Goal: Answer question/provide support: Share knowledge or assist other users

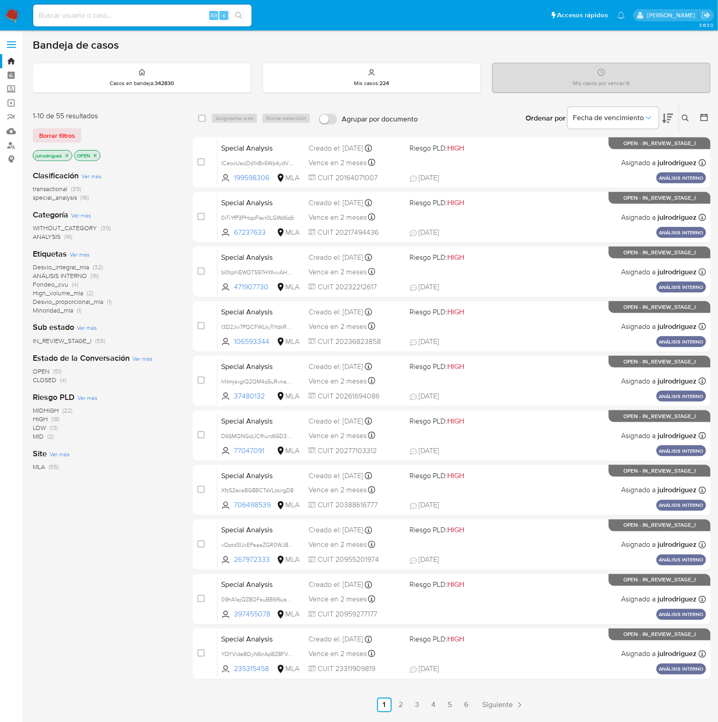
click at [183, 16] on input at bounding box center [142, 16] width 218 height 12
paste input "bLHiGPSBZPnoxogJMwCuuqtB"
type input "bLHiGPSBZPnoxogJMwCuuqtB"
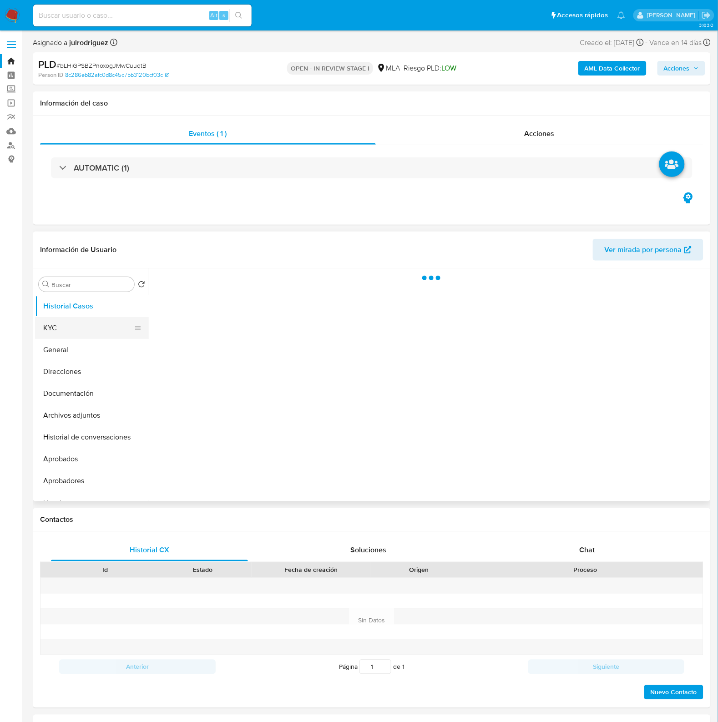
click at [77, 336] on button "KYC" at bounding box center [88, 328] width 106 height 22
select select "10"
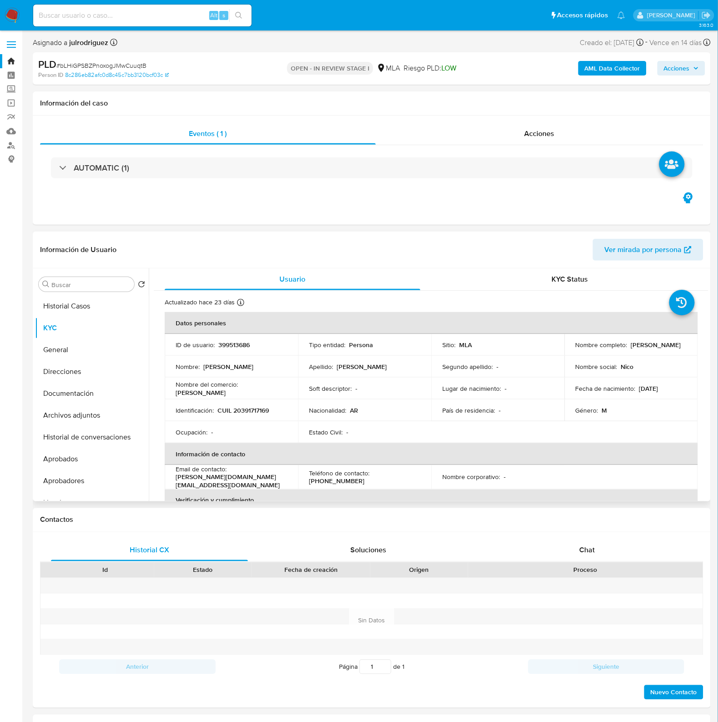
click at [263, 412] on p "CUIL 20391717169" at bounding box center [242, 410] width 51 height 8
copy p "20391717169"
click at [246, 346] on p "399513686" at bounding box center [233, 345] width 31 height 8
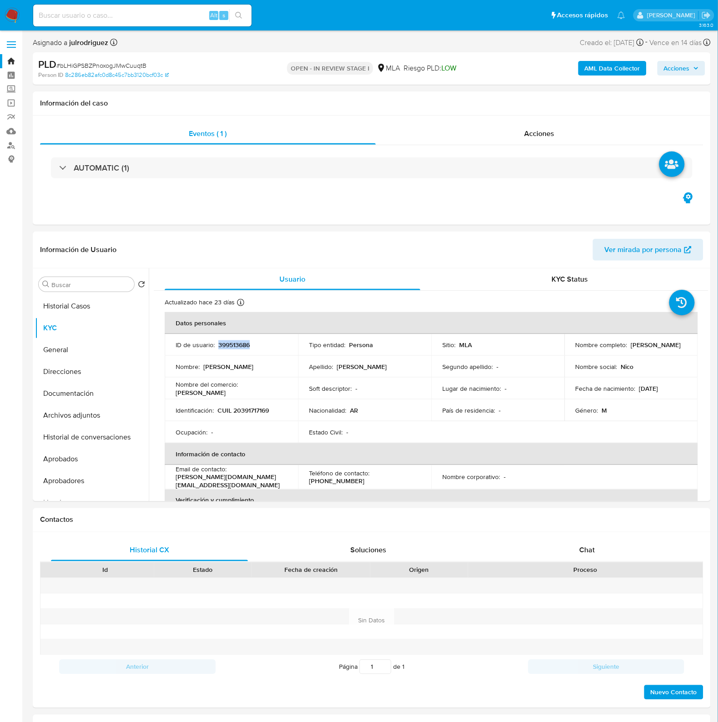
copy p "399513686"
click at [253, 409] on p "CUIL 20391717169" at bounding box center [242, 410] width 51 height 8
copy p "20391717169"
drag, startPoint x: 627, startPoint y: 344, endPoint x: 680, endPoint y: 347, distance: 53.8
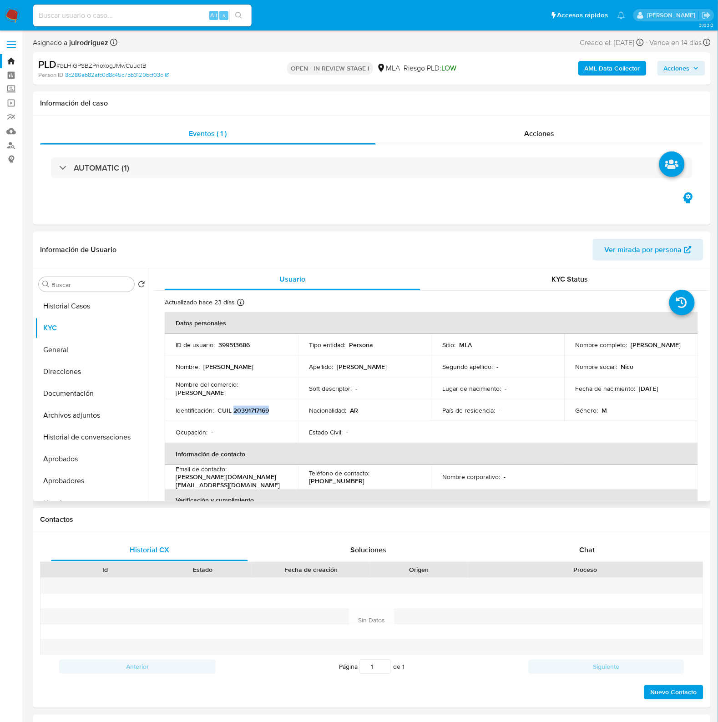
click at [680, 347] on div "Nombre completo : Nicolas Thürnau" at bounding box center [630, 345] width 111 height 8
copy div "[PERSON_NAME]"
click at [262, 409] on p "CUIL 20391717169" at bounding box center [242, 410] width 51 height 8
copy p "20391717169"
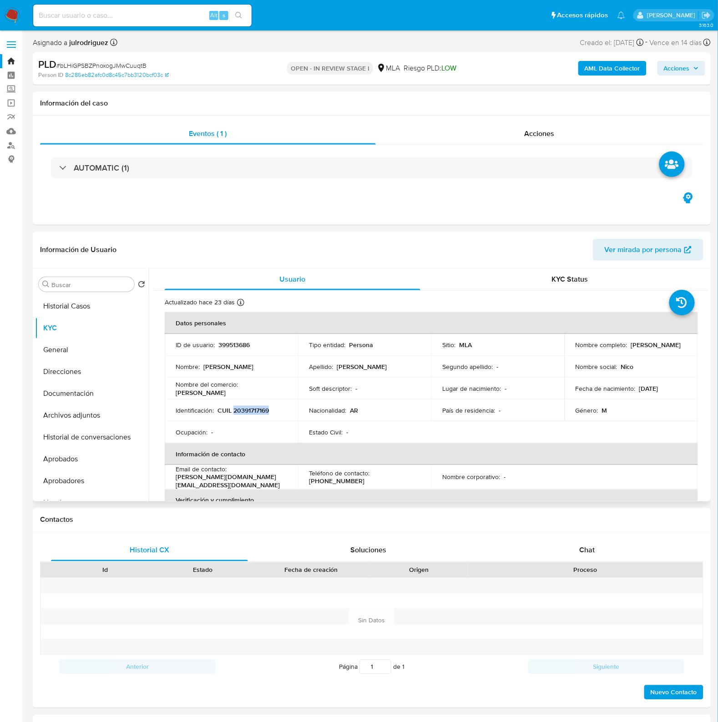
click at [255, 410] on p "CUIL 20391717169" at bounding box center [242, 410] width 51 height 8
copy p "20391717169"
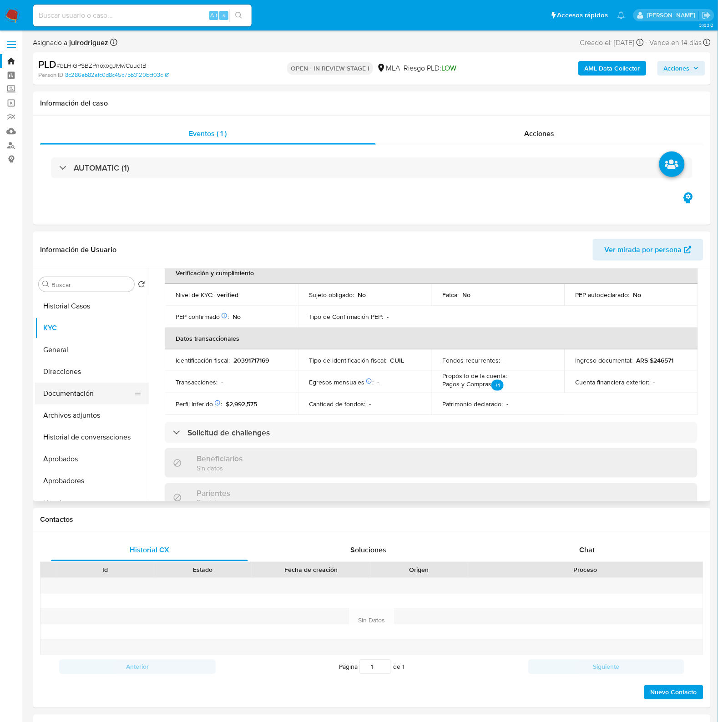
click at [76, 399] on button "Documentación" at bounding box center [88, 394] width 106 height 22
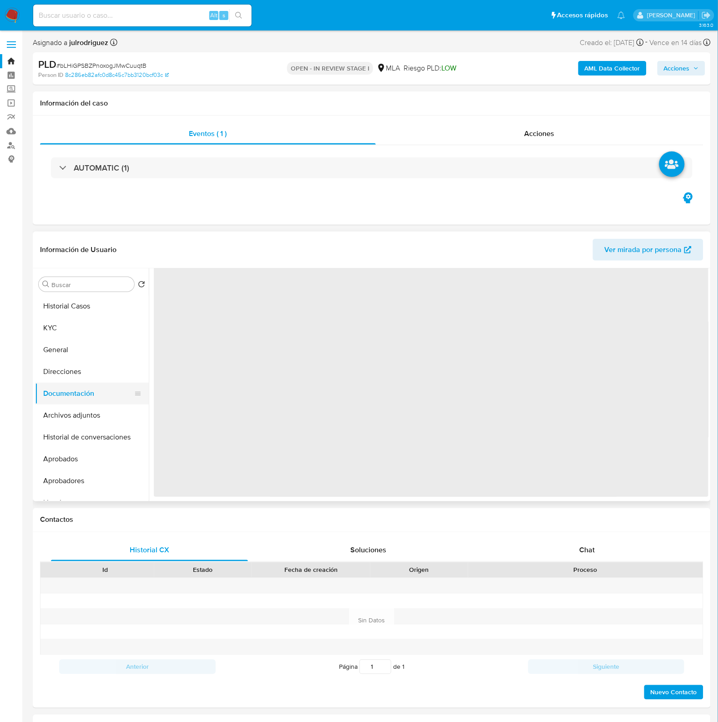
scroll to position [0, 0]
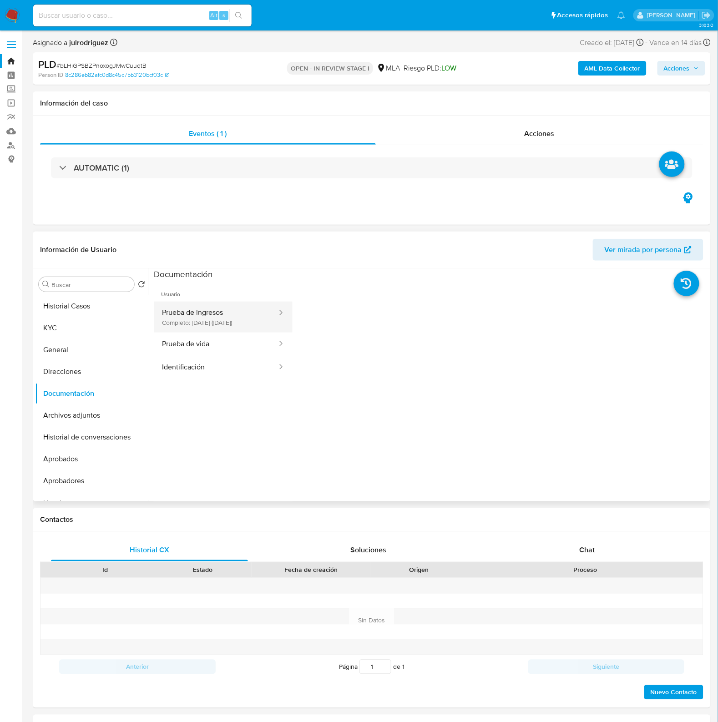
click at [194, 318] on button "Prueba de ingresos Completo: 05/05/2025 (hace 5 meses)" at bounding box center [216, 317] width 124 height 31
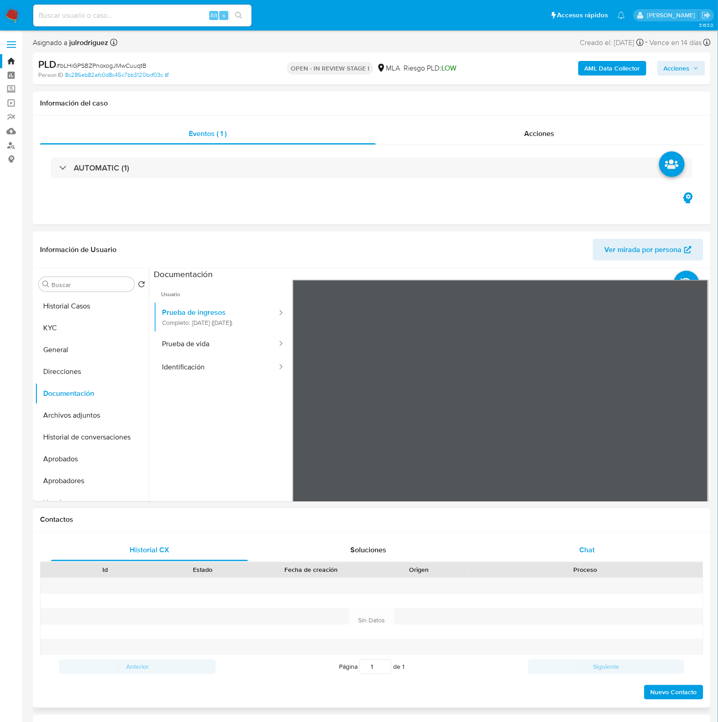
click at [517, 244] on div "Información de Usuario Ver mirada por persona Buscar Volver al orden por defect…" at bounding box center [372, 367] width 678 height 270
click at [514, 280] on section at bounding box center [431, 419] width 554 height 302
click at [588, 542] on div "Chat" at bounding box center [587, 550] width 197 height 22
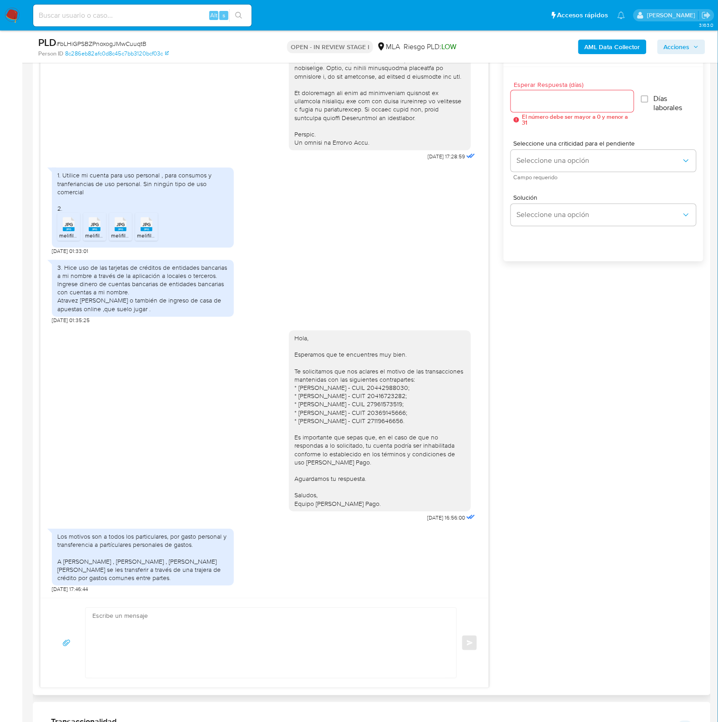
scroll to position [512, 0]
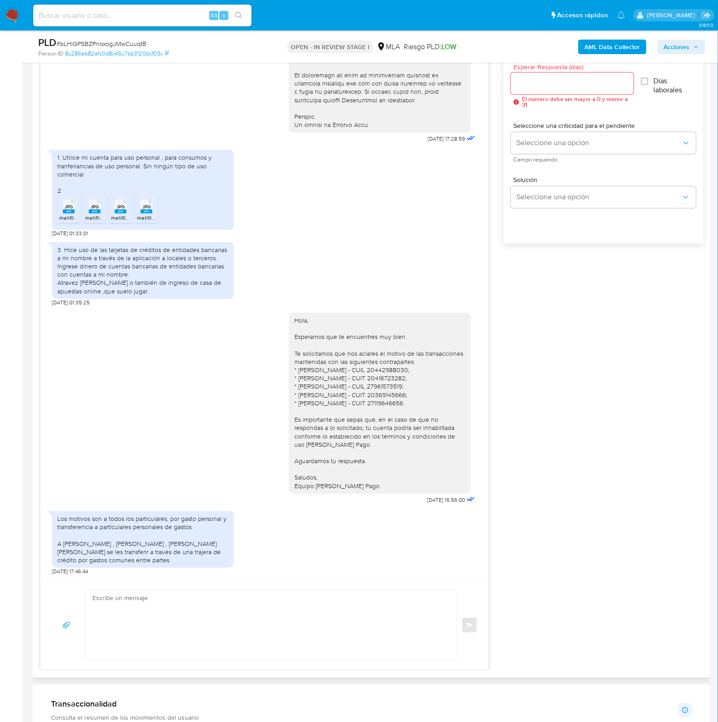
click at [67, 214] on icon "JPG" at bounding box center [69, 206] width 12 height 16
click at [99, 209] on icon at bounding box center [95, 206] width 12 height 14
click at [115, 208] on icon at bounding box center [121, 206] width 12 height 14
click at [143, 208] on span "JPG" at bounding box center [146, 207] width 8 height 6
click at [535, 403] on div "18/08/2025 17:28:59 1. Utilice mi cuenta para uso personal , para consumos y tr…" at bounding box center [371, 347] width 663 height 645
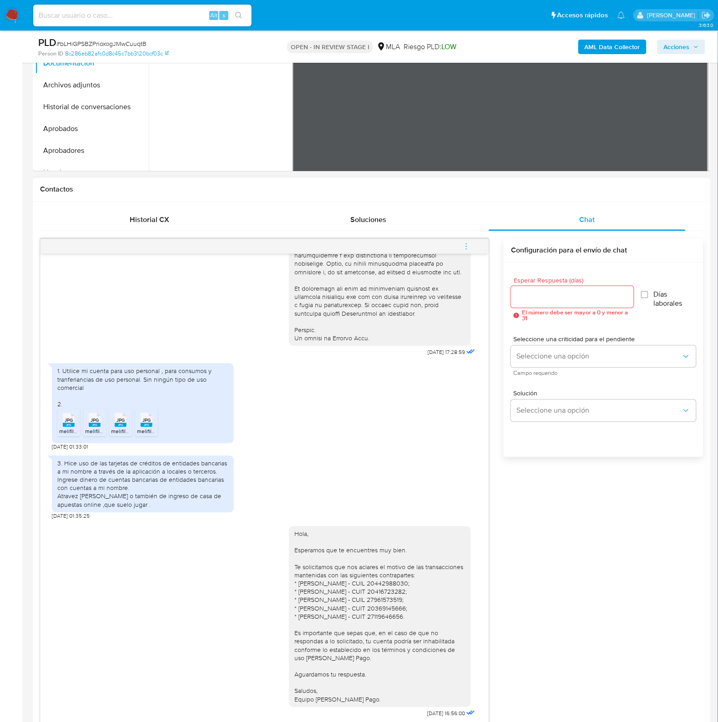
scroll to position [114, 0]
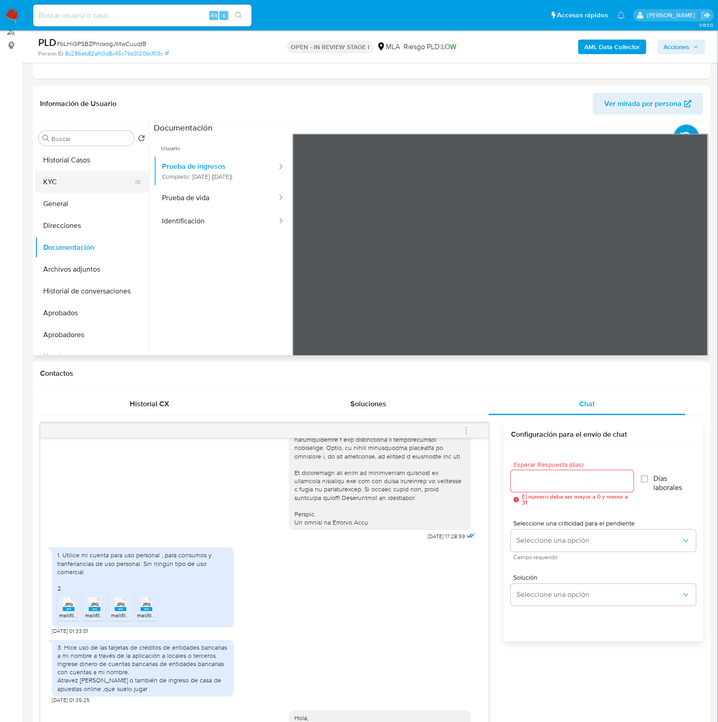
click at [80, 182] on button "KYC" at bounding box center [88, 182] width 106 height 22
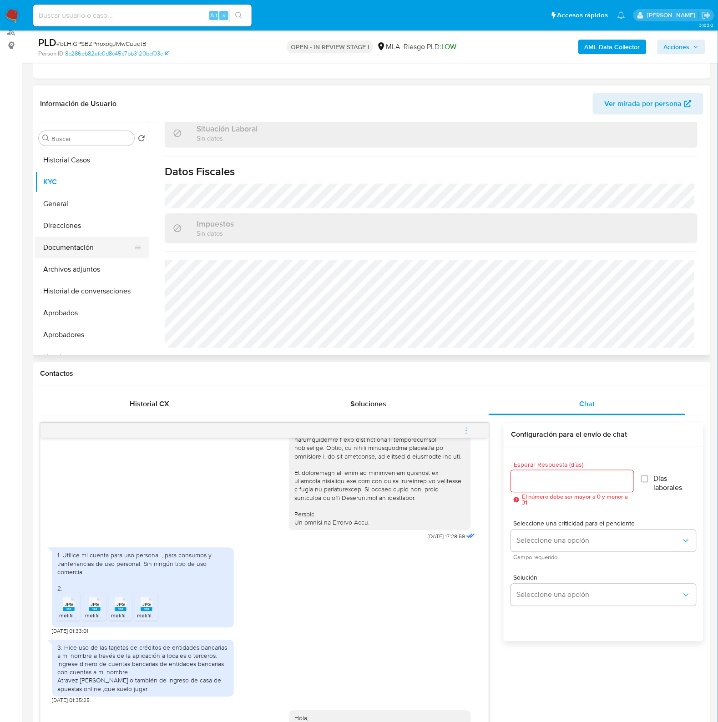
scroll to position [478, 0]
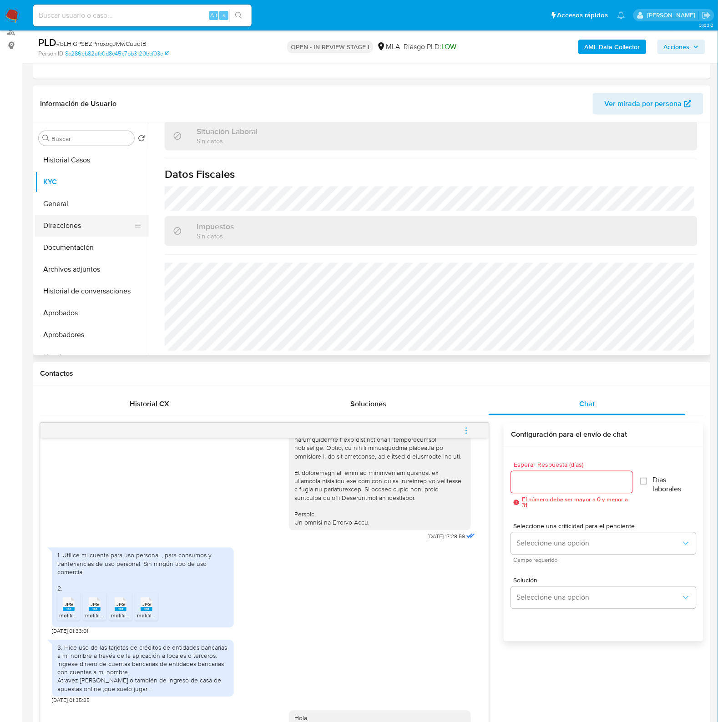
click at [71, 225] on button "Direcciones" at bounding box center [88, 226] width 106 height 22
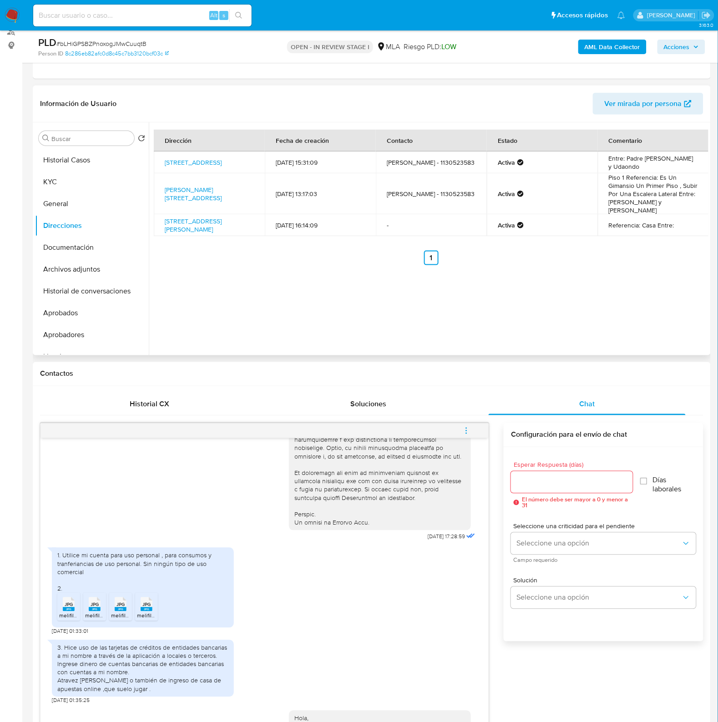
drag, startPoint x: 198, startPoint y: 173, endPoint x: 163, endPoint y: 158, distance: 38.1
click at [163, 158] on td "Calle Misiónes 2435, Béccar, Buenos Aires, 1643, Argentina 2435" at bounding box center [209, 162] width 111 height 22
copy link "Calle Misiónes 2435, Béccar, Buenos Aires, 1643, Argentina 2435"
drag, startPoint x: 76, startPoint y: 183, endPoint x: 110, endPoint y: 194, distance: 36.3
click at [76, 183] on button "KYC" at bounding box center [92, 182] width 114 height 22
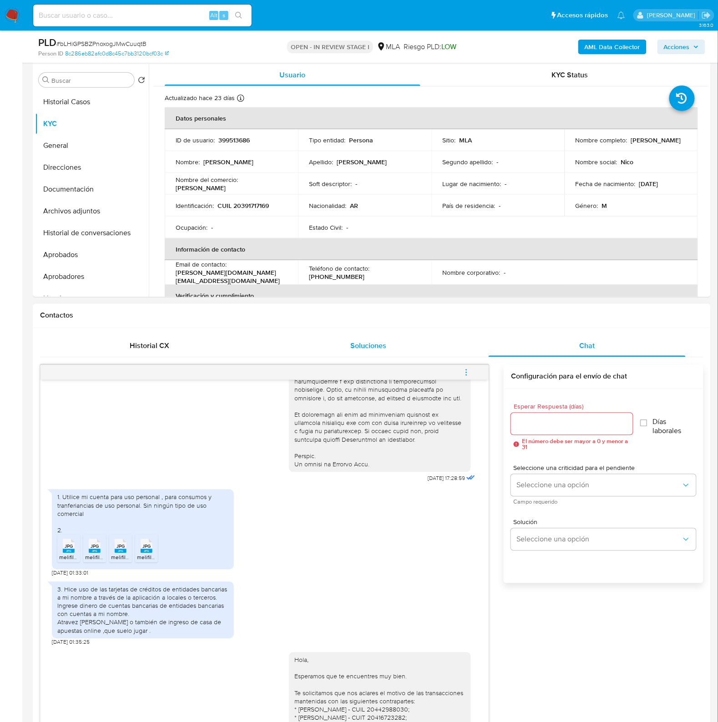
scroll to position [227, 0]
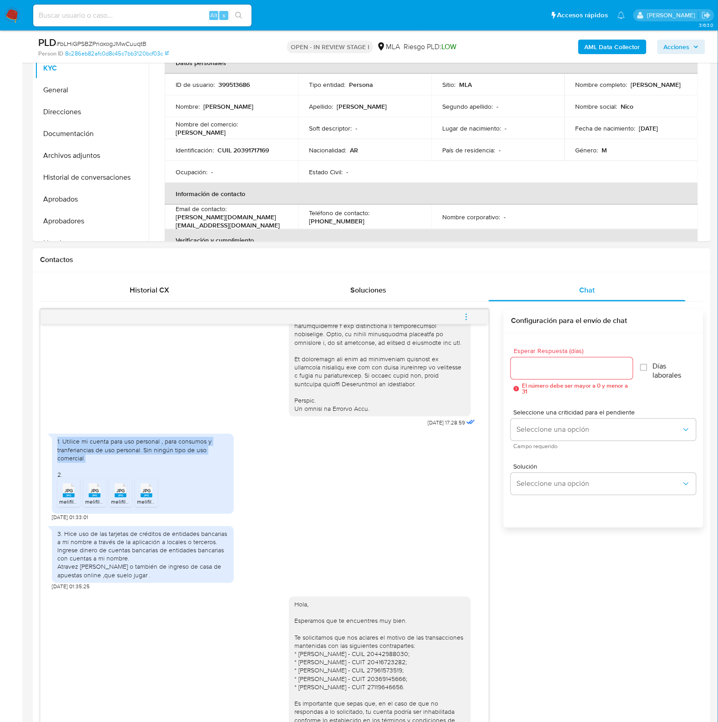
drag, startPoint x: 55, startPoint y: 442, endPoint x: 91, endPoint y: 464, distance: 42.0
click at [91, 464] on div "1. Utilice mi cuenta para uso personal , para consumos y tranferiancias de uso …" at bounding box center [143, 474] width 182 height 80
copy div "1. Utilice mi cuenta para uso personal , para consumos y tranferiancias de uso …"
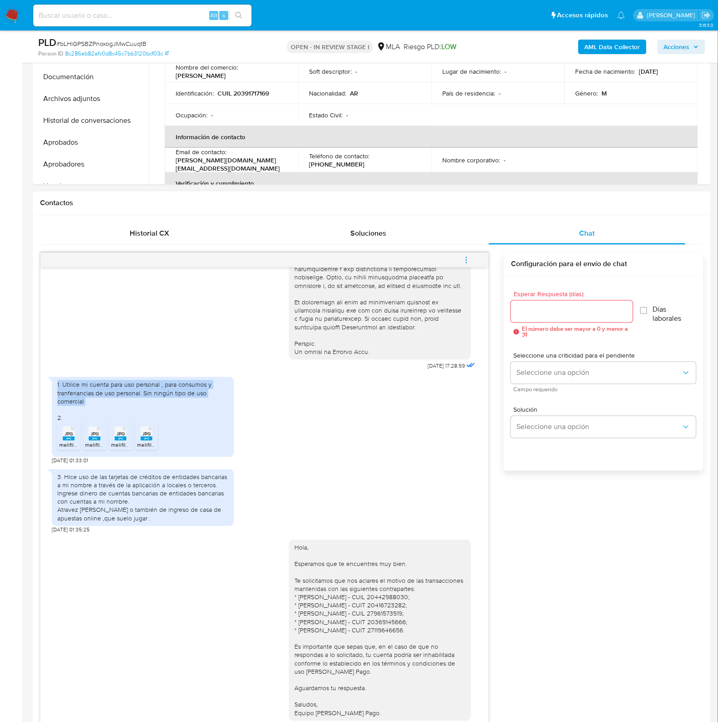
scroll to position [455, 0]
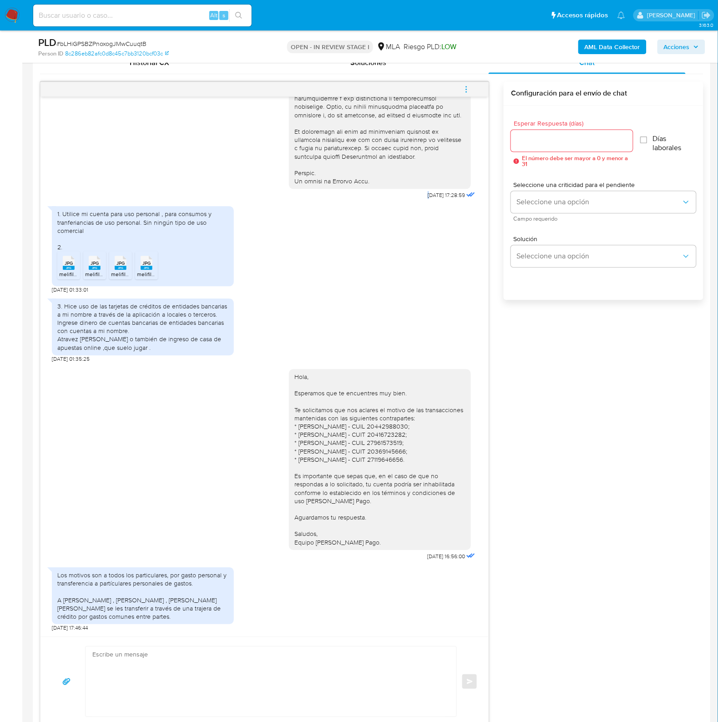
click at [428, 196] on span "18/08/2025 17:28:59" at bounding box center [446, 195] width 37 height 7
click at [433, 202] on div "18/08/2025 17:28:59" at bounding box center [453, 195] width 50 height 13
drag, startPoint x: 406, startPoint y: 195, endPoint x: 426, endPoint y: 223, distance: 35.0
copy span "18/08/2025"
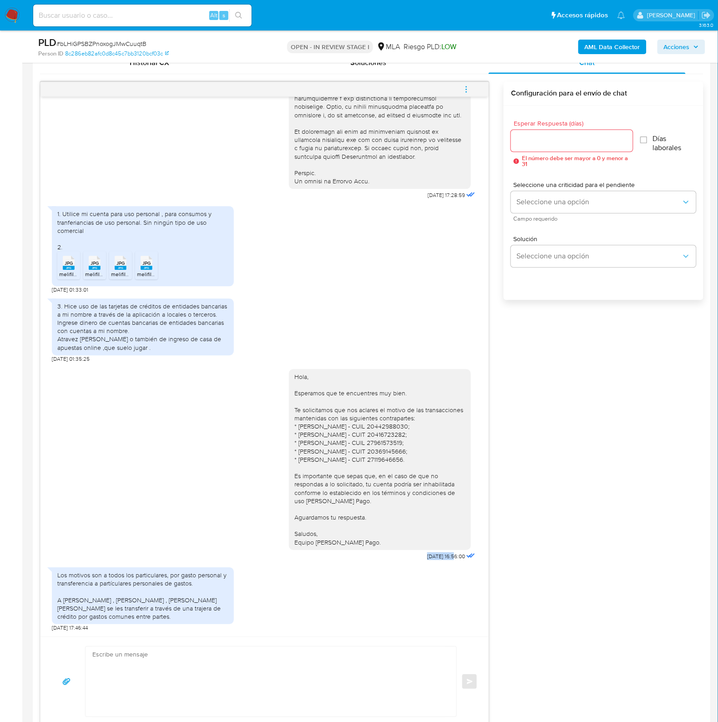
drag, startPoint x: 403, startPoint y: 563, endPoint x: 436, endPoint y: 562, distance: 32.3
click at [436, 562] on div "Hola, Esperamos que te encuentres muy bien. Te solicitamos que nos aclares el m…" at bounding box center [383, 463] width 188 height 200
copy span "28/08/2025"
drag, startPoint x: 62, startPoint y: 217, endPoint x: 447, endPoint y: 511, distance: 484.4
click at [92, 232] on div "1. Utilice mi cuenta para uso personal , para consumos y tranferiancias de uso …" at bounding box center [142, 230] width 171 height 41
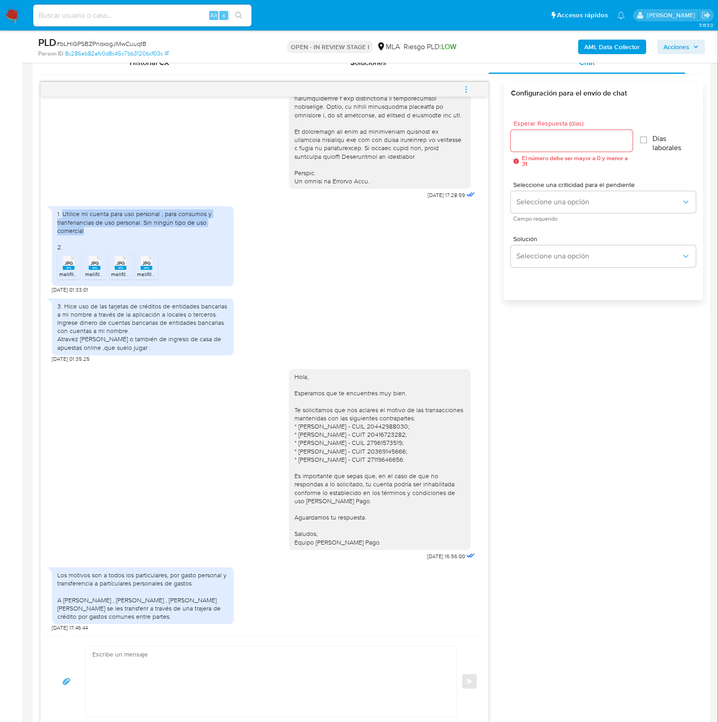
click at [85, 328] on div "3. Hice uso de las tarjetas de créditos de entidades bancarias a mi nombre a tr…" at bounding box center [142, 327] width 171 height 50
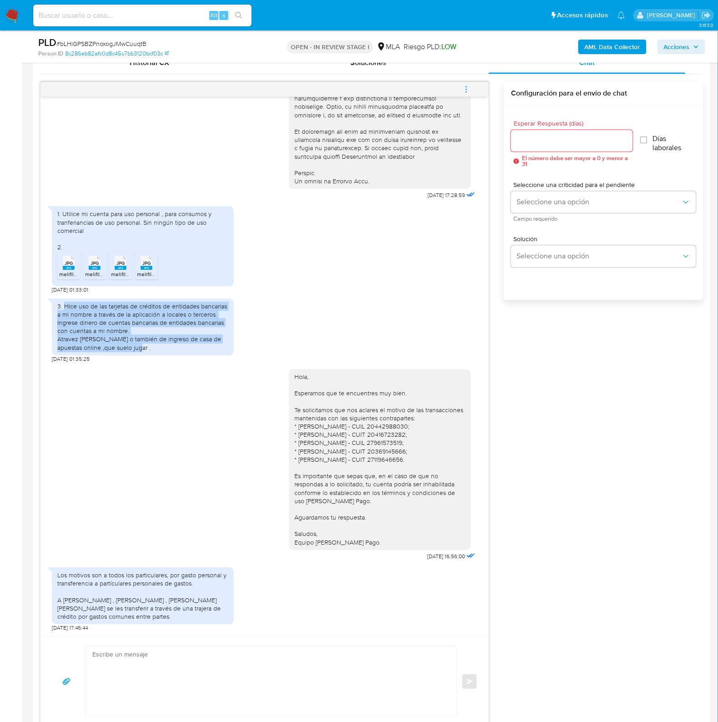
drag, startPoint x: 102, startPoint y: 335, endPoint x: 136, endPoint y: 350, distance: 36.6
click at [136, 350] on div "3. Hice uso de las tarjetas de créditos de entidades bancarias a mi nombre a tr…" at bounding box center [142, 327] width 171 height 50
drag, startPoint x: 57, startPoint y: 574, endPoint x: 185, endPoint y: 614, distance: 134.5
click at [185, 614] on div "Los motivos son a todos los particulares, por gasto personal y transferencia a …" at bounding box center [142, 596] width 171 height 50
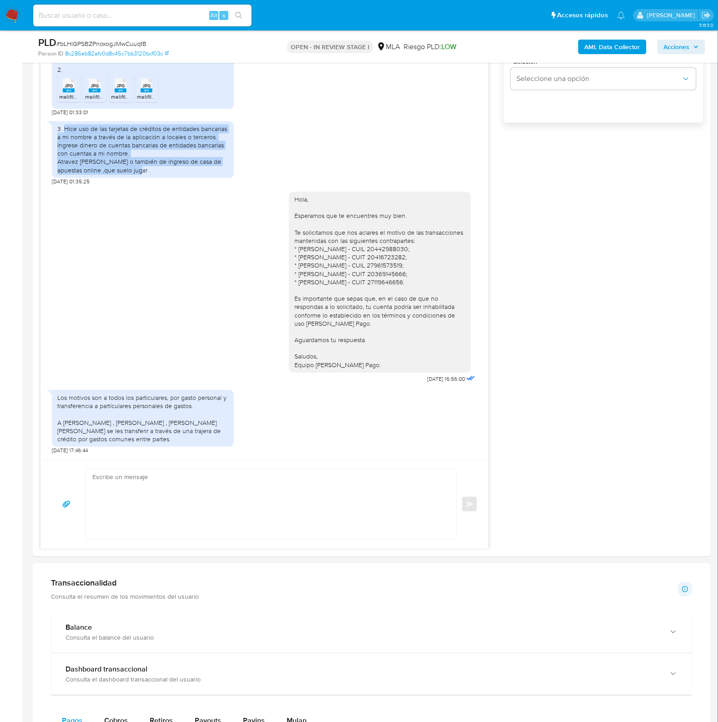
scroll to position [625, 0]
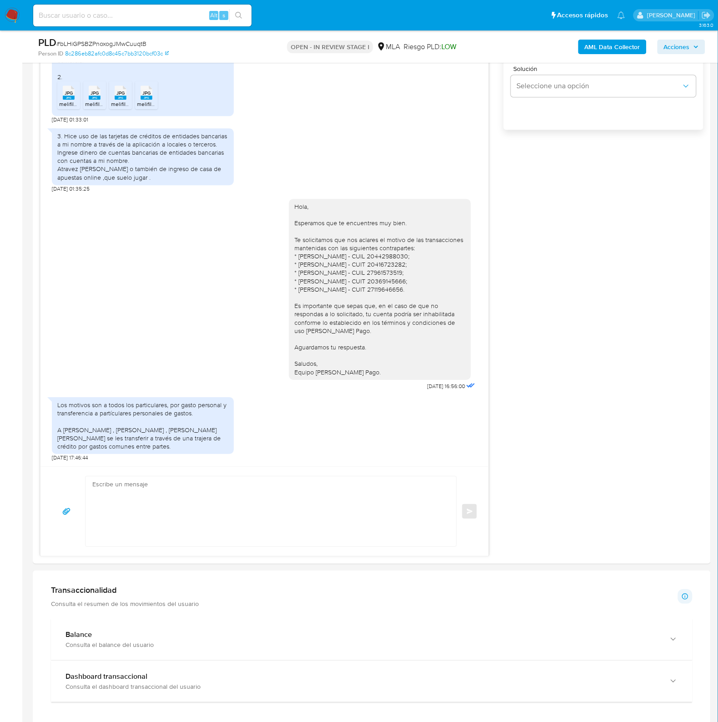
click at [137, 41] on span "# bLHiGPSBZPnoxogJMwCuuqtB" at bounding box center [101, 43] width 90 height 9
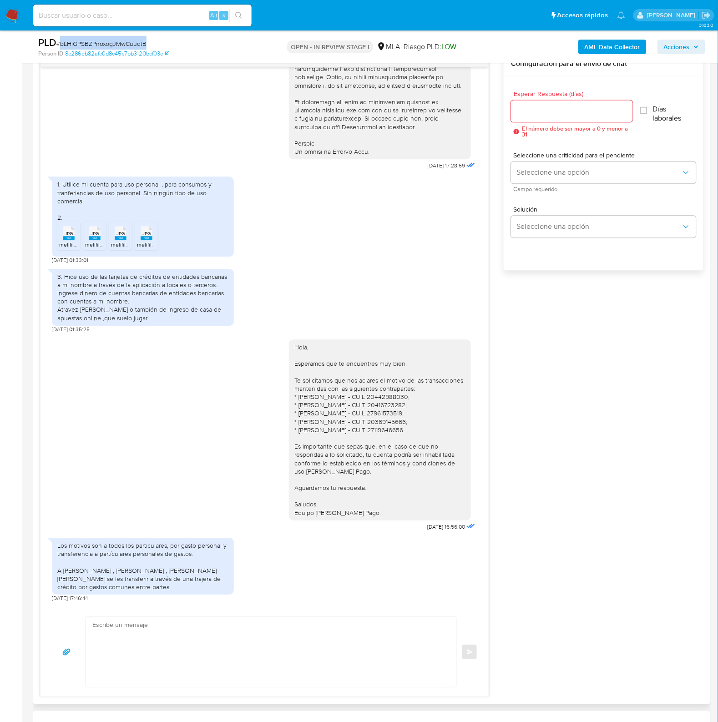
scroll to position [455, 0]
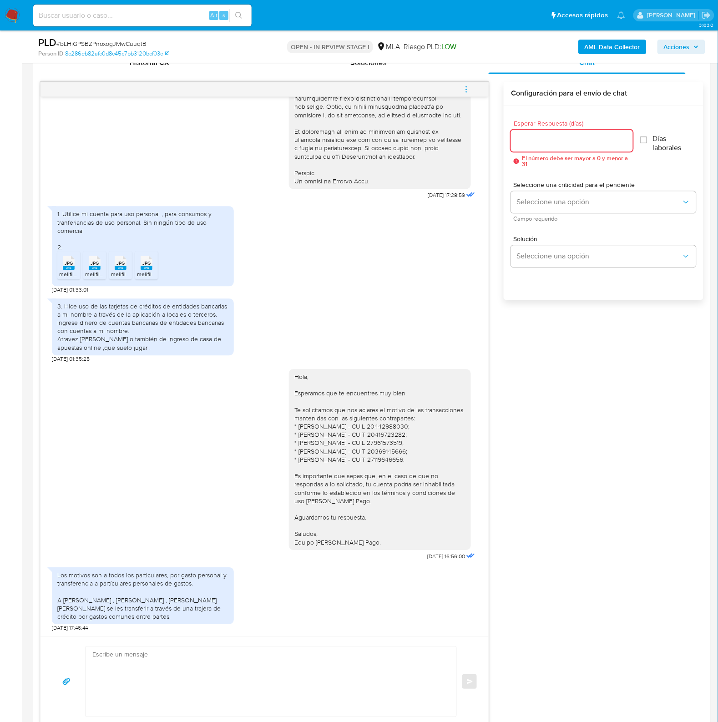
click at [538, 146] on input "Esperar Respuesta (días)" at bounding box center [572, 141] width 122 height 12
type input "0"
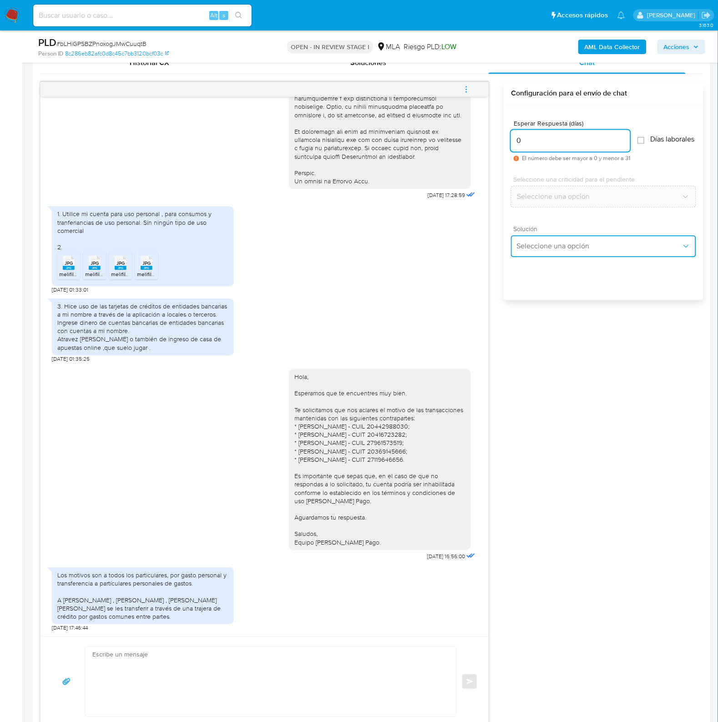
click at [564, 251] on span "Seleccione una opción" at bounding box center [598, 246] width 165 height 9
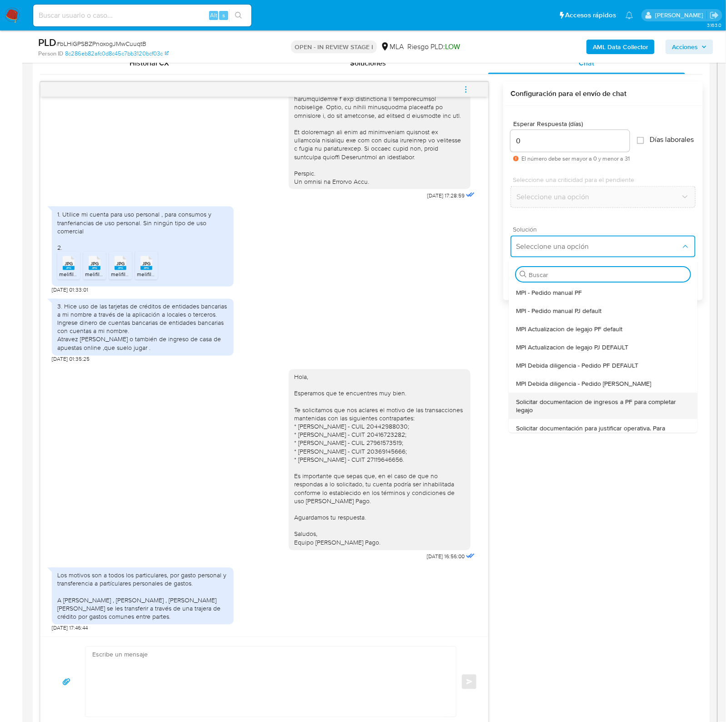
click at [562, 408] on span "Solicitar documentacion de ingresos a PF para completar legajo" at bounding box center [604, 406] width 174 height 16
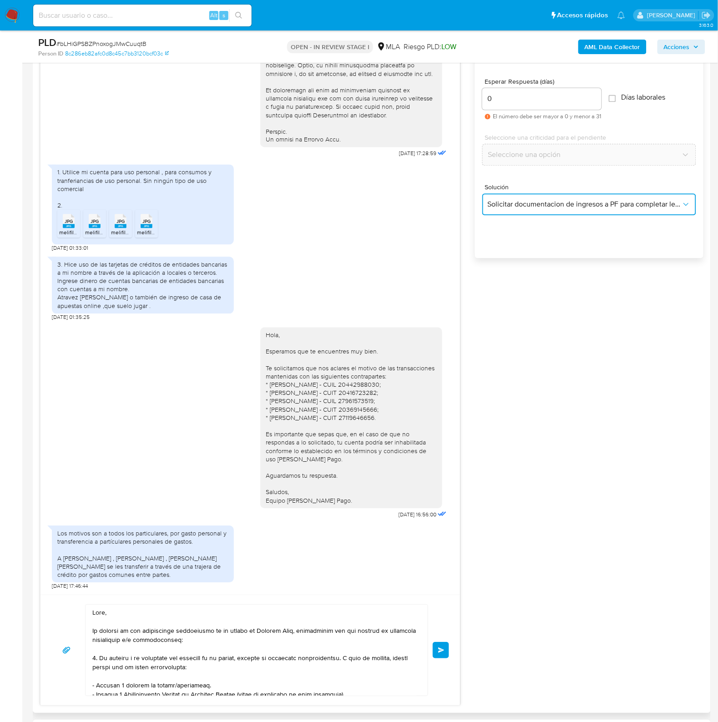
scroll to position [569, 0]
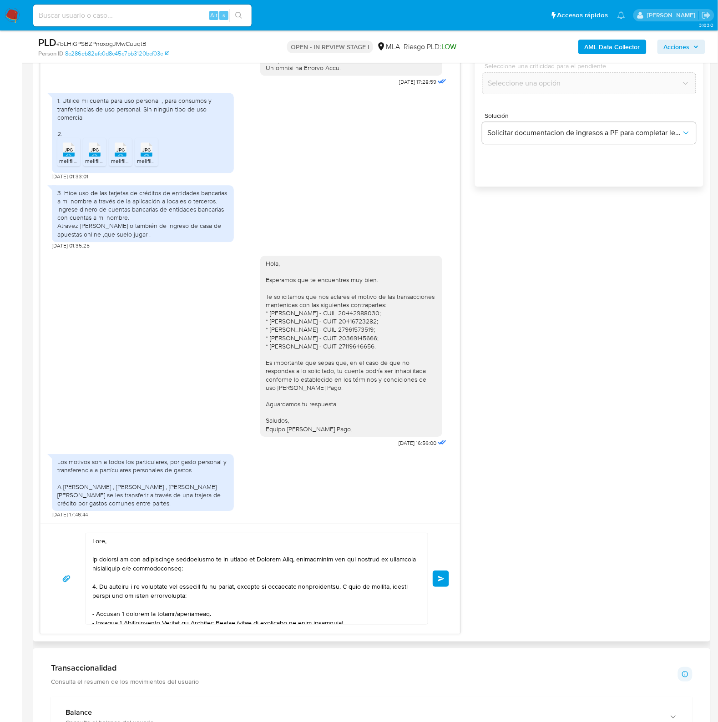
click at [180, 552] on textarea at bounding box center [254, 578] width 324 height 91
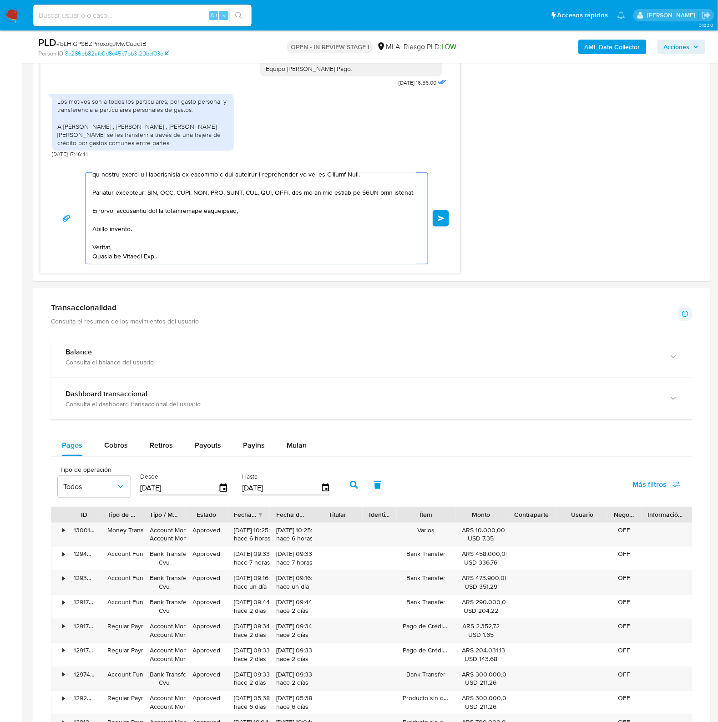
drag, startPoint x: 154, startPoint y: 559, endPoint x: 333, endPoint y: 780, distance: 285.2
click at [333, 721] on html "Pausado Ver notificaciones Alt s Accesos rápidos Presiona las siguientes teclas…" at bounding box center [359, 147] width 718 height 2153
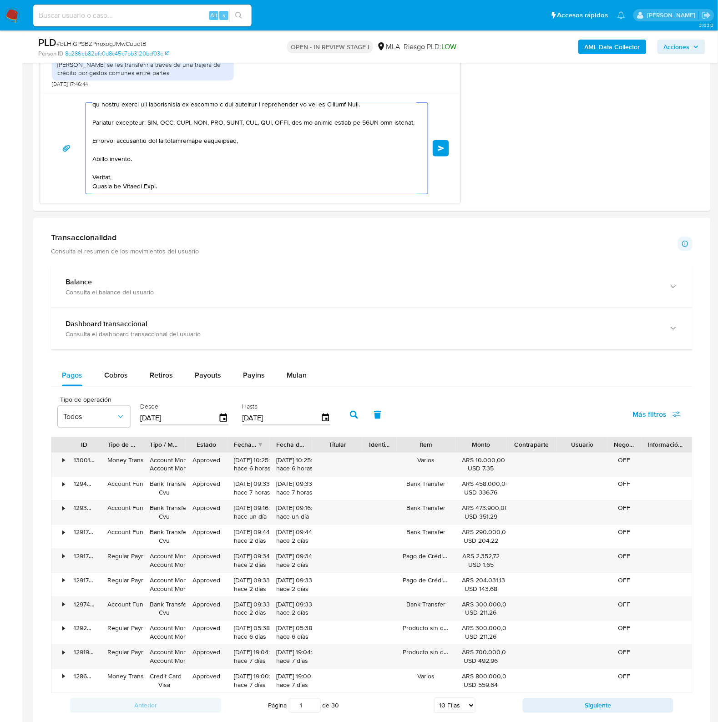
type textarea "Hola, En función de las oper"
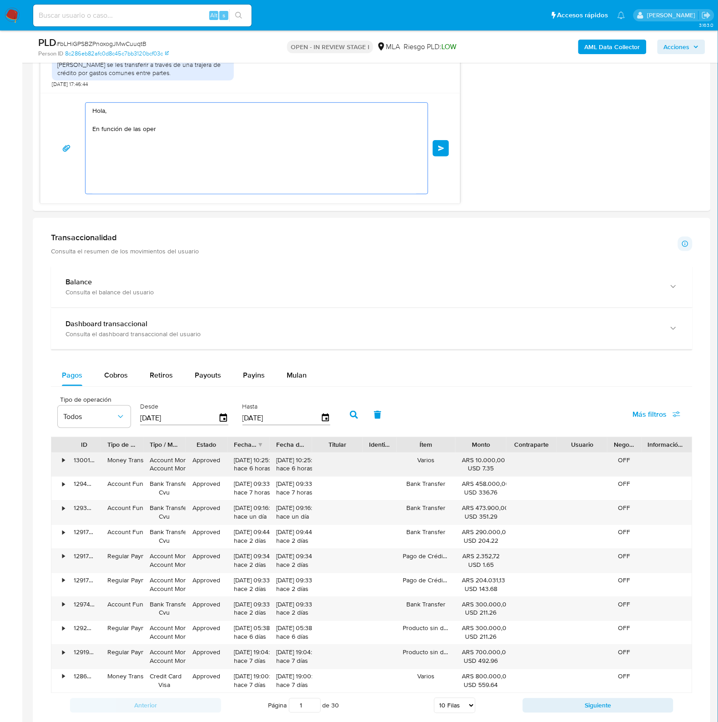
scroll to position [0, 0]
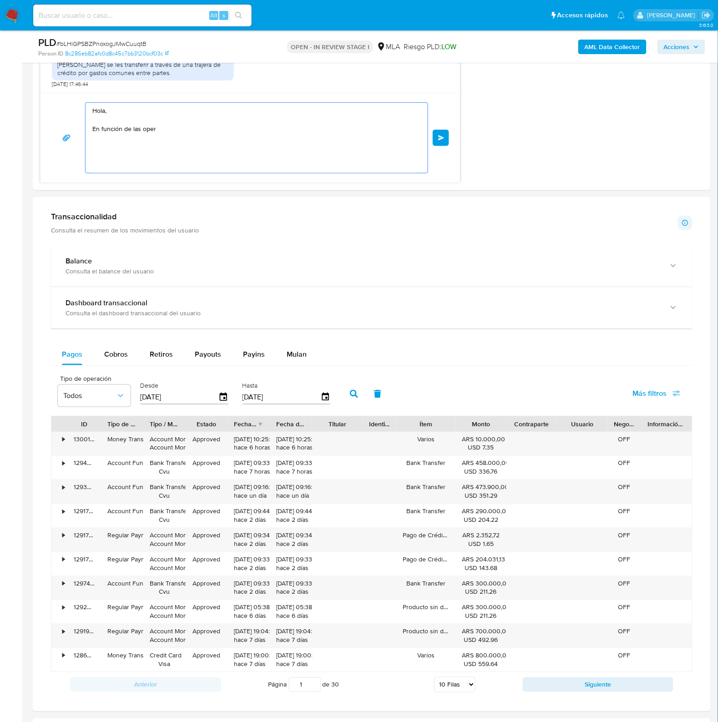
drag, startPoint x: 129, startPoint y: 125, endPoint x: 24, endPoint y: 126, distance: 105.1
click at [1, 111] on section "Bandeja Tablero Screening Búsqueda en Listas Watchlist Herramientas Operaciones…" at bounding box center [359, 67] width 718 height 2132
paste textarea "Buenas tardes, ¡Muchas gracias por tu respuesta! Confirmamos la recepción de la…"
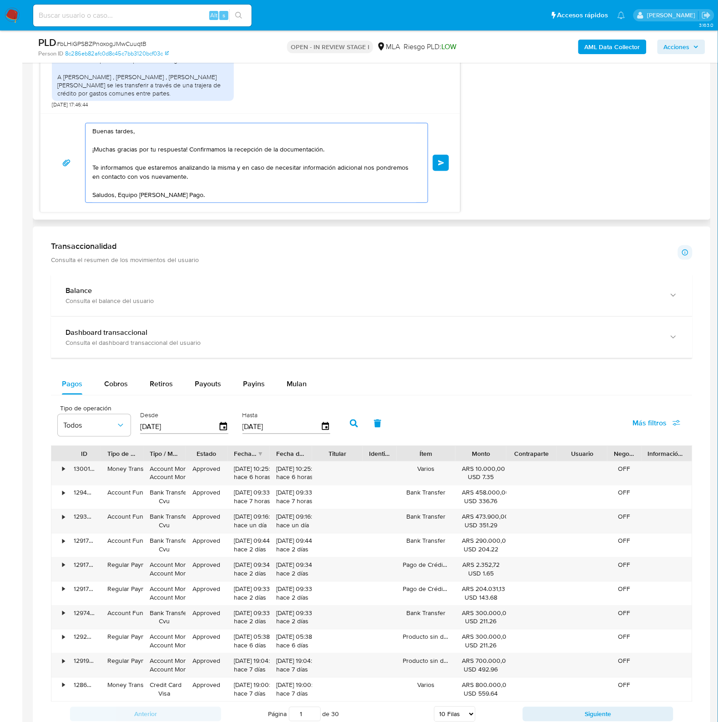
scroll to position [942, 0]
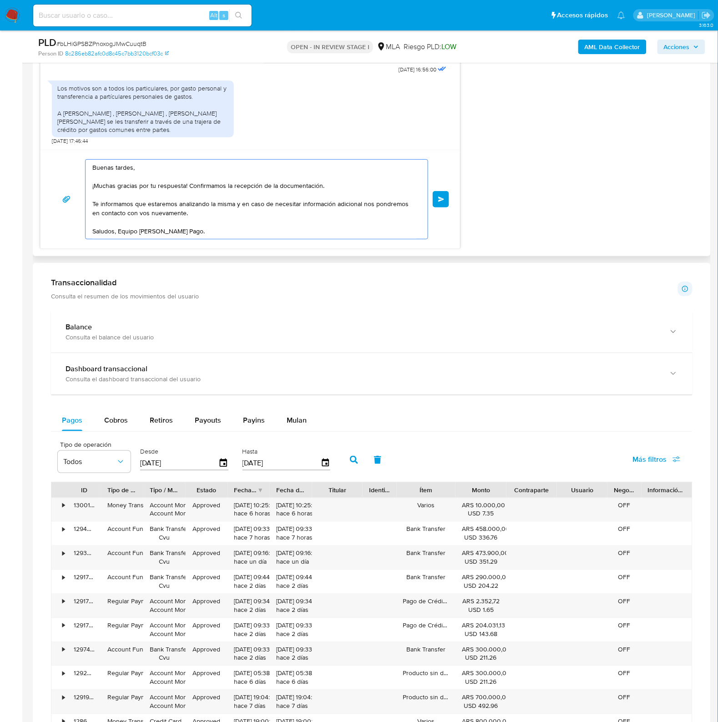
drag, startPoint x: 188, startPoint y: 186, endPoint x: 86, endPoint y: 185, distance: 101.4
click at [86, 185] on div "Buenas tardes, ¡Muchas gracias por tu respuesta! Confirmamos la recepción de la…" at bounding box center [254, 199] width 337 height 79
click at [100, 194] on textarea "Buenas tardes, ¡Muchas gracias por tu respuesta! Confirmamos la recepción de la…" at bounding box center [254, 199] width 324 height 79
click at [94, 186] on textarea "Buenas tardes, ¡Muchas gracias por tu respuesta! Confirmamos la recepción de la…" at bounding box center [254, 199] width 324 height 79
drag, startPoint x: 182, startPoint y: 186, endPoint x: 319, endPoint y: 182, distance: 136.9
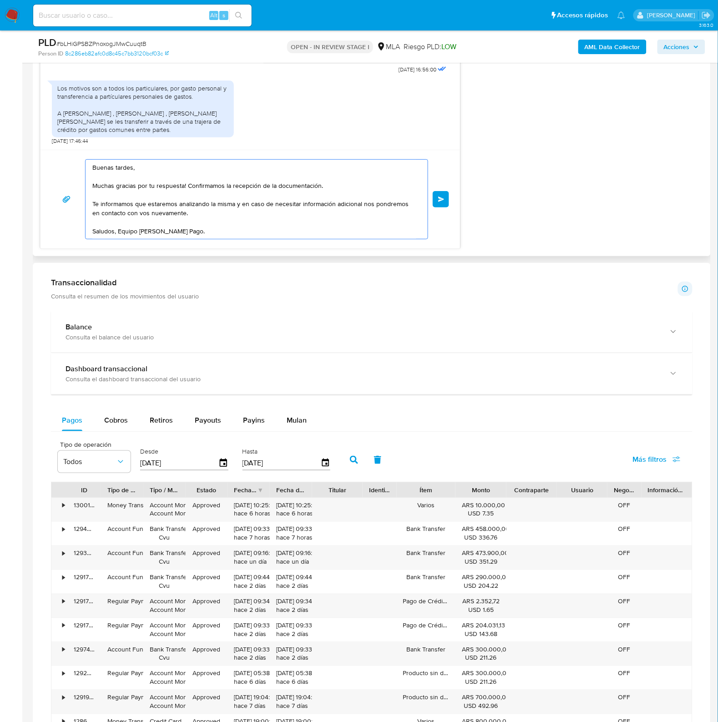
click at [319, 182] on textarea "Buenas tardes, Muchas gracias por tu respuesta! Confirmamos la recepción de la …" at bounding box center [254, 199] width 324 height 79
type textarea "Buenas tardes, Muchas gracias por tu respuesta. Te informamos que estaremos ana…"
click at [444, 199] on button "Enviar" at bounding box center [441, 199] width 16 height 16
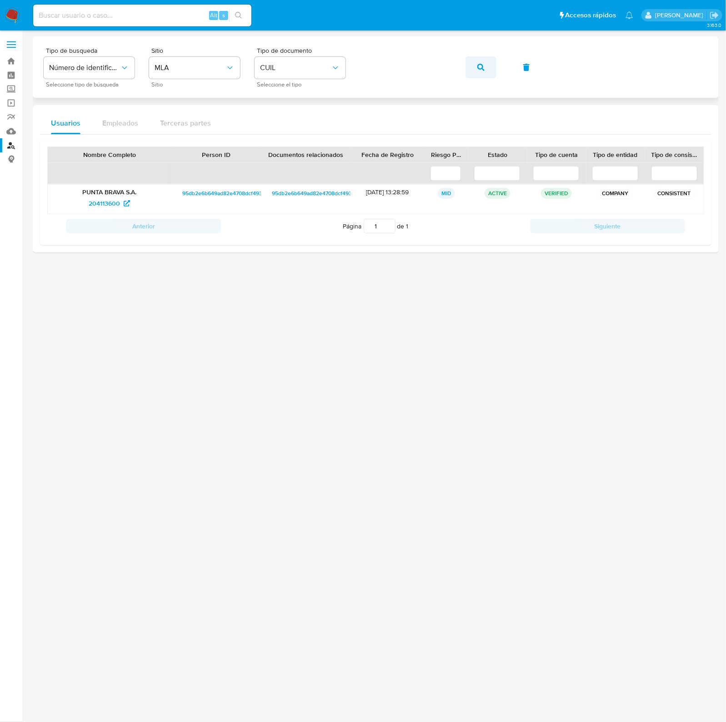
click at [481, 66] on icon "button" at bounding box center [481, 67] width 7 height 7
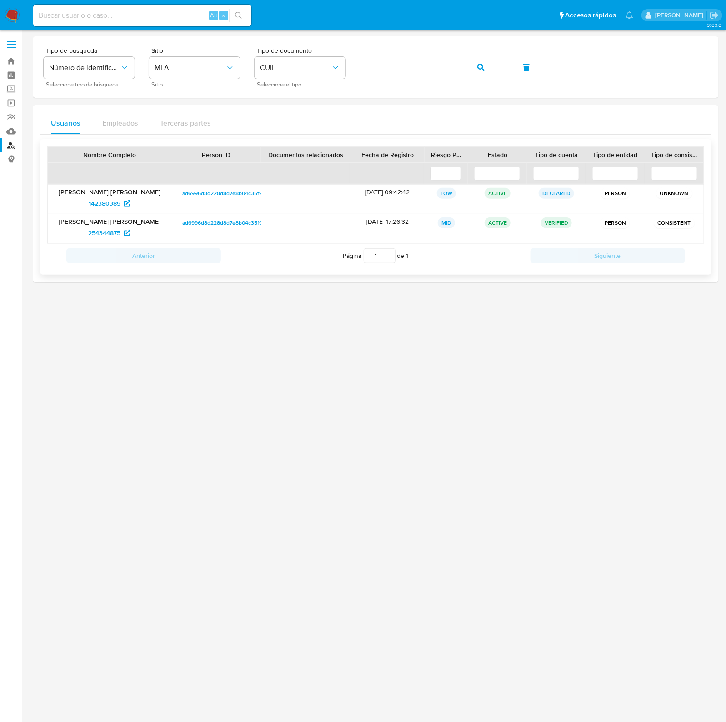
click at [130, 224] on p "[PERSON_NAME] [PERSON_NAME]" at bounding box center [109, 221] width 111 height 8
click at [120, 231] on span "254344875" at bounding box center [104, 233] width 32 height 15
click at [472, 69] on button "button" at bounding box center [481, 67] width 31 height 22
click at [101, 205] on span "472840641" at bounding box center [104, 203] width 31 height 15
click at [484, 66] on icon "button" at bounding box center [481, 67] width 7 height 7
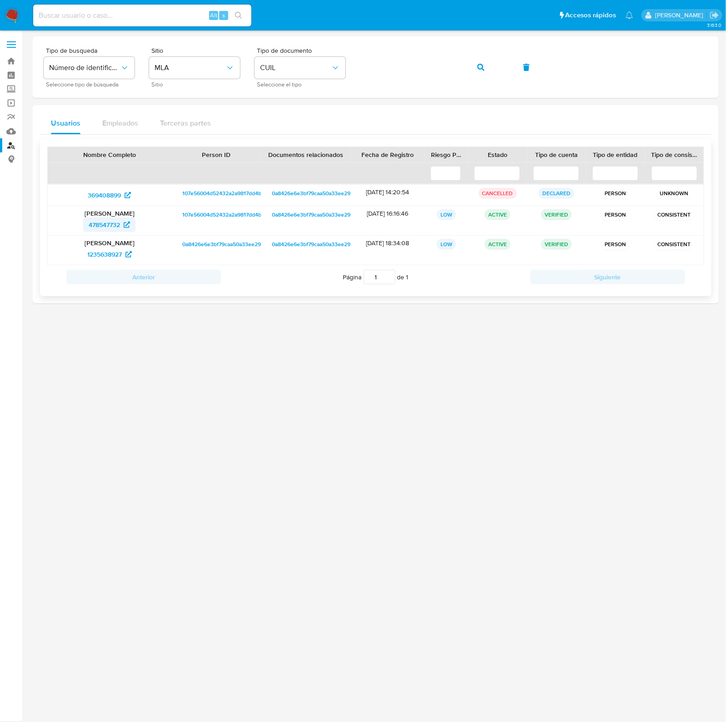
click at [119, 223] on span "478547732" at bounding box center [104, 224] width 31 height 15
click at [474, 65] on button "button" at bounding box center [481, 67] width 31 height 22
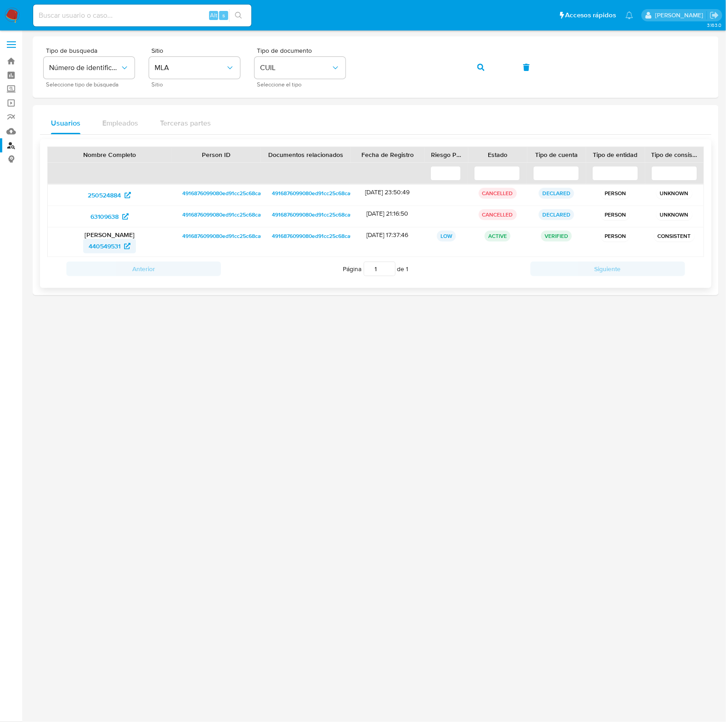
click at [117, 242] on span "440549531" at bounding box center [105, 246] width 32 height 15
click at [481, 68] on icon "button" at bounding box center [481, 67] width 7 height 7
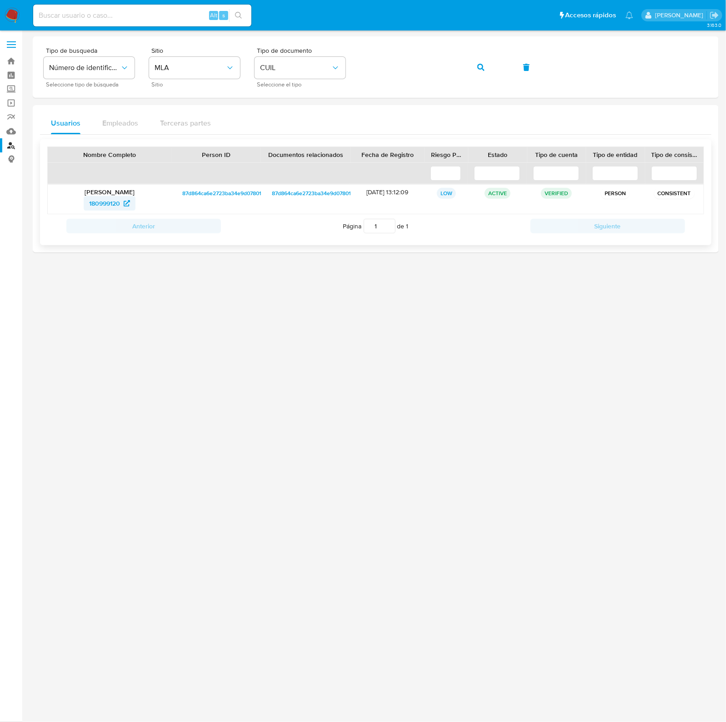
click at [101, 202] on span "180999120" at bounding box center [104, 203] width 31 height 15
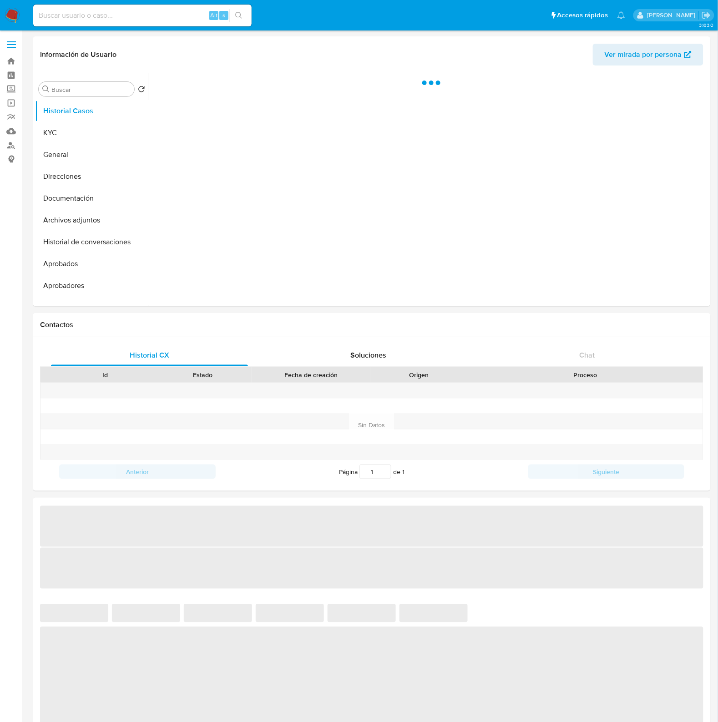
select select "10"
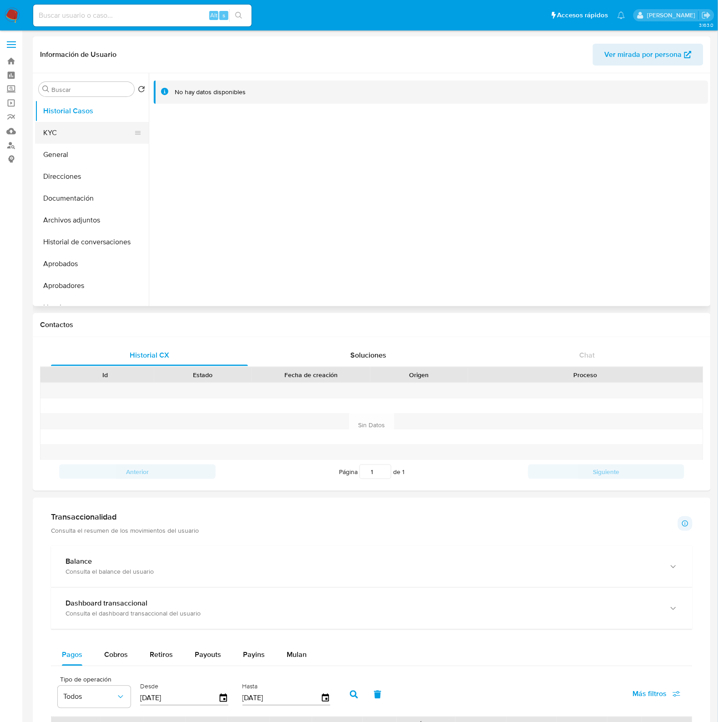
click at [67, 129] on button "KYC" at bounding box center [88, 133] width 106 height 22
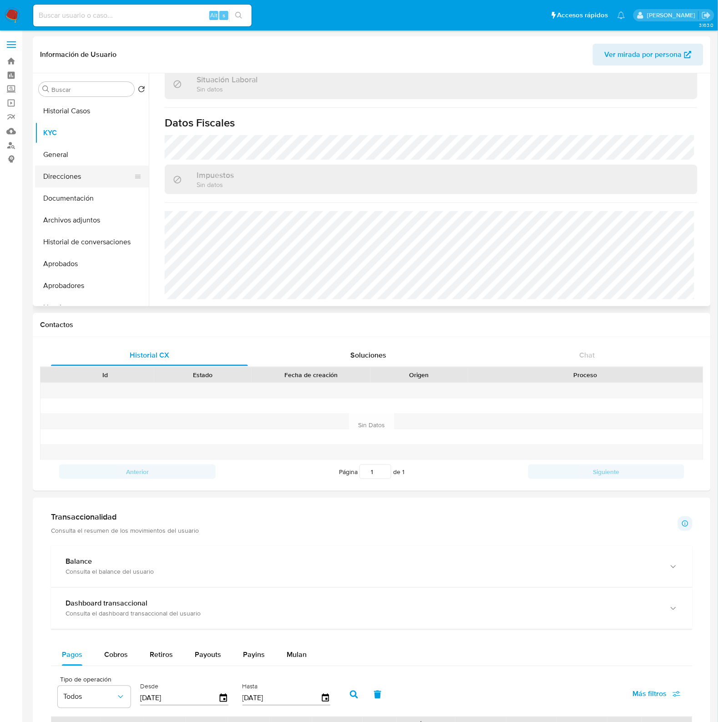
scroll to position [478, 0]
click at [86, 179] on button "Direcciones" at bounding box center [88, 177] width 106 height 22
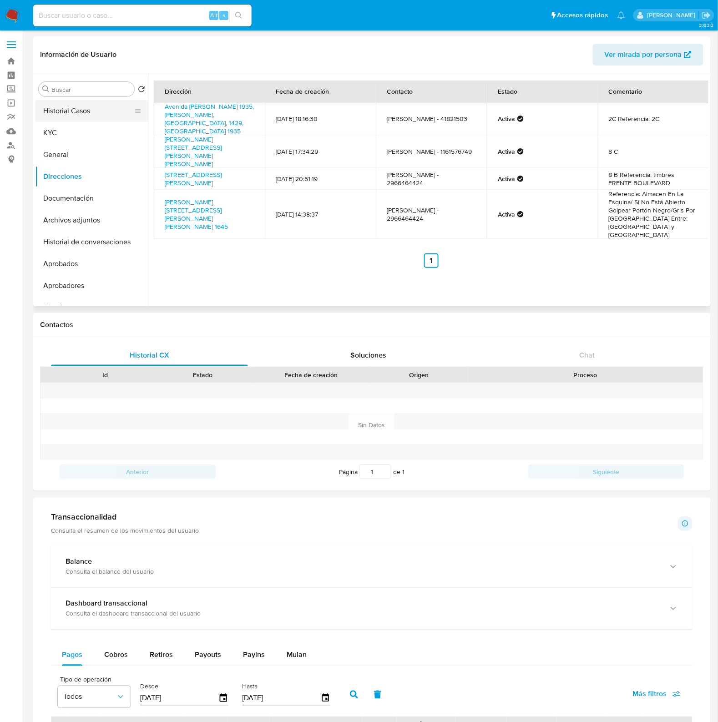
click at [86, 111] on button "Historial Casos" at bounding box center [88, 111] width 106 height 22
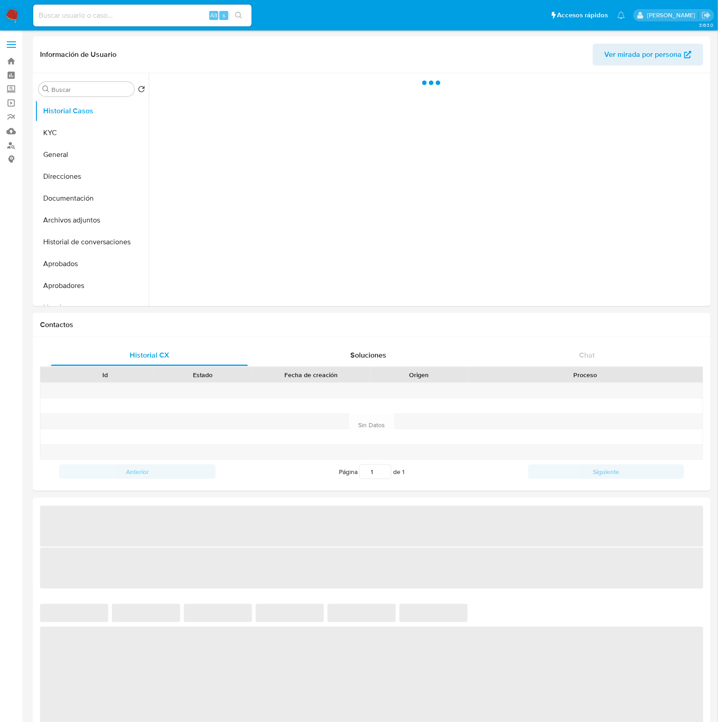
select select "10"
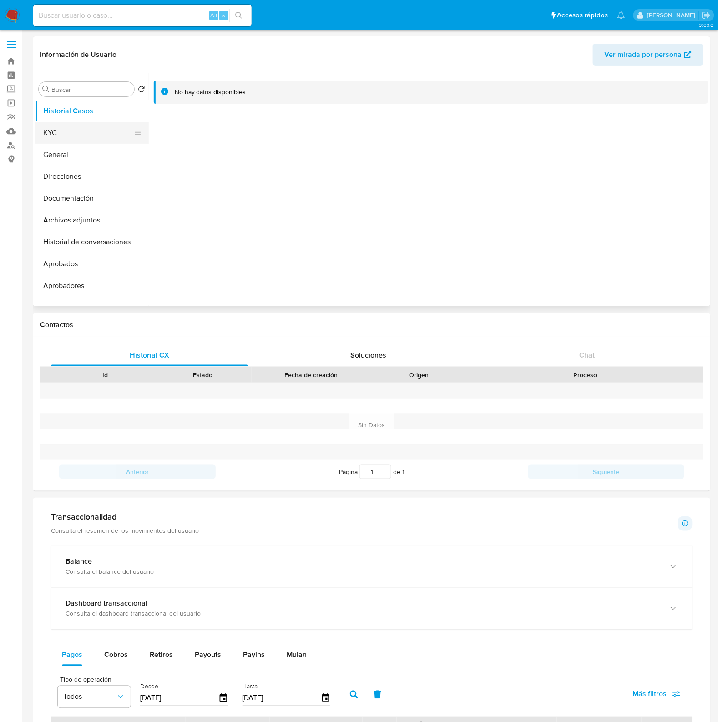
click at [81, 134] on button "KYC" at bounding box center [88, 133] width 106 height 22
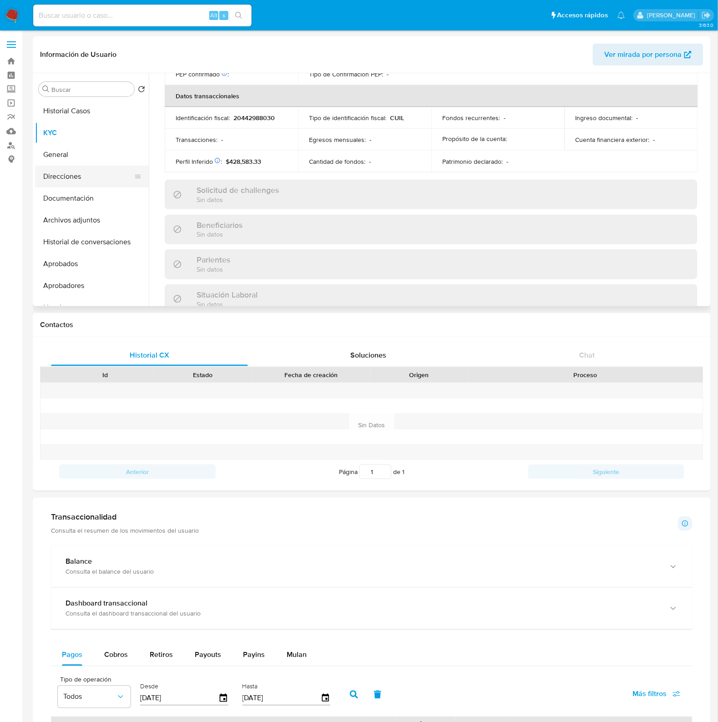
scroll to position [487, 0]
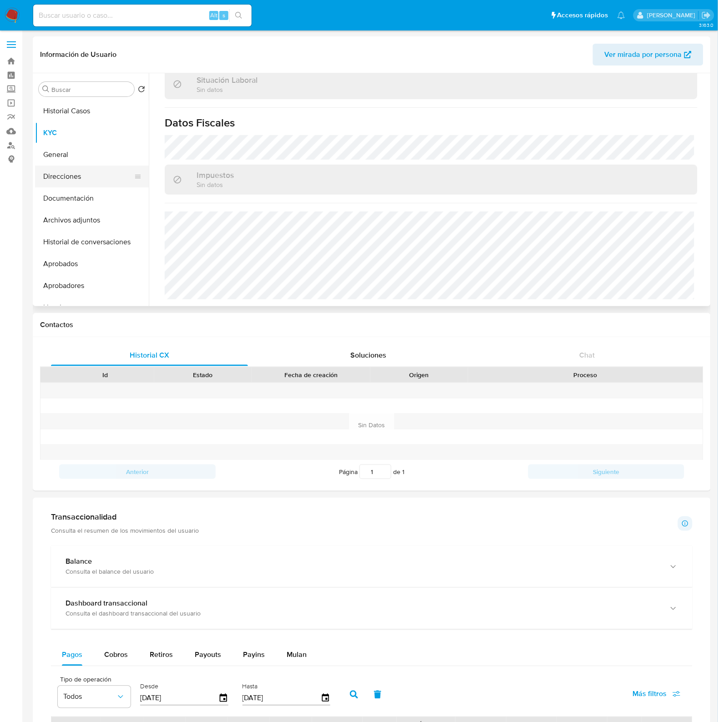
click at [80, 180] on button "Direcciones" at bounding box center [88, 177] width 106 height 22
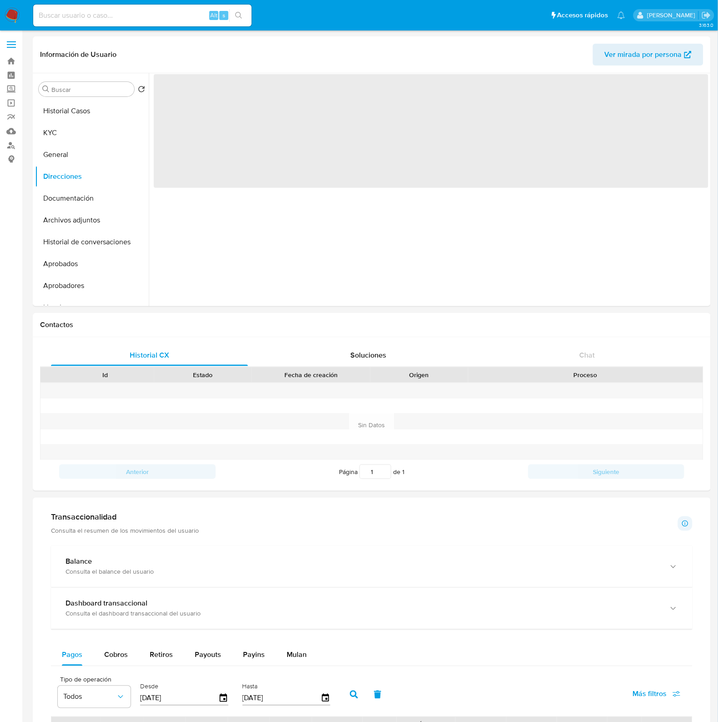
scroll to position [0, 0]
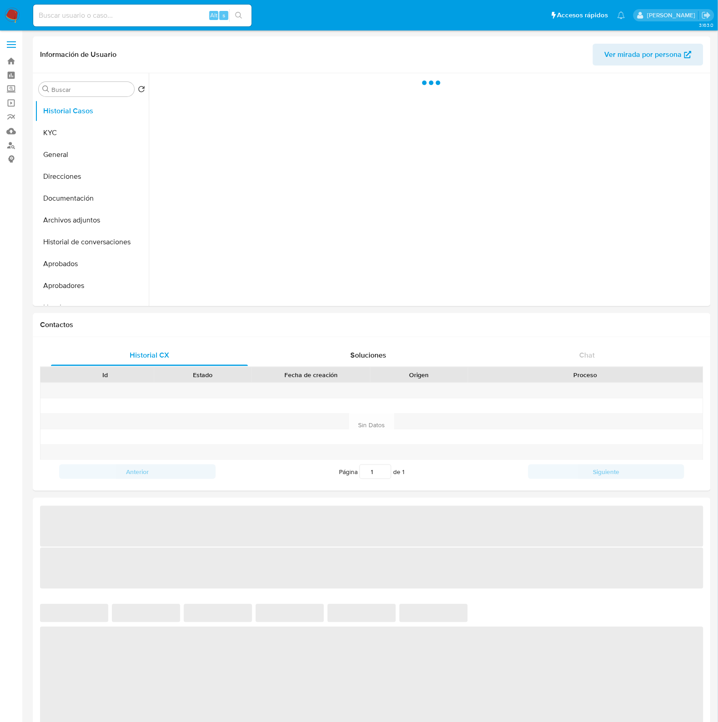
select select "10"
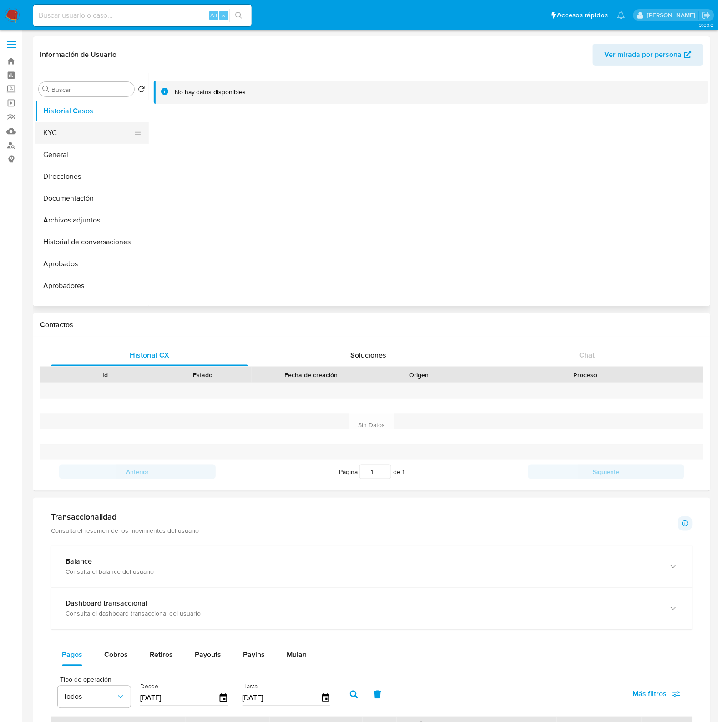
click at [55, 138] on button "KYC" at bounding box center [88, 133] width 106 height 22
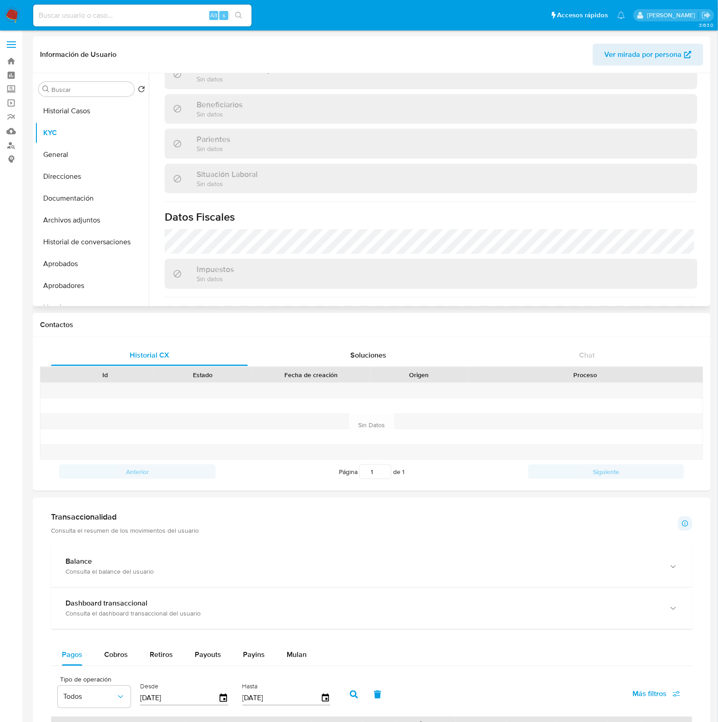
scroll to position [284, 0]
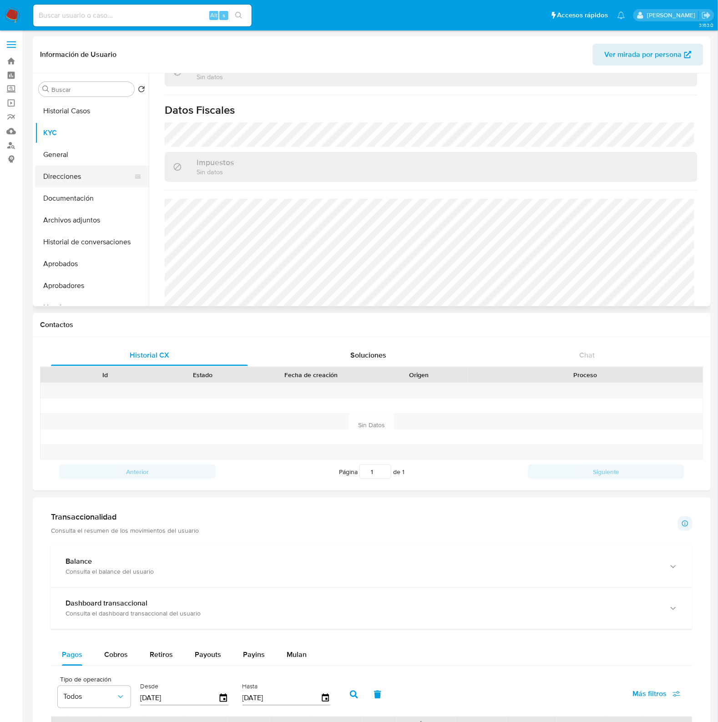
click at [90, 171] on button "Direcciones" at bounding box center [88, 177] width 106 height 22
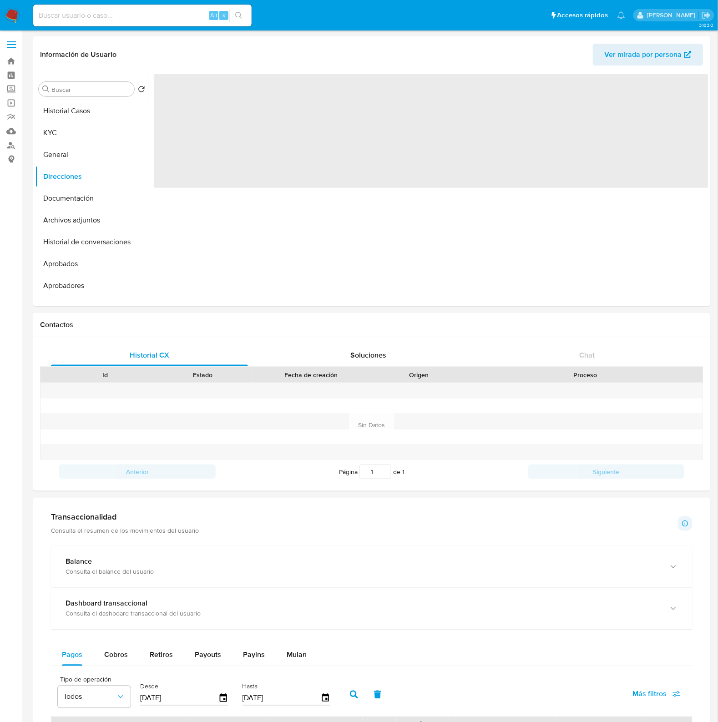
scroll to position [0, 0]
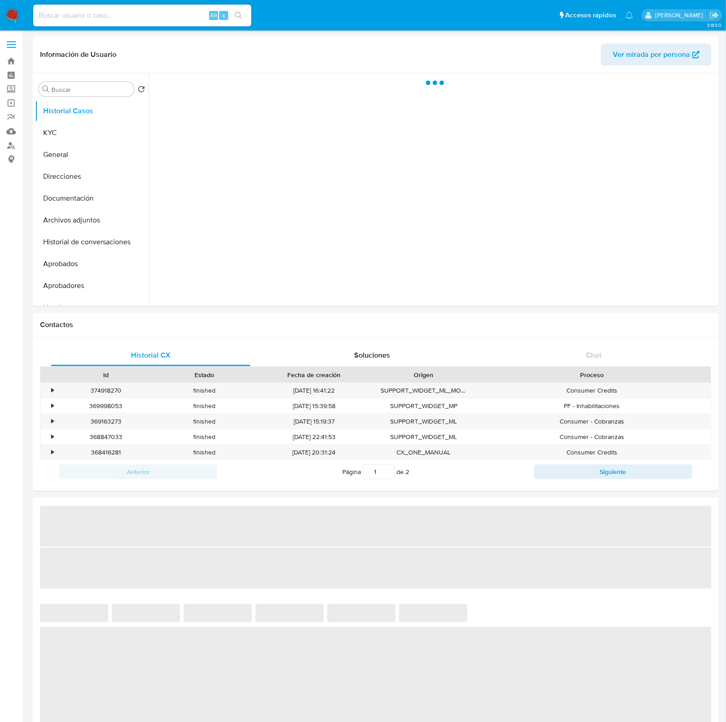
select select "10"
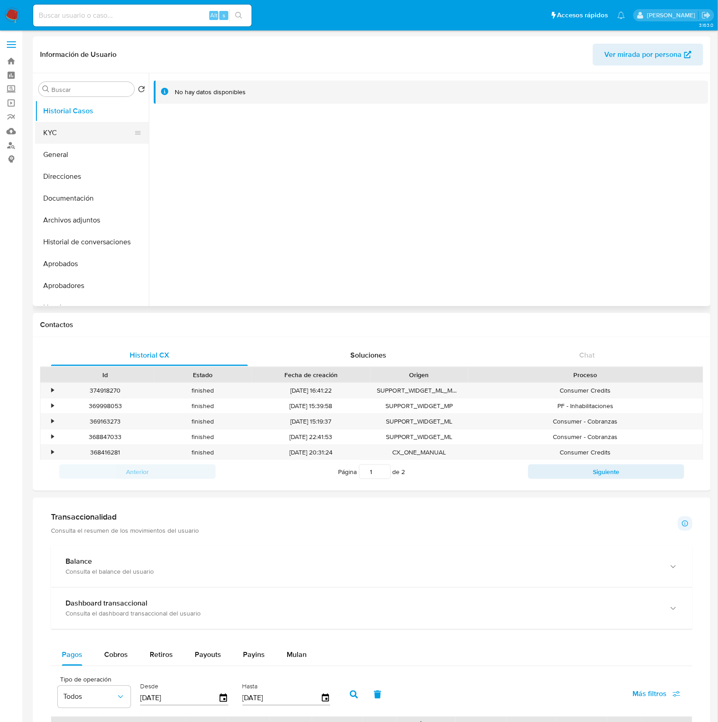
click at [62, 139] on button "KYC" at bounding box center [88, 133] width 106 height 22
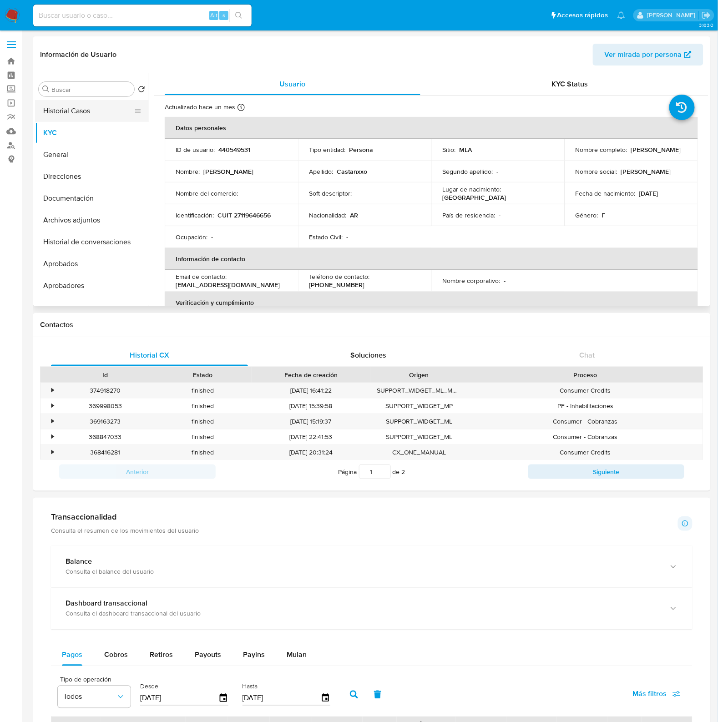
drag, startPoint x: 83, startPoint y: 117, endPoint x: 90, endPoint y: 114, distance: 7.9
click at [83, 117] on button "Historial Casos" at bounding box center [88, 111] width 106 height 22
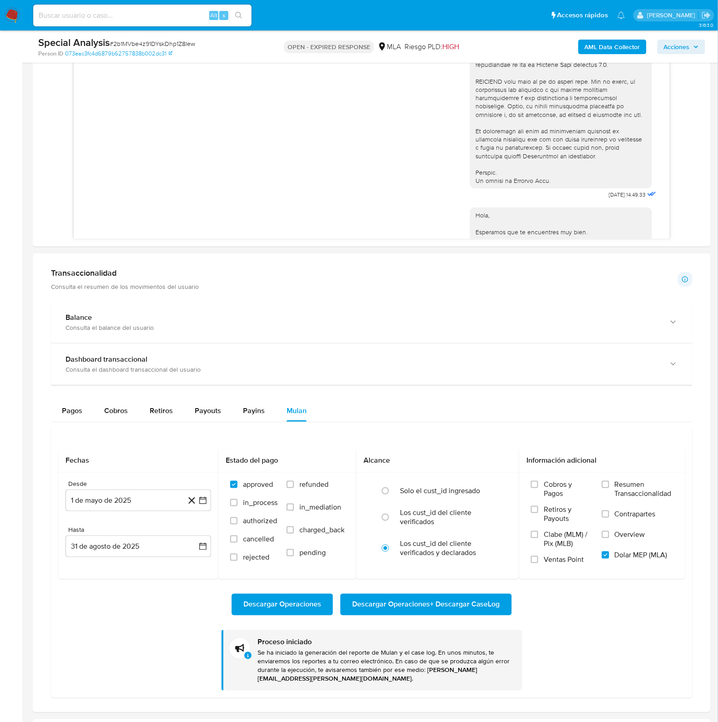
scroll to position [176, 0]
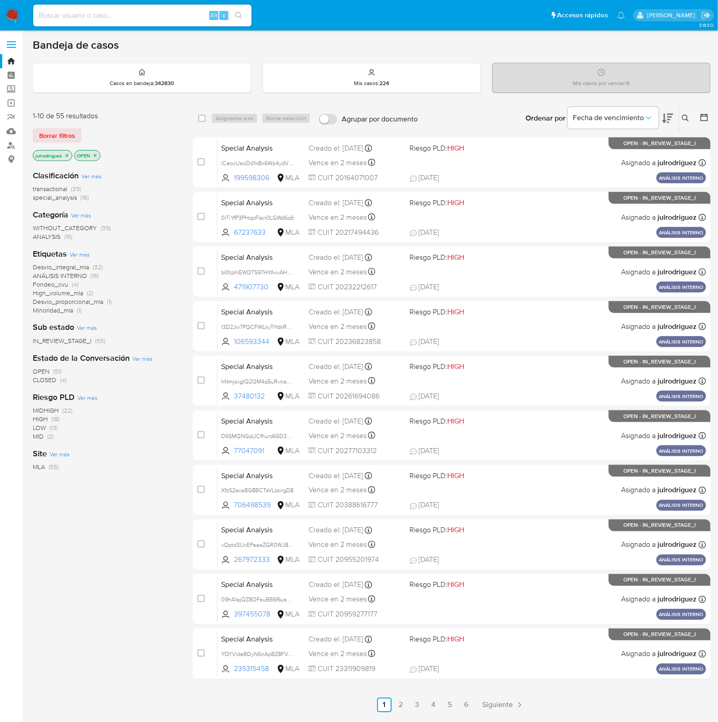
click at [684, 119] on icon at bounding box center [685, 118] width 7 height 7
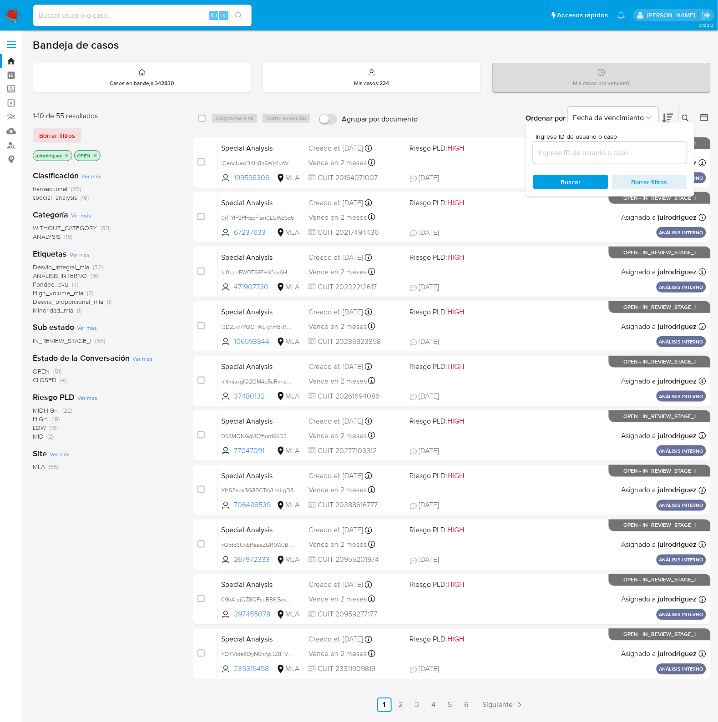
click at [637, 151] on input at bounding box center [610, 153] width 154 height 12
type input "bLHiGPSBZPnoxogJMwCuuqtB"
click at [572, 176] on div "Buscar Borrar filtros" at bounding box center [610, 182] width 154 height 15
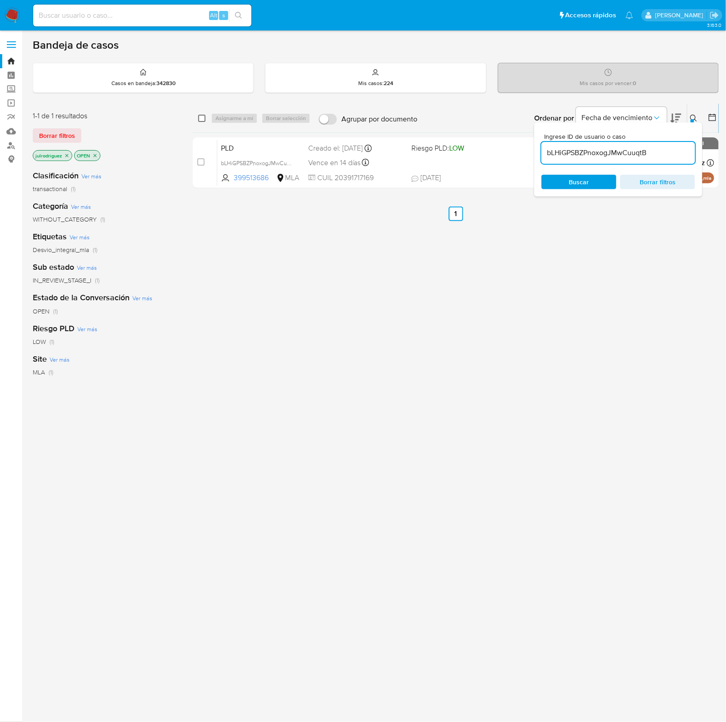
click at [201, 116] on input "checkbox" at bounding box center [201, 118] width 7 height 7
checkbox input "true"
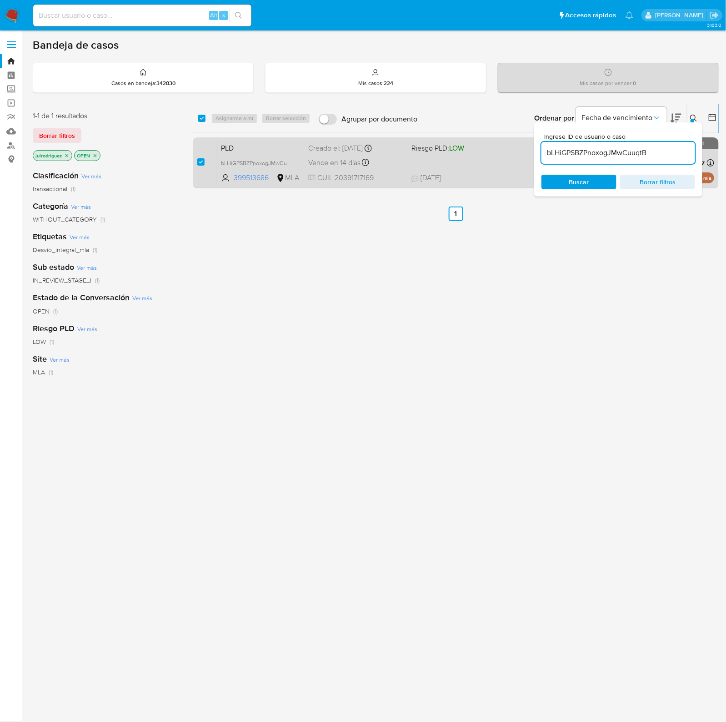
checkbox input "true"
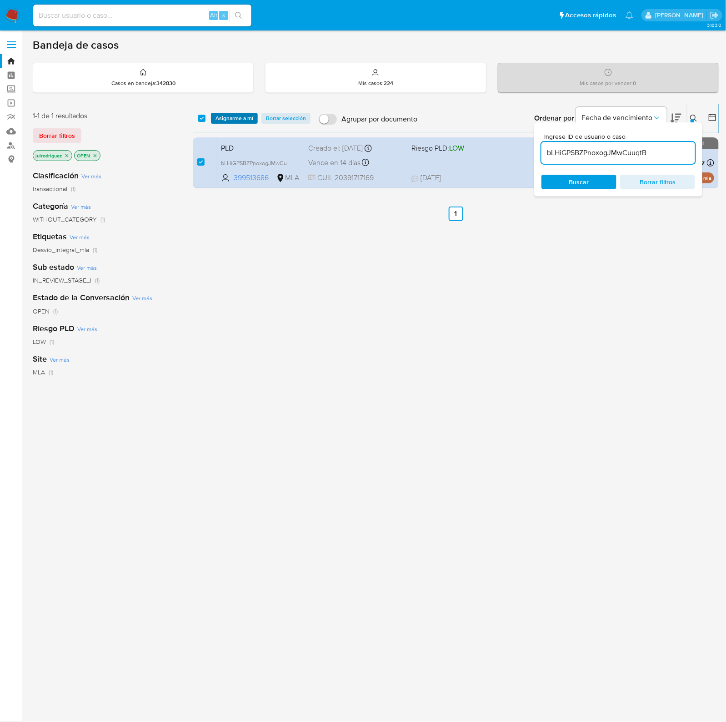
click at [239, 115] on span "Asignarme a mí" at bounding box center [235, 118] width 38 height 9
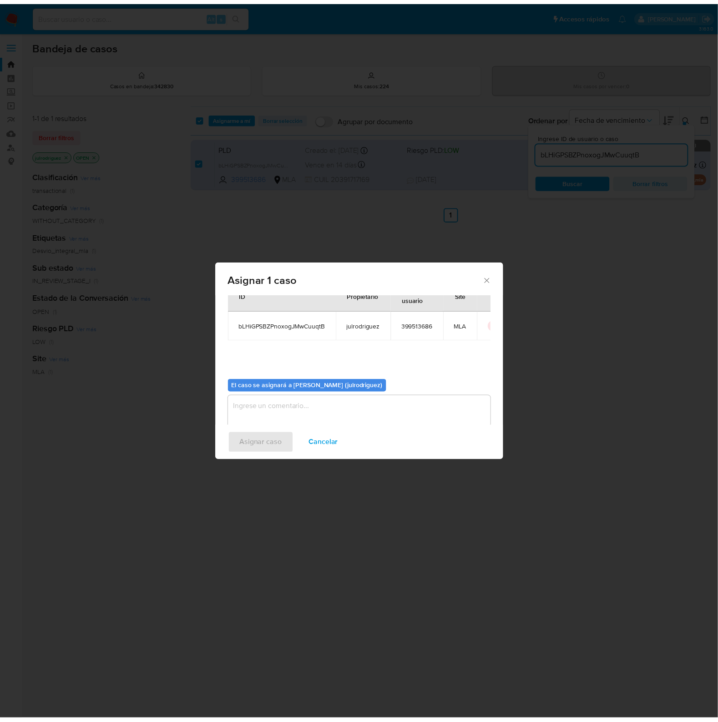
scroll to position [46, 0]
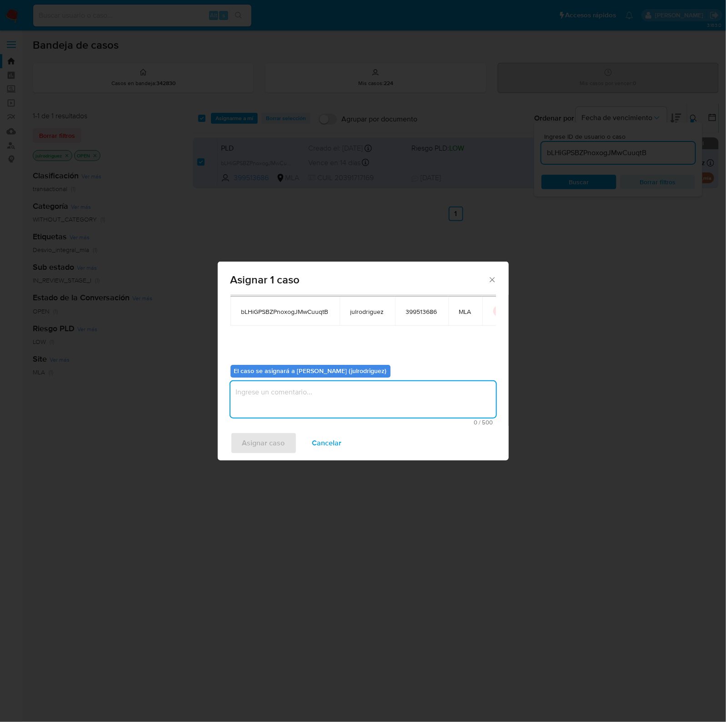
click at [335, 389] on textarea "assign-modal" at bounding box center [364, 399] width 266 height 36
type textarea "."
click at [274, 441] on span "Asignar caso" at bounding box center [263, 443] width 43 height 20
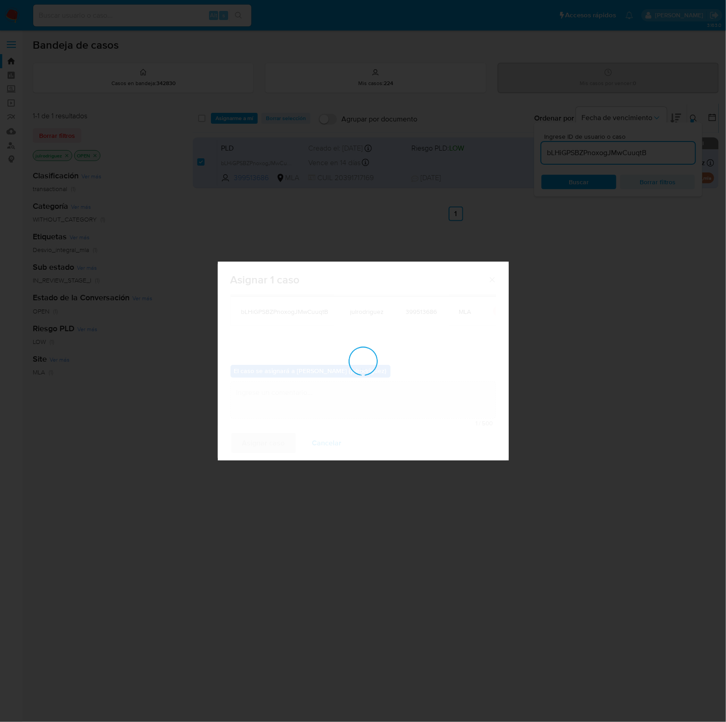
checkbox input "false"
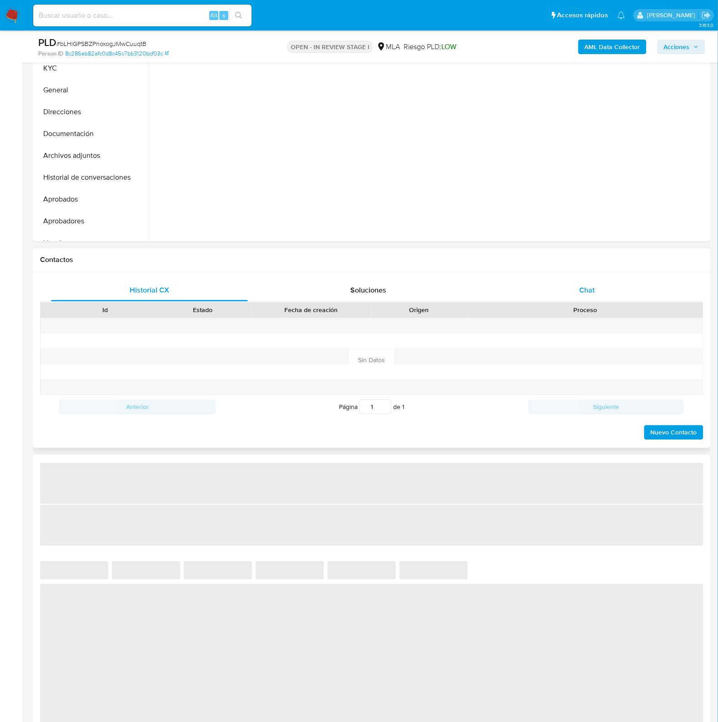
click at [593, 285] on span "Chat" at bounding box center [586, 290] width 15 height 10
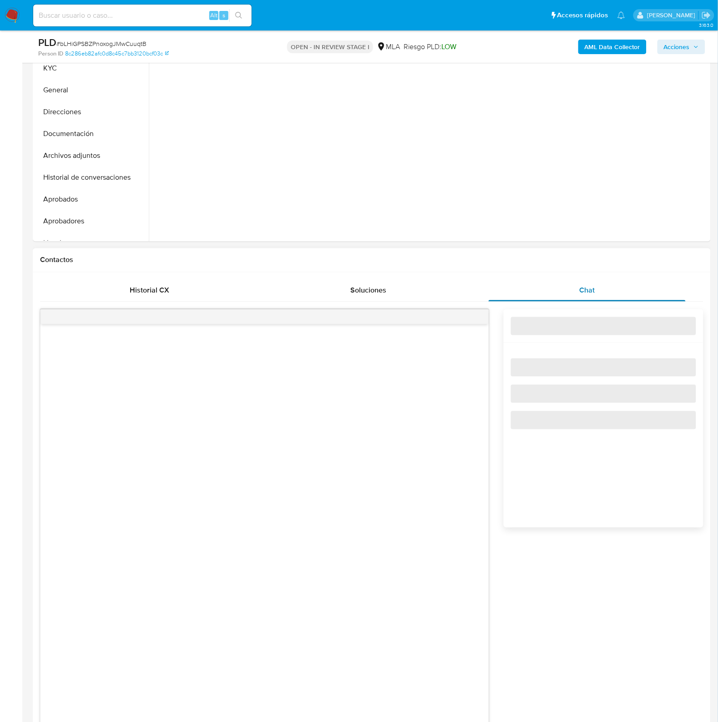
select select "10"
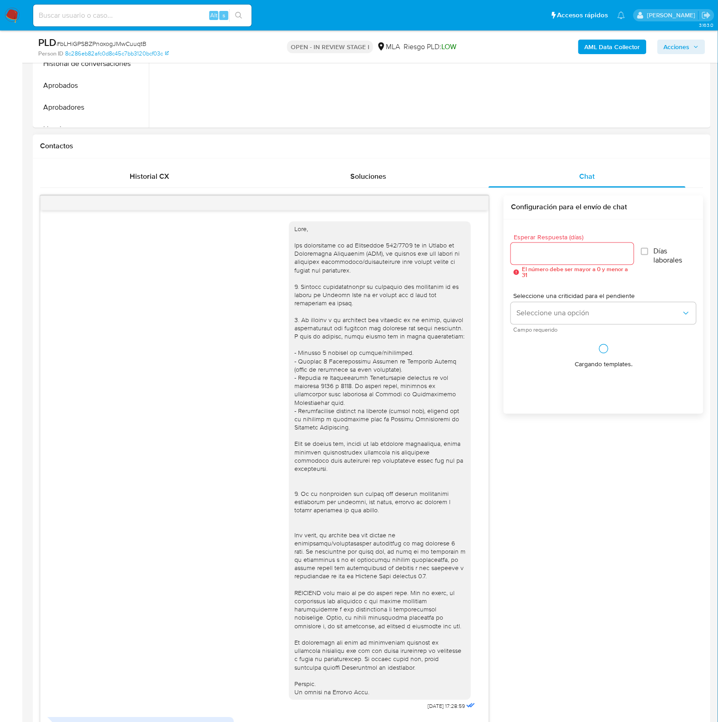
scroll to position [515, 0]
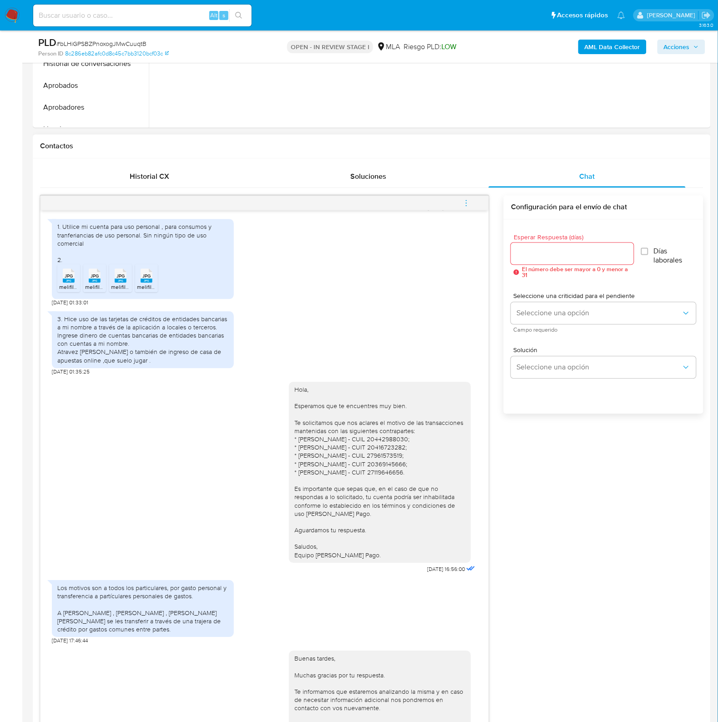
click at [463, 206] on icon "menu-action" at bounding box center [466, 203] width 8 height 8
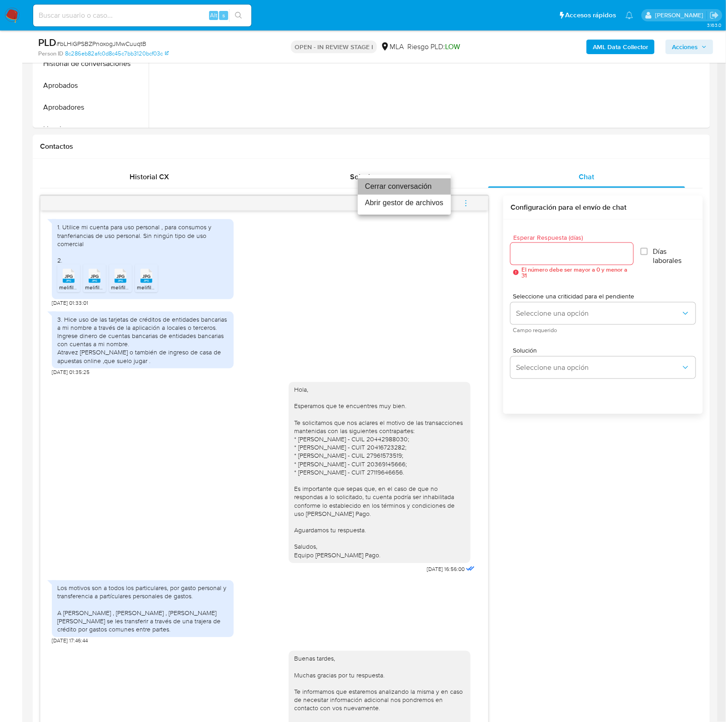
click at [431, 187] on li "Cerrar conversación" at bounding box center [404, 186] width 93 height 16
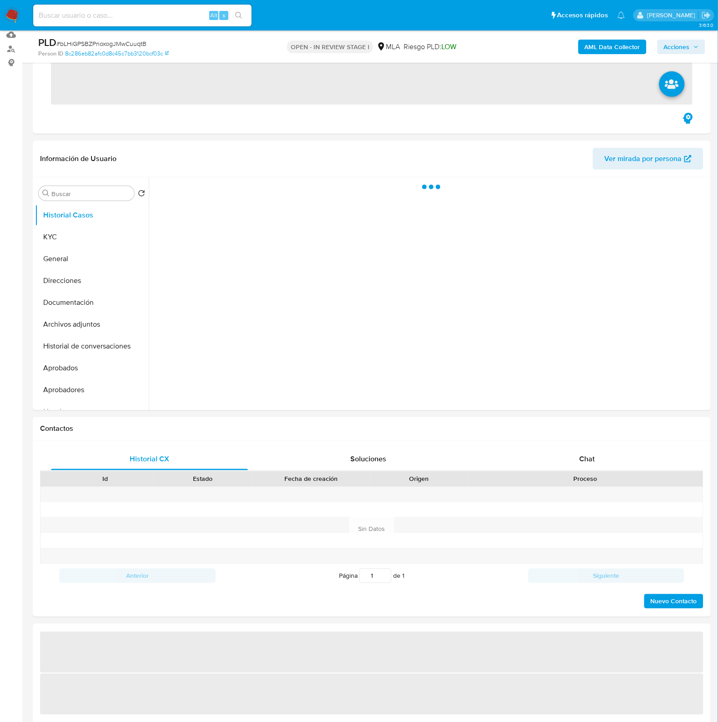
scroll to position [171, 0]
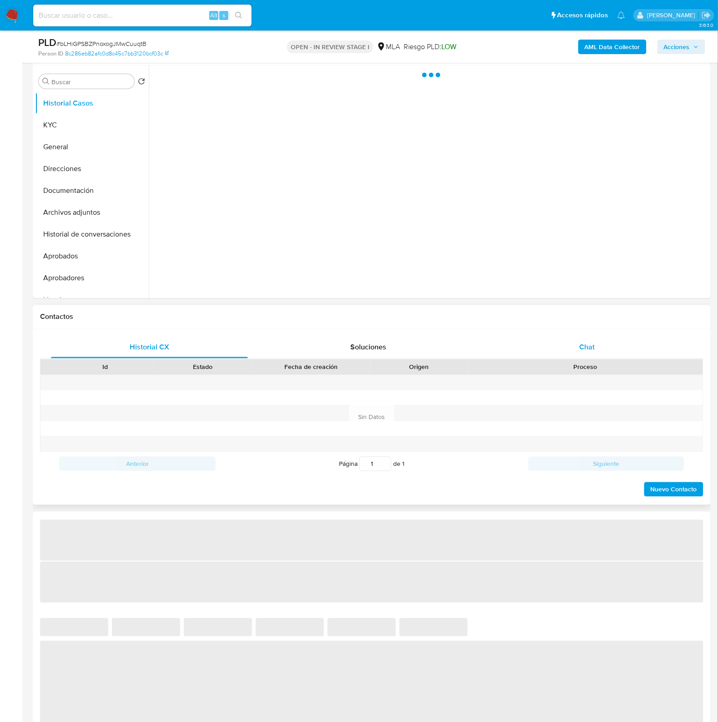
click at [586, 349] on span "Chat" at bounding box center [586, 347] width 15 height 10
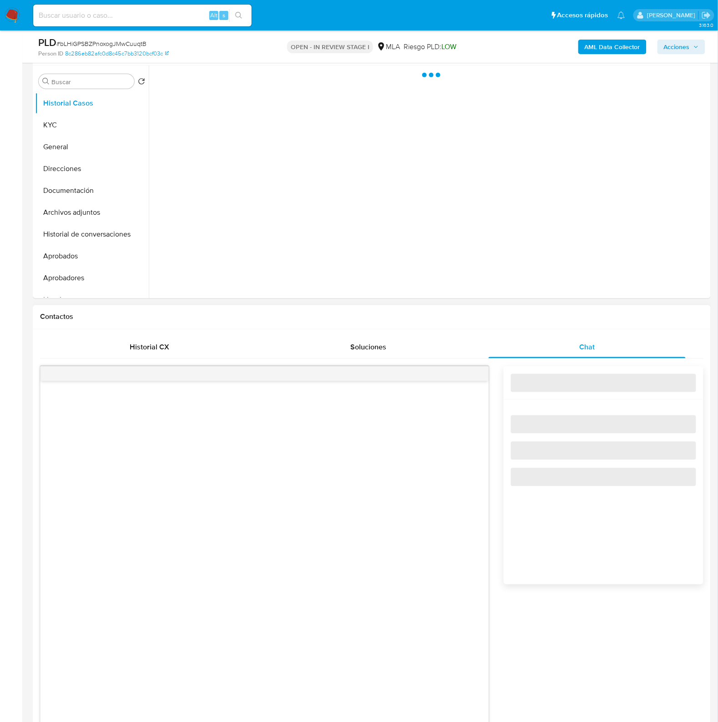
select select "10"
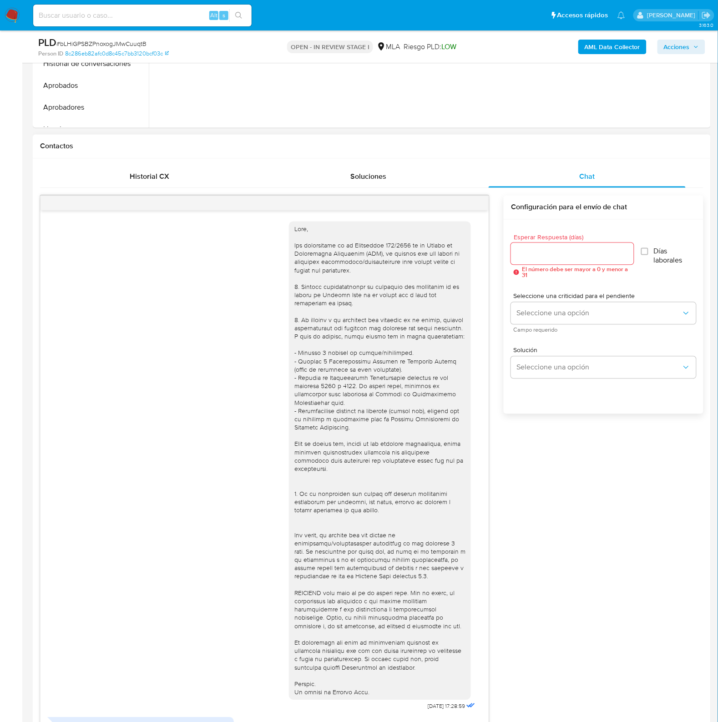
scroll to position [515, 0]
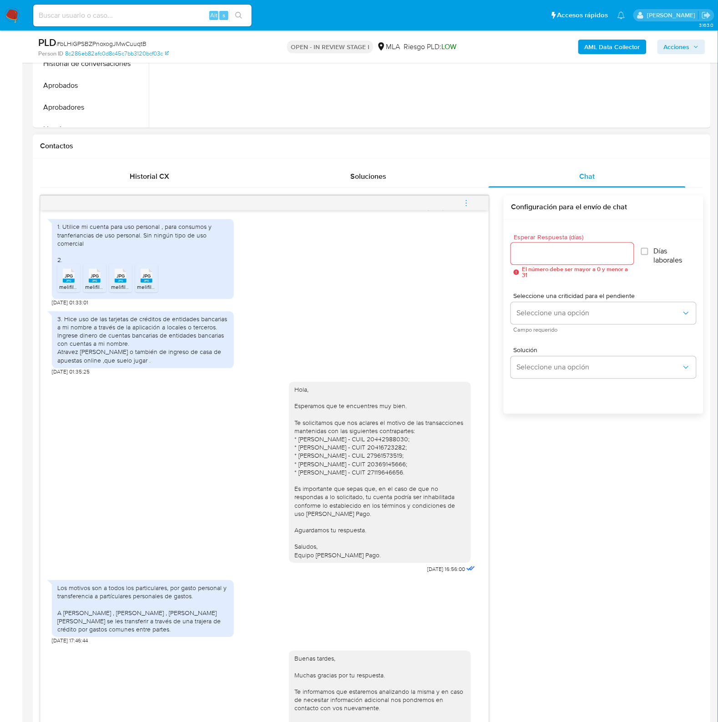
click at [469, 203] on icon "menu-action" at bounding box center [466, 203] width 8 height 8
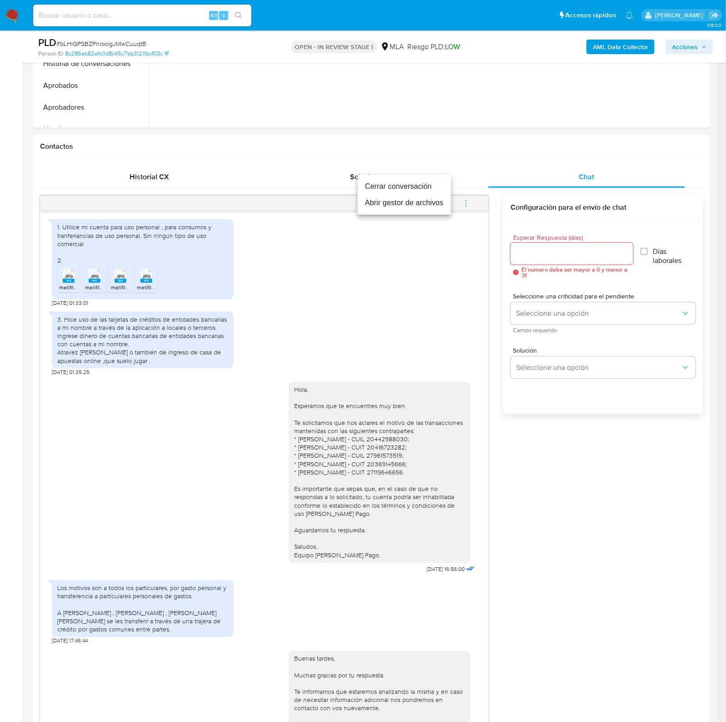
click at [410, 185] on li "Cerrar conversación" at bounding box center [404, 186] width 93 height 16
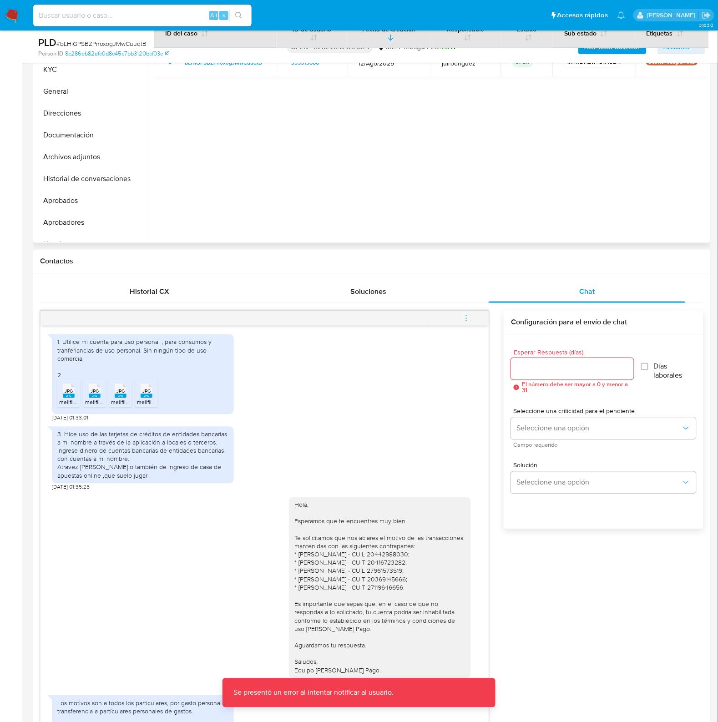
scroll to position [114, 0]
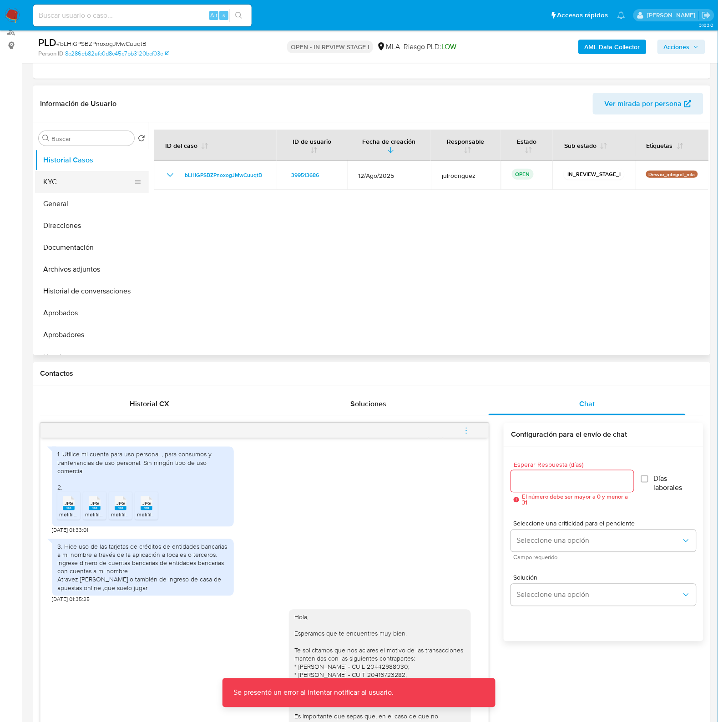
click at [56, 187] on button "KYC" at bounding box center [88, 182] width 106 height 22
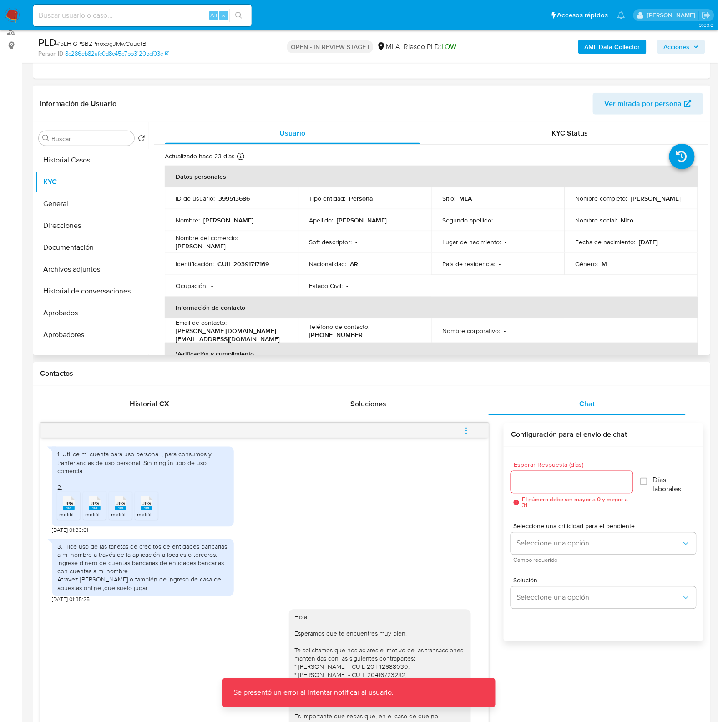
click at [232, 196] on p "399513686" at bounding box center [233, 198] width 31 height 8
copy p "399513686"
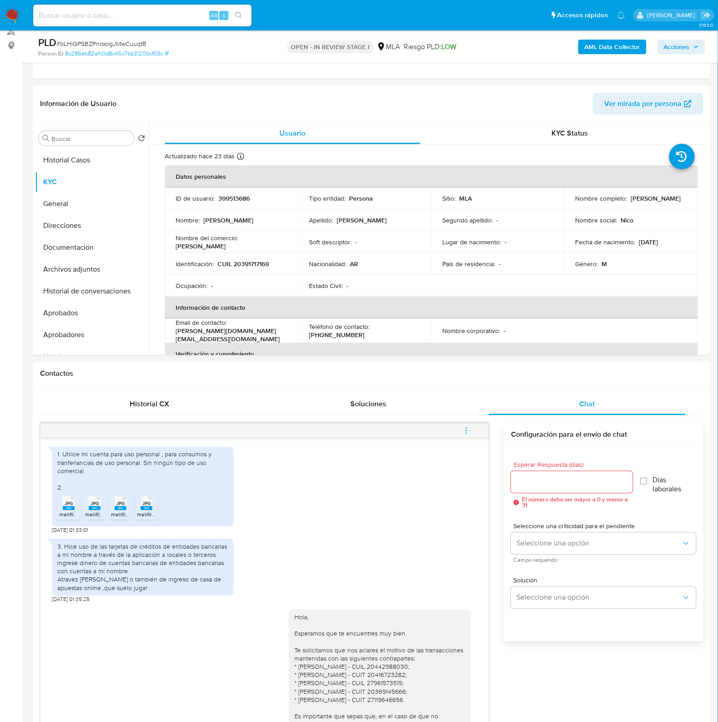
click at [114, 45] on span "# bLHiGPSBZPnoxogJMwCuuqtB" at bounding box center [101, 43] width 90 height 9
copy span "bLHiGPSBZPnoxogJMwCuuqtB"
click at [98, 160] on button "Historial Casos" at bounding box center [88, 160] width 106 height 22
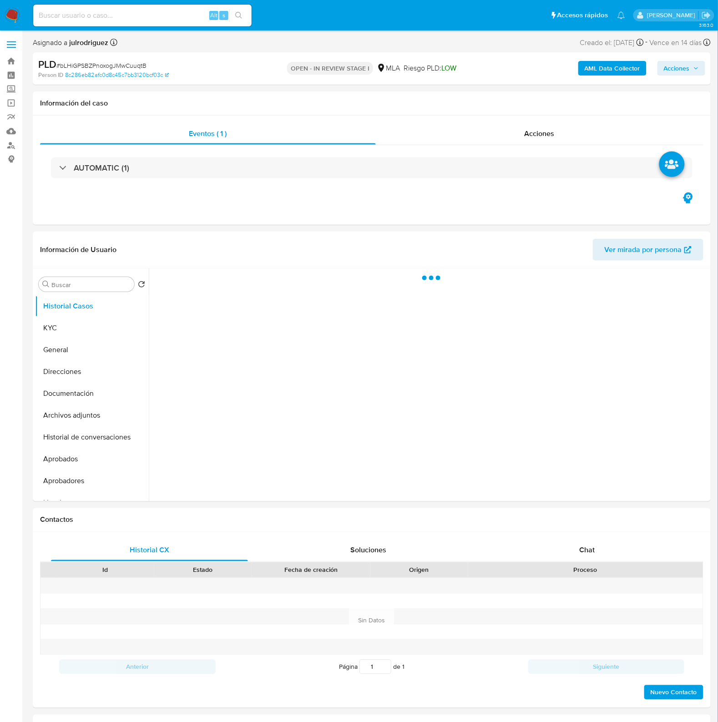
select select "10"
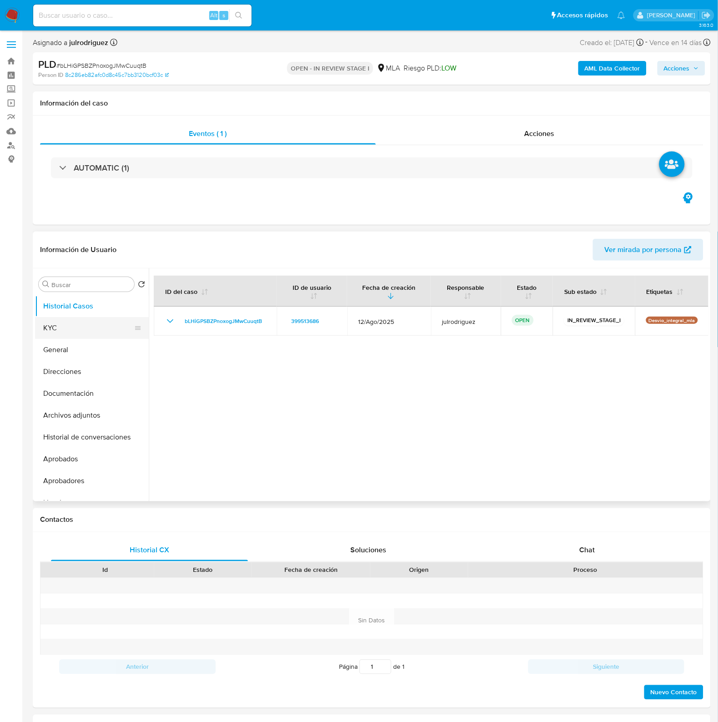
click at [60, 324] on button "KYC" at bounding box center [88, 328] width 106 height 22
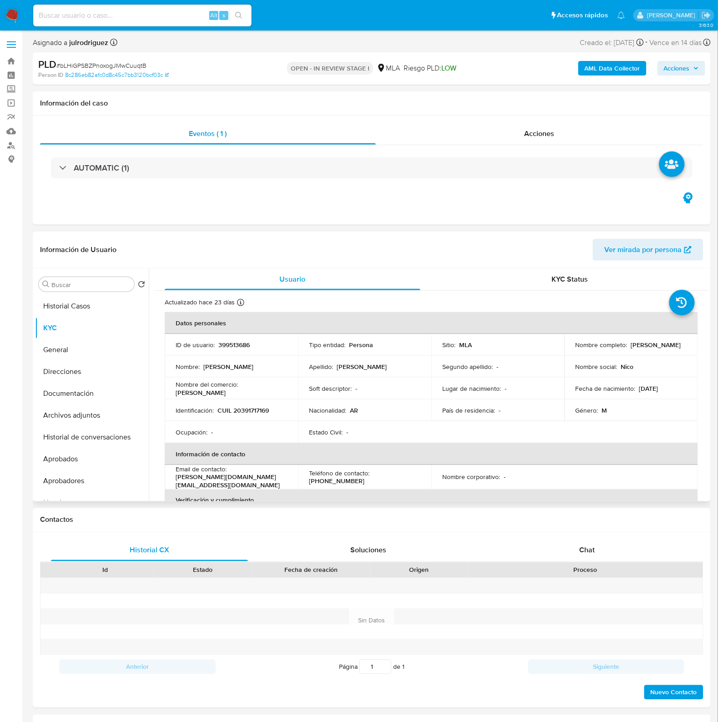
drag, startPoint x: 625, startPoint y: 344, endPoint x: 685, endPoint y: 344, distance: 59.6
click at [685, 344] on td "Nombre completo : Nicolas Thürnau" at bounding box center [630, 345] width 133 height 22
click at [543, 142] on div "Acciones" at bounding box center [540, 134] width 328 height 22
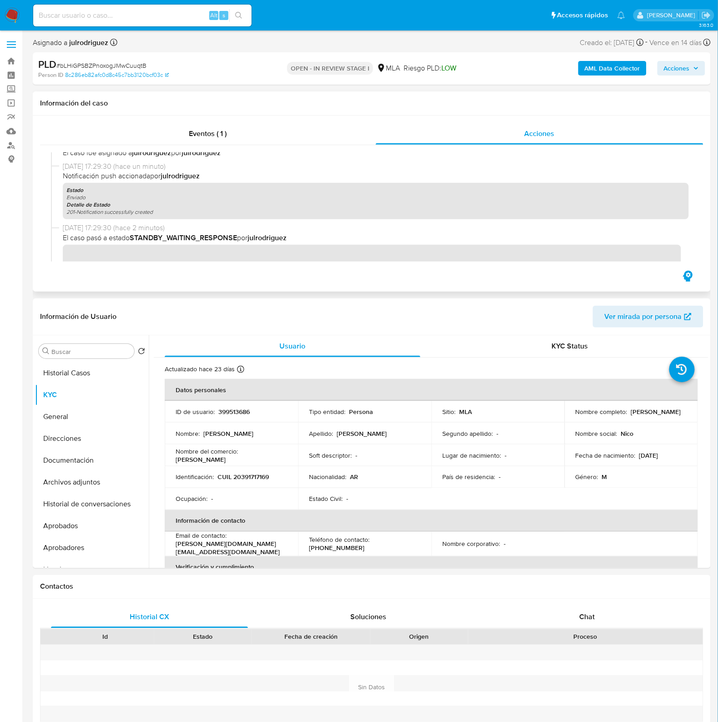
scroll to position [114, 0]
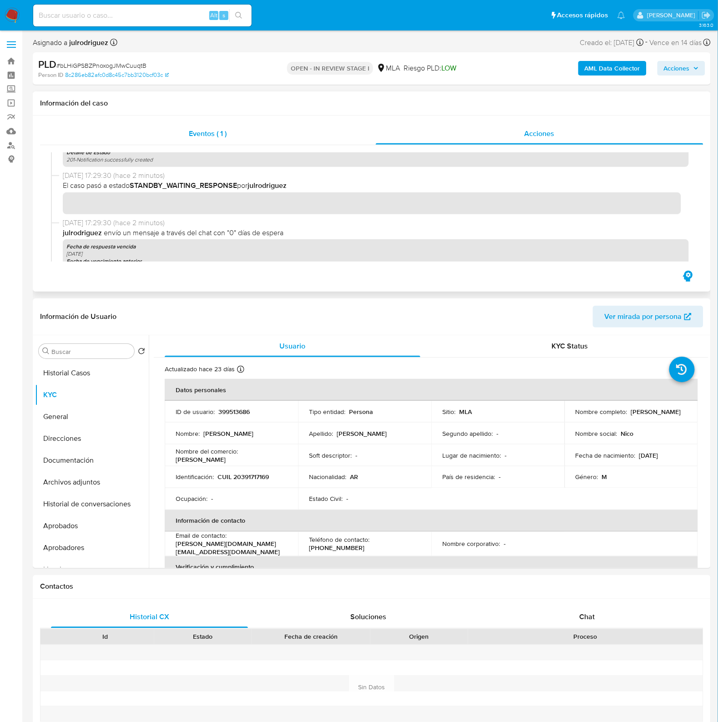
click at [218, 130] on span "Eventos ( 1 )" at bounding box center [208, 133] width 38 height 10
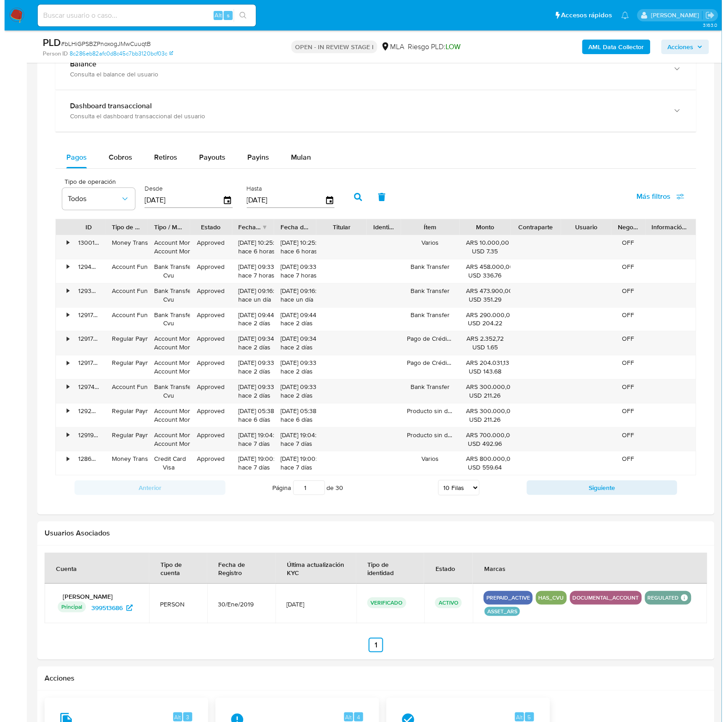
scroll to position [900, 0]
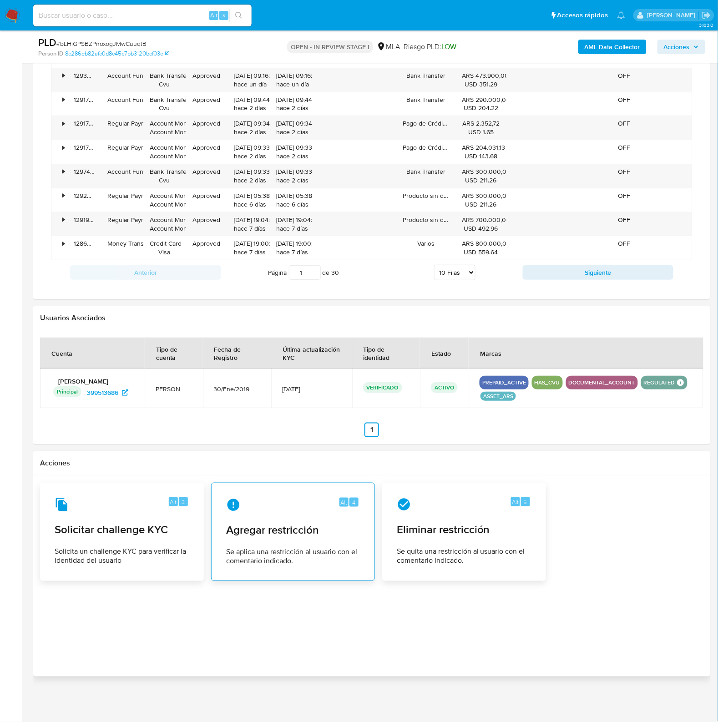
click at [274, 535] on span "Agregar restricción" at bounding box center [293, 530] width 134 height 14
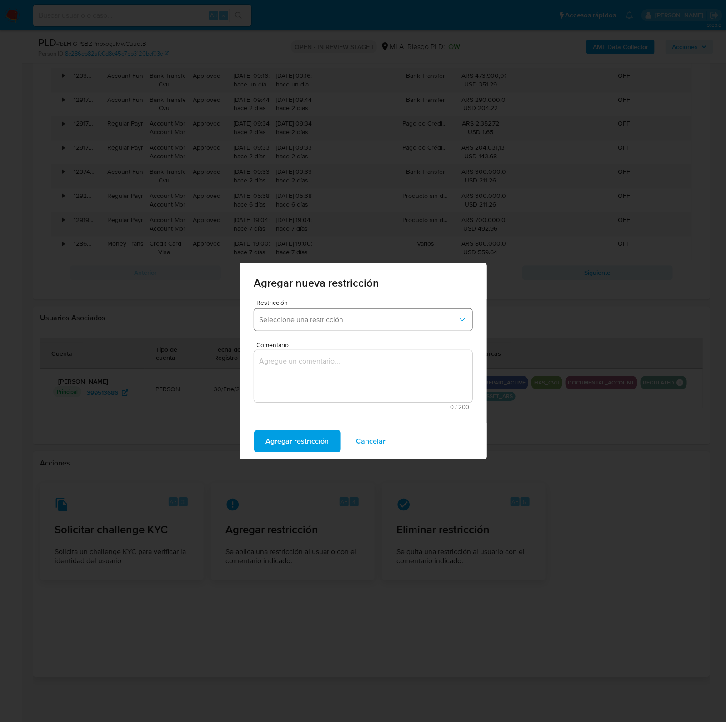
click at [310, 319] on span "Seleccione una restricción" at bounding box center [359, 319] width 198 height 9
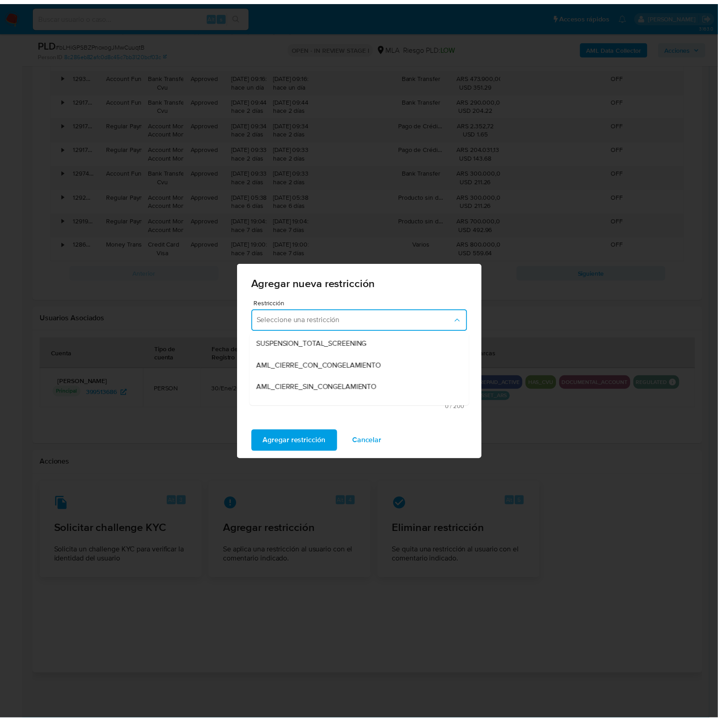
scroll to position [114, 0]
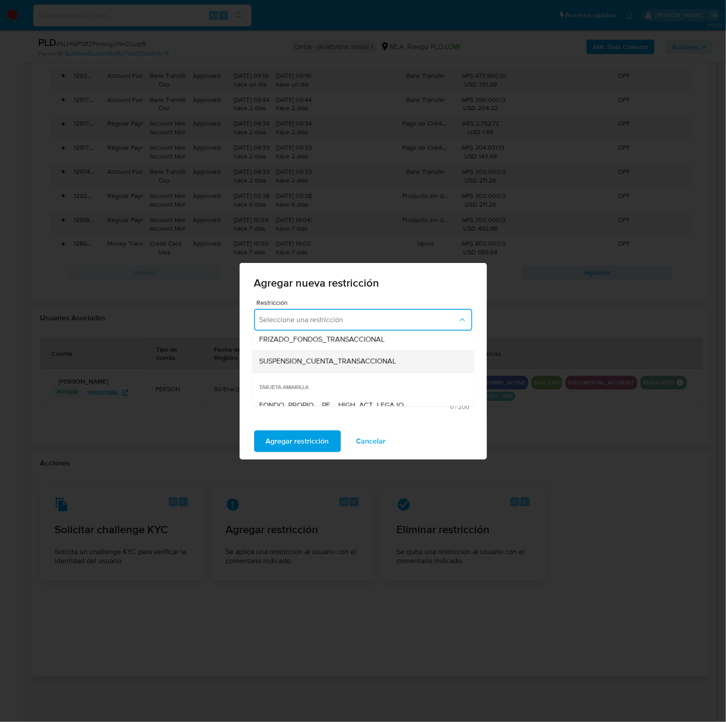
click at [320, 358] on span "SUSPENSION_CUENTA_TRANSACCIONAL" at bounding box center [328, 361] width 137 height 9
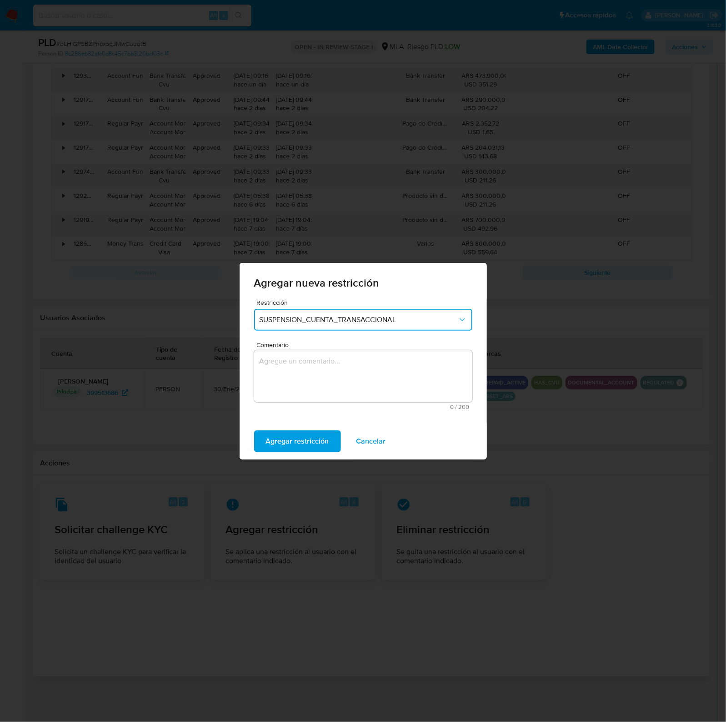
click at [365, 368] on textarea "Comentario" at bounding box center [363, 376] width 218 height 52
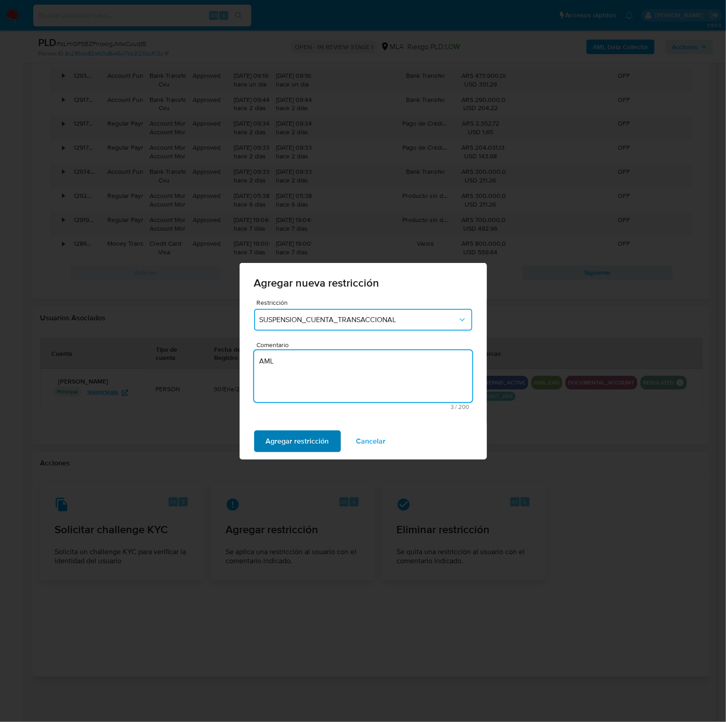
type textarea "AML"
drag, startPoint x: 314, startPoint y: 435, endPoint x: 319, endPoint y: 433, distance: 4.9
click at [315, 435] on span "Agregar restricción" at bounding box center [297, 441] width 63 height 20
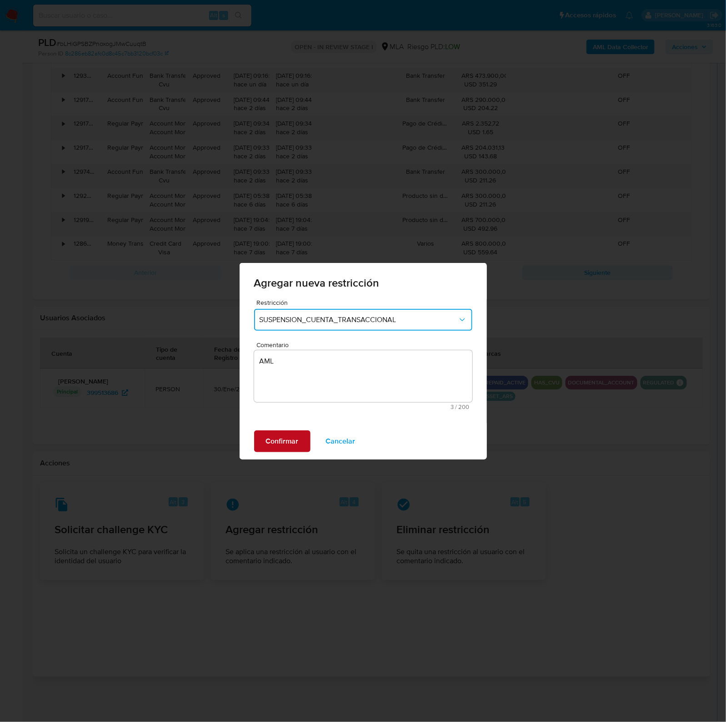
click at [294, 437] on span "Confirmar" at bounding box center [282, 441] width 33 height 20
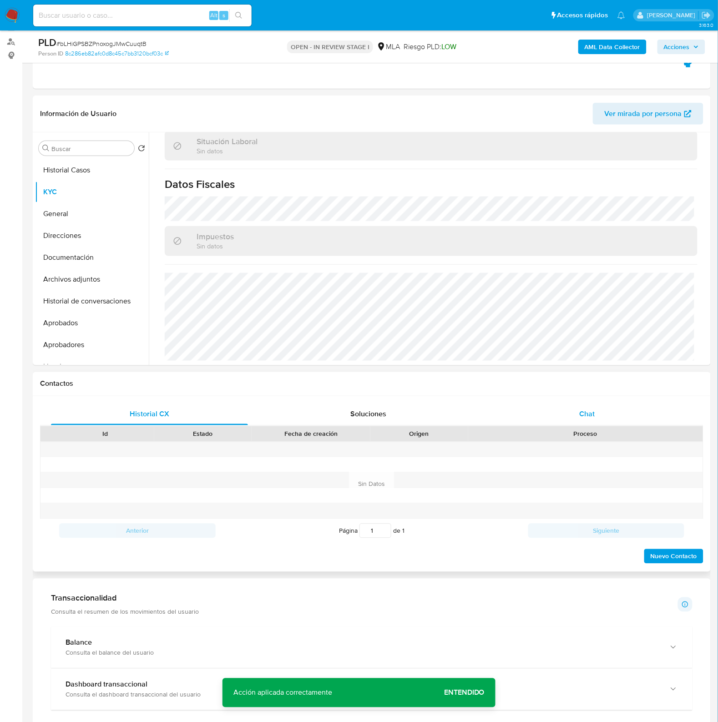
click at [595, 410] on div "Chat" at bounding box center [587, 414] width 197 height 22
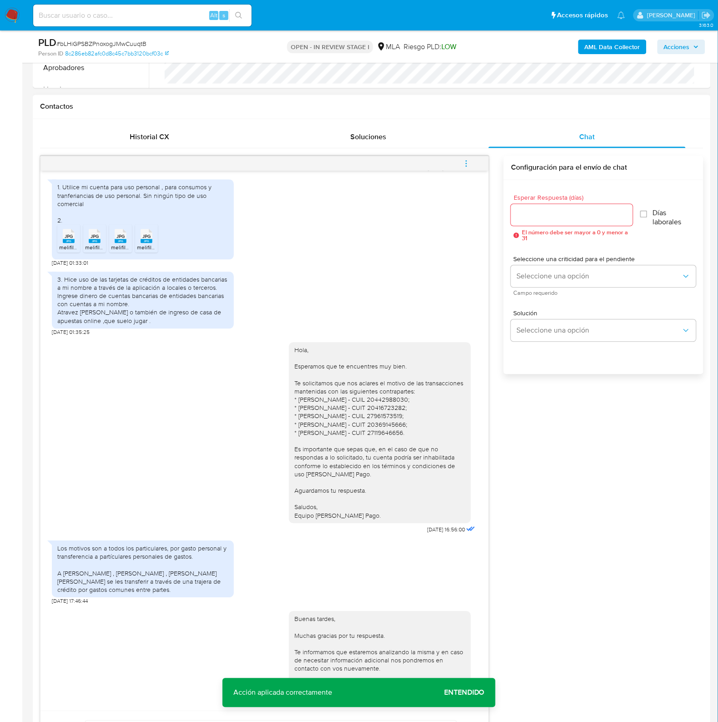
scroll to position [445, 0]
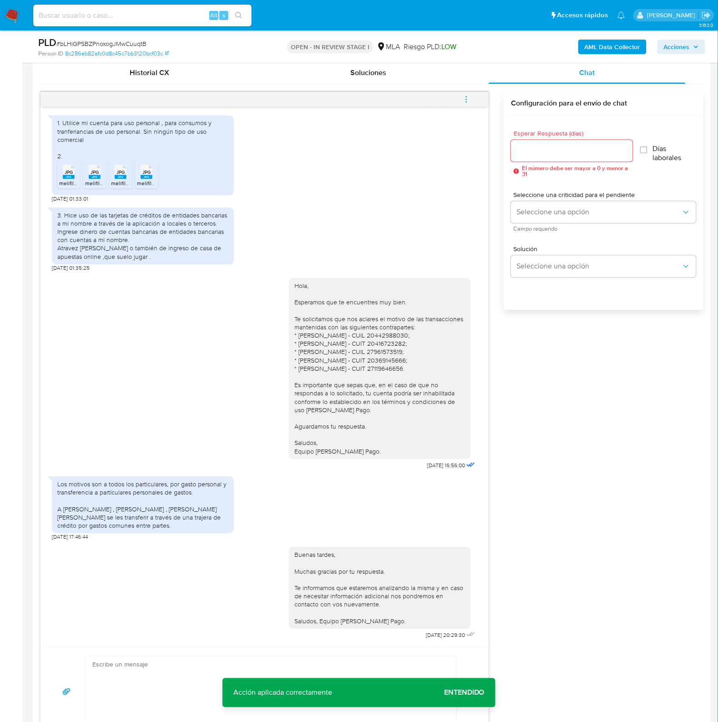
click at [462, 101] on button "menu-action" at bounding box center [466, 100] width 30 height 22
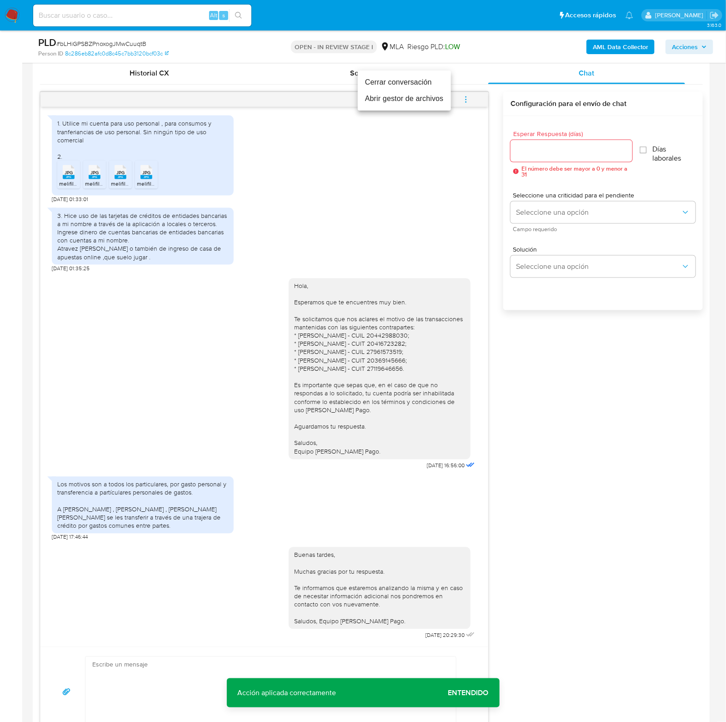
click at [393, 82] on li "Cerrar conversación" at bounding box center [404, 82] width 93 height 16
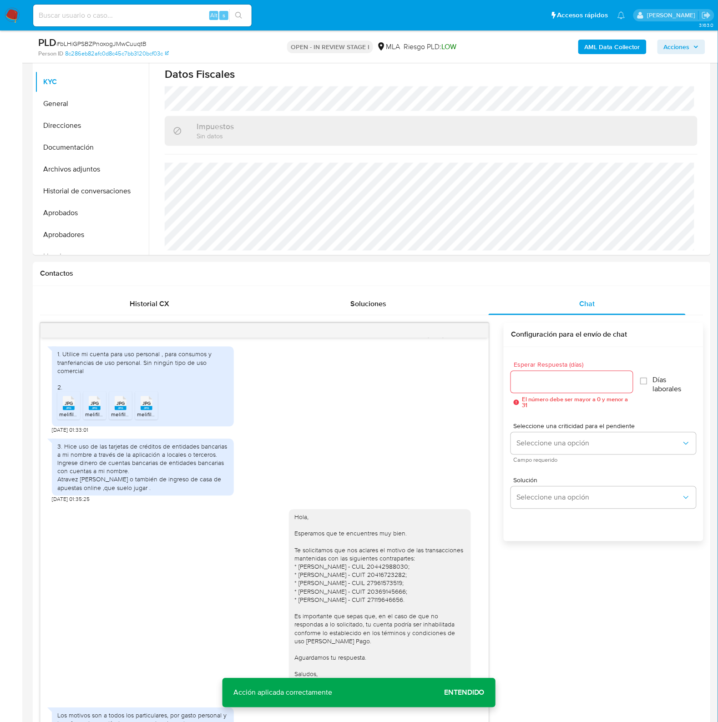
scroll to position [161, 0]
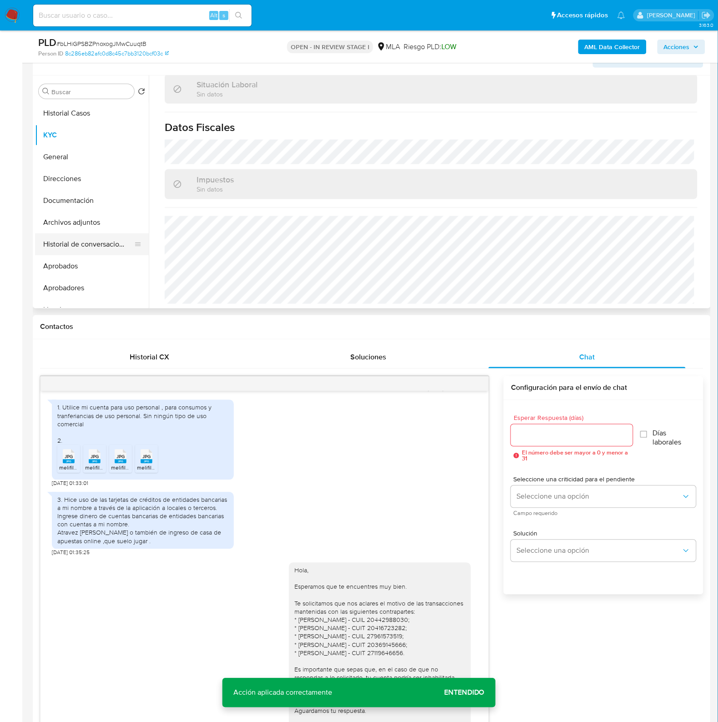
click at [113, 243] on button "Historial de conversaciones" at bounding box center [88, 244] width 106 height 22
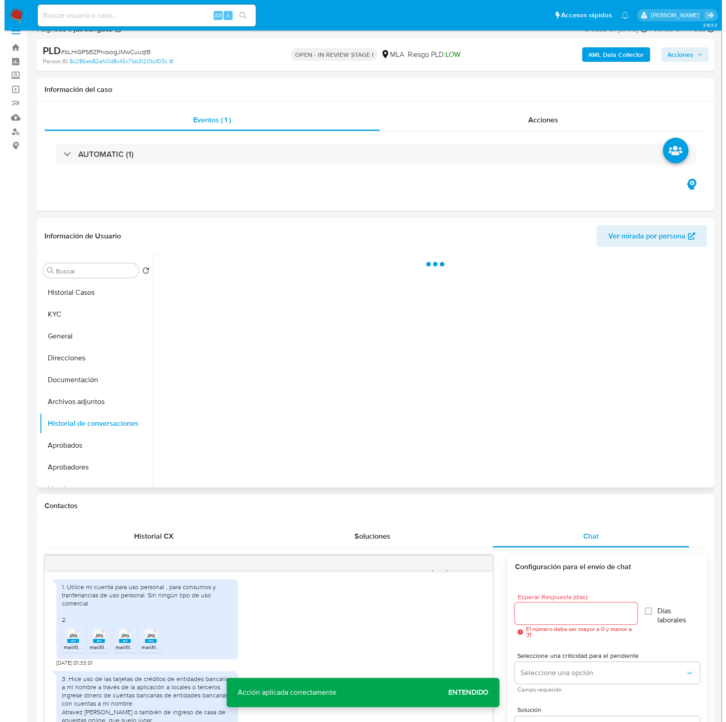
scroll to position [0, 0]
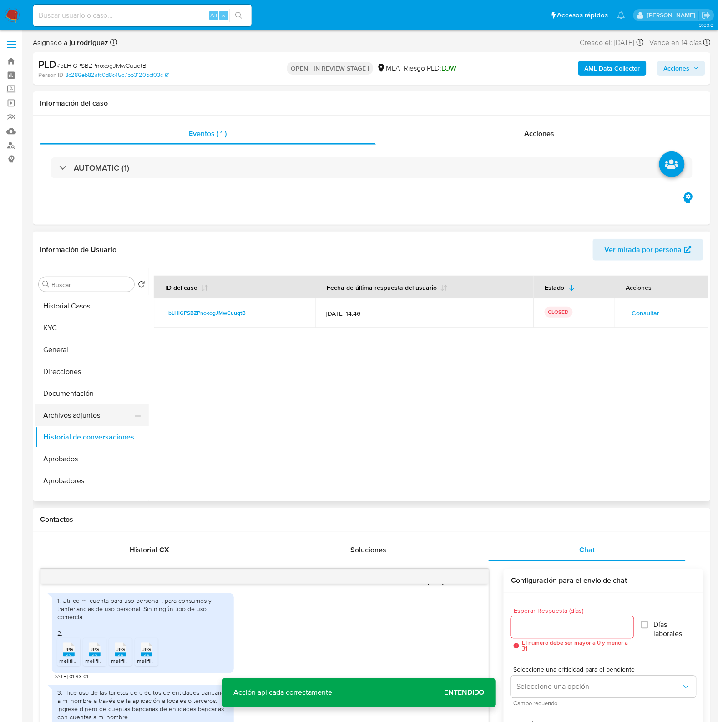
click at [76, 413] on button "Archivos adjuntos" at bounding box center [88, 415] width 106 height 22
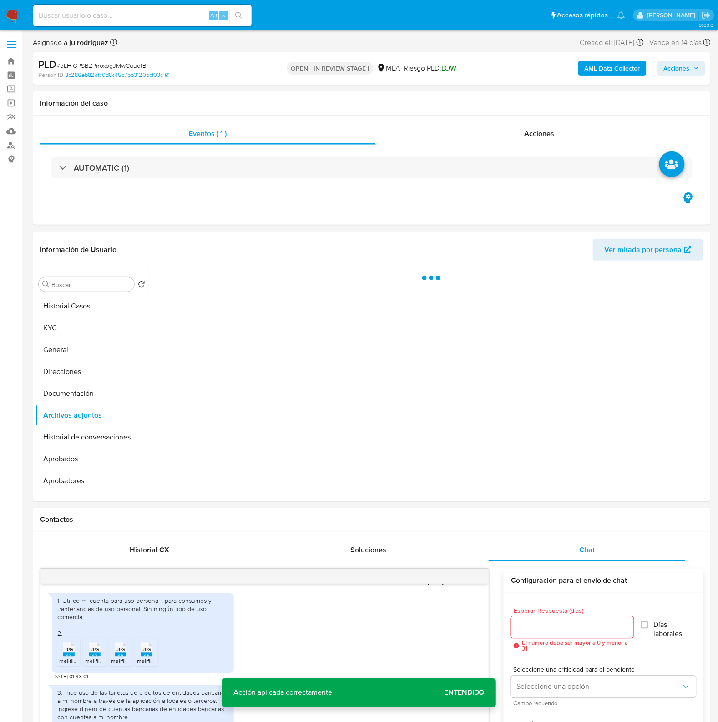
click at [590, 71] on b "AML Data Collector" at bounding box center [611, 68] width 55 height 15
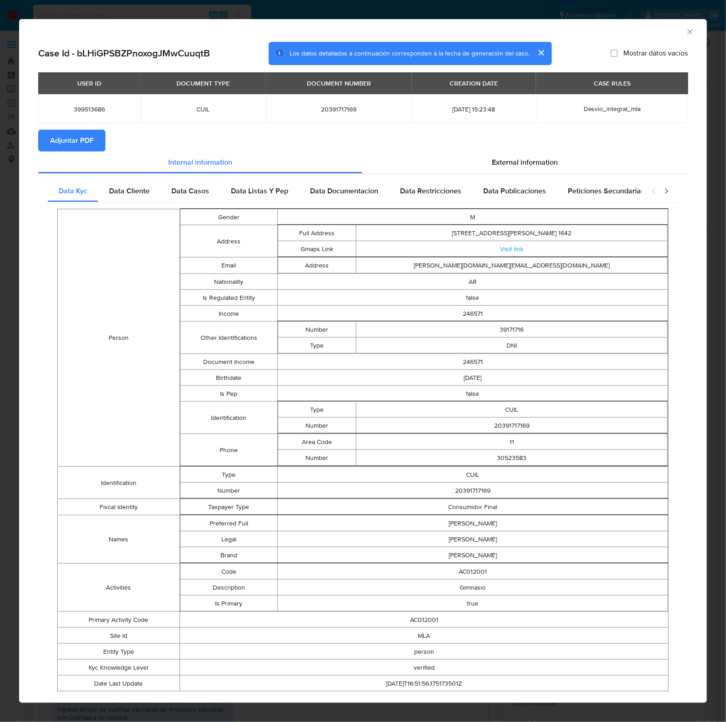
click at [96, 136] on button "Adjuntar PDF" at bounding box center [71, 141] width 67 height 22
click at [686, 28] on icon "Cerrar ventana" at bounding box center [690, 31] width 9 height 9
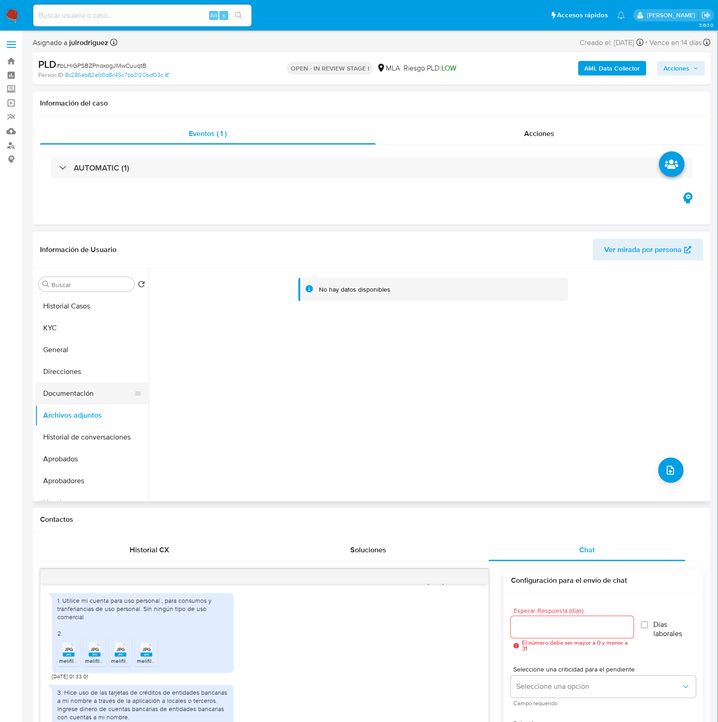
click at [75, 390] on button "Documentación" at bounding box center [88, 394] width 106 height 22
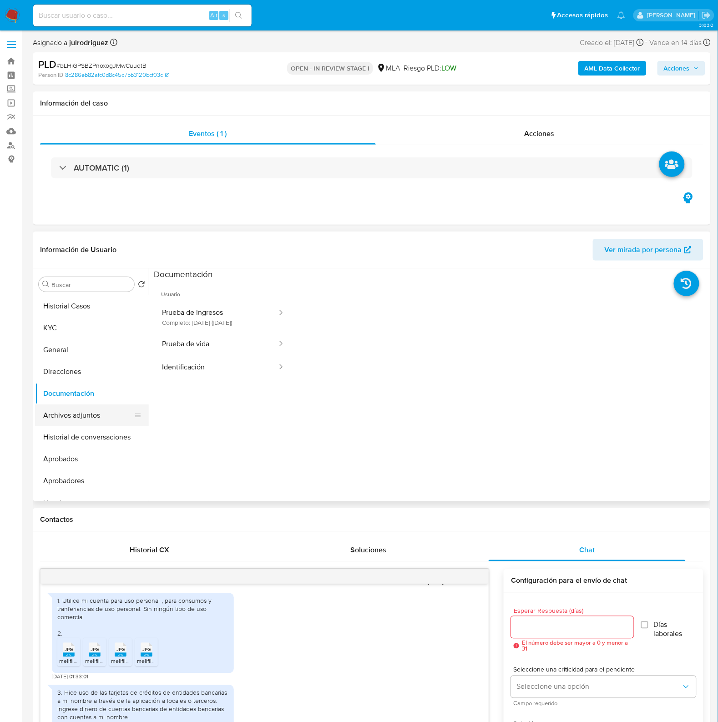
click at [91, 407] on button "Archivos adjuntos" at bounding box center [88, 415] width 106 height 22
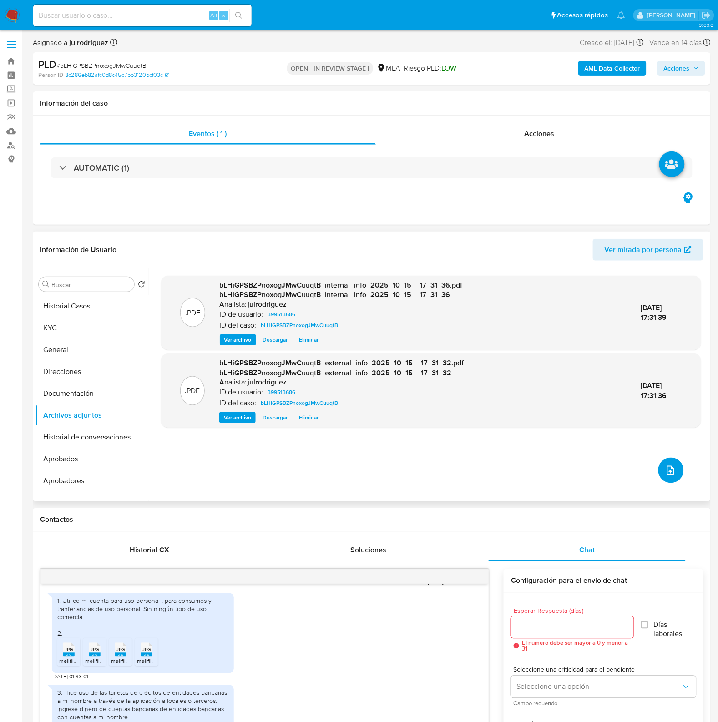
click at [668, 477] on button "upload-file" at bounding box center [670, 470] width 25 height 25
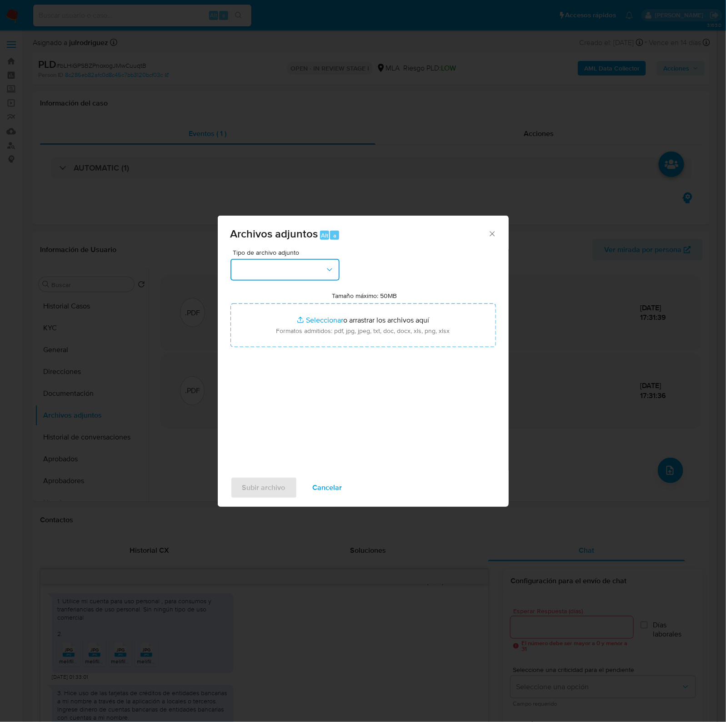
click at [295, 267] on button "button" at bounding box center [285, 270] width 109 height 22
click at [271, 360] on div "OTROS" at bounding box center [282, 355] width 93 height 22
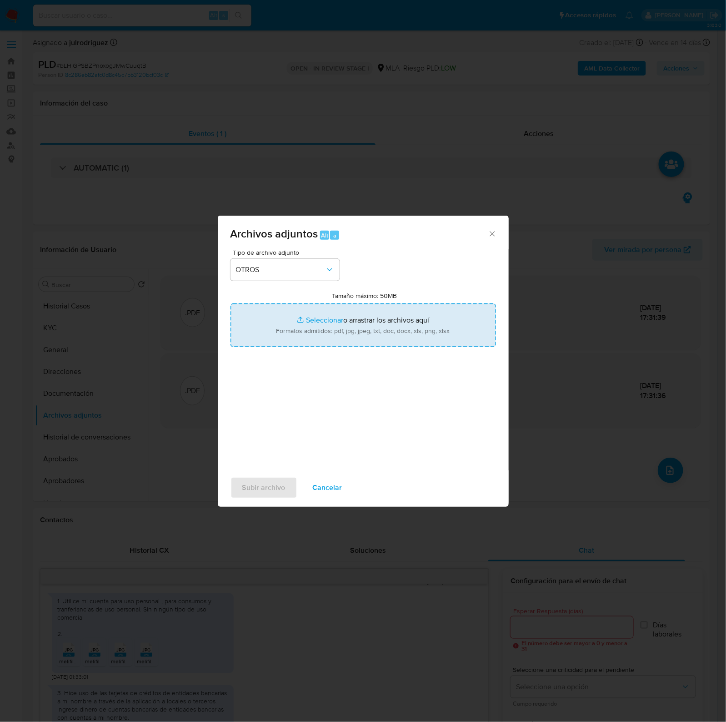
click at [401, 321] on input "Tamaño máximo: 50MB Seleccionar archivos" at bounding box center [364, 325] width 266 height 44
type input "C:\fakepath\Movimientos - 399513686 - bLHiGPSBZPnoxogJMwCuuqtB.xlsx"
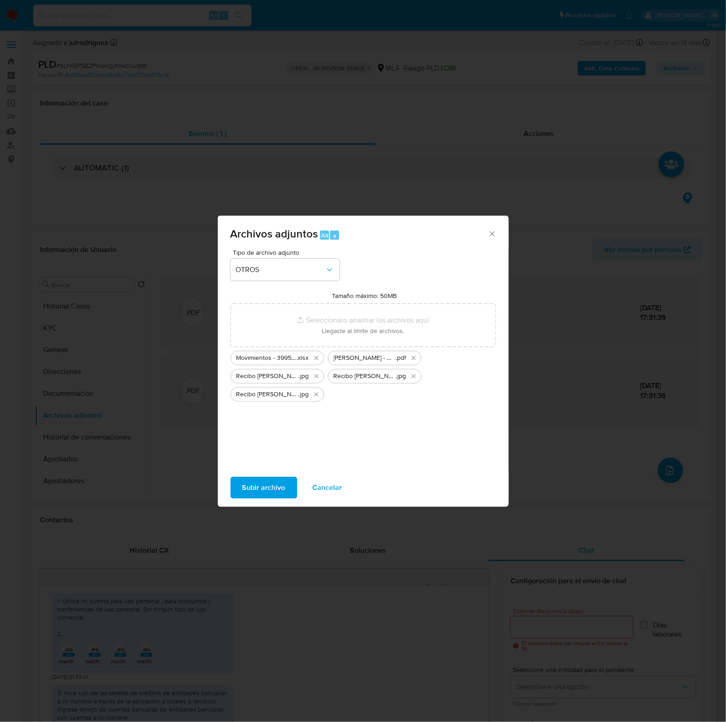
click at [273, 490] on span "Subir archivo" at bounding box center [263, 488] width 43 height 20
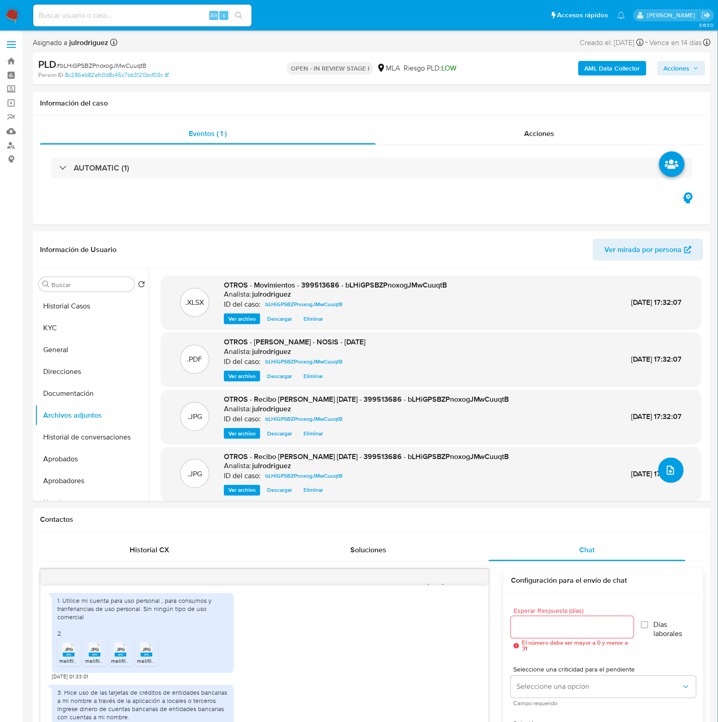
click at [671, 469] on icon "upload-file" at bounding box center [670, 470] width 7 height 9
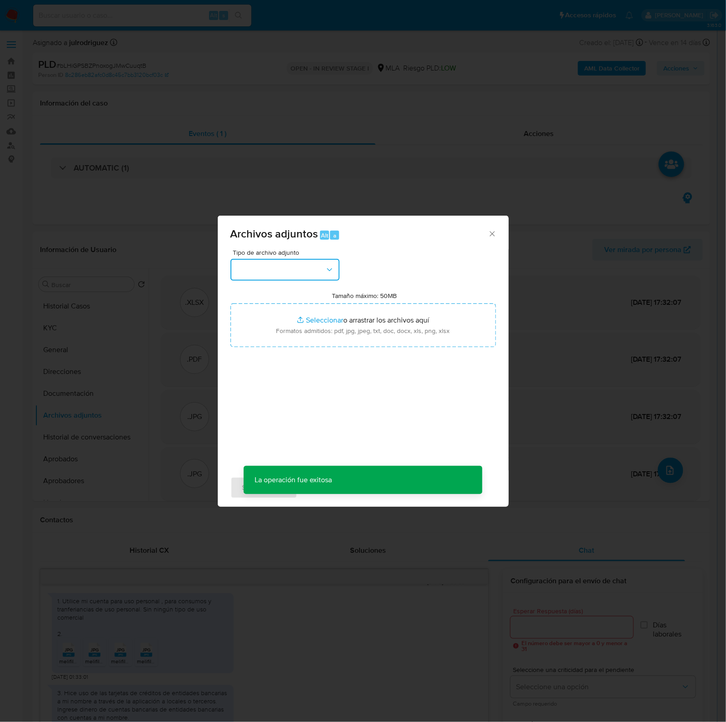
click at [319, 278] on button "button" at bounding box center [285, 270] width 109 height 22
click at [254, 360] on span "OTROS" at bounding box center [248, 355] width 24 height 9
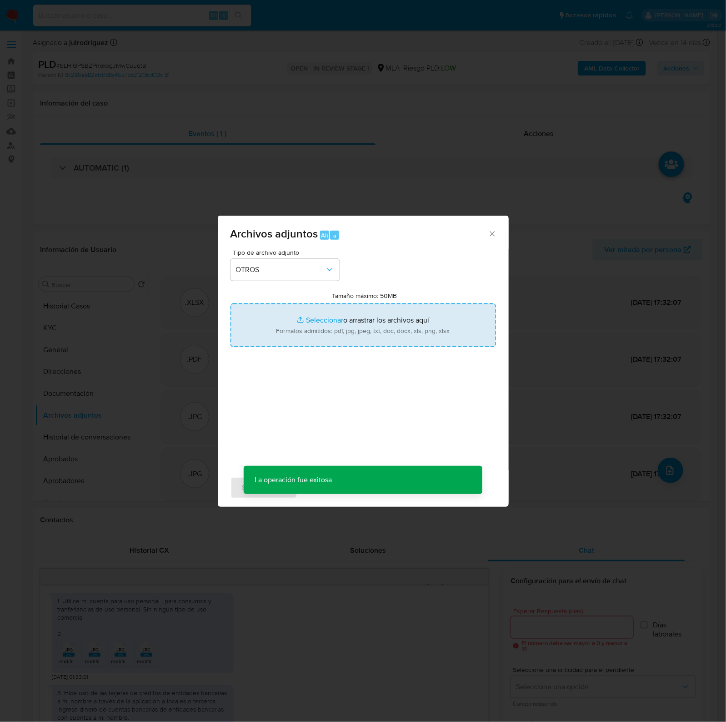
click at [346, 336] on input "Tamaño máximo: 50MB Seleccionar archivos" at bounding box center [364, 325] width 266 height 44
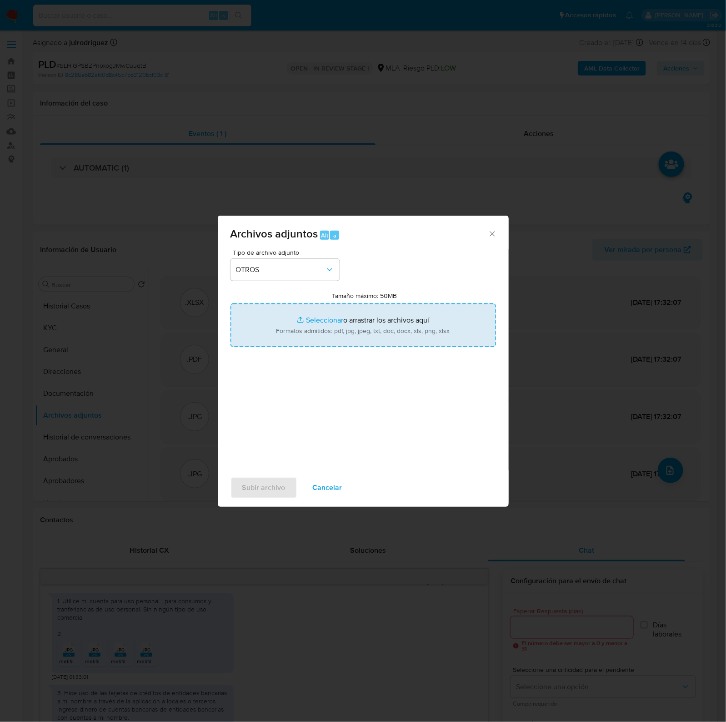
type input "C:\fakepath\ROI PROPOSAL - Caselog bLHiGPSBZPnoxogJMwCuuqtB_2025_08_19_11_11_25…"
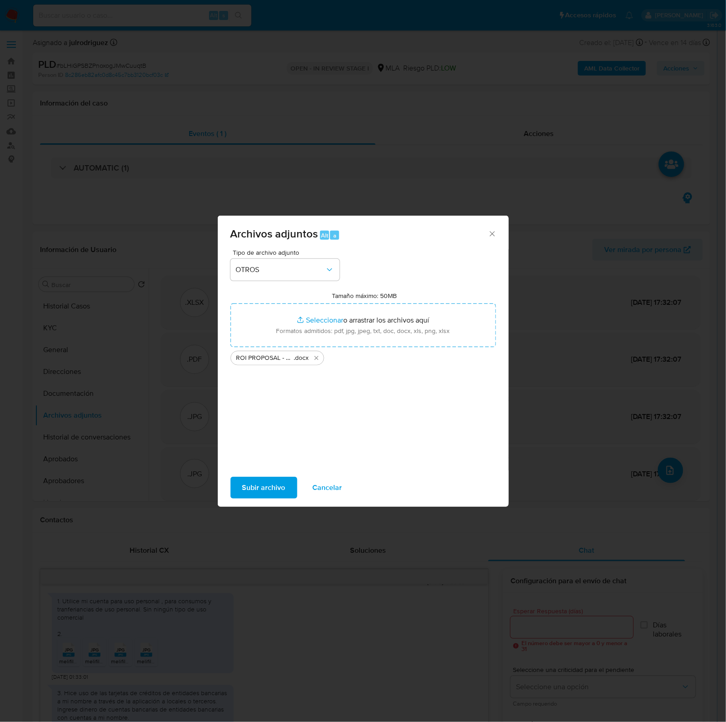
click at [251, 484] on span "Subir archivo" at bounding box center [263, 488] width 43 height 20
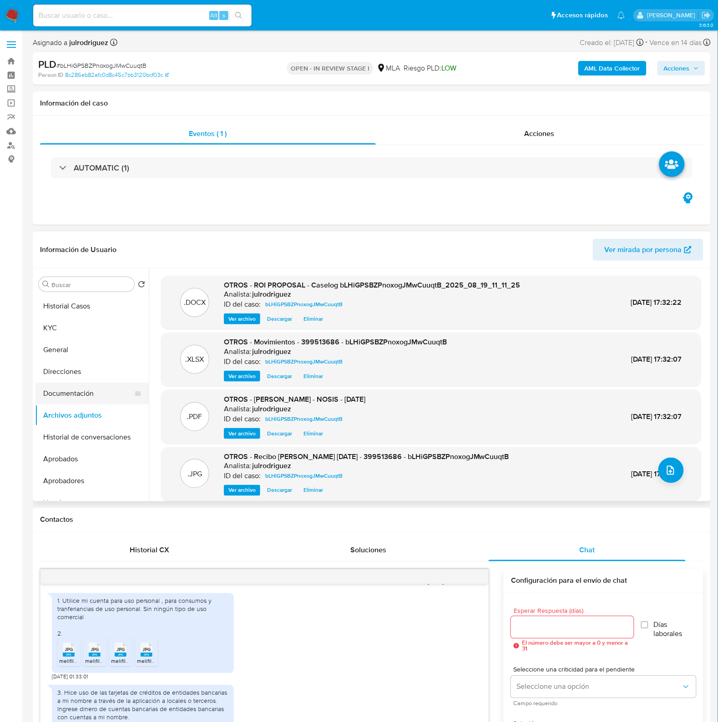
click at [75, 394] on button "Documentación" at bounding box center [88, 394] width 106 height 22
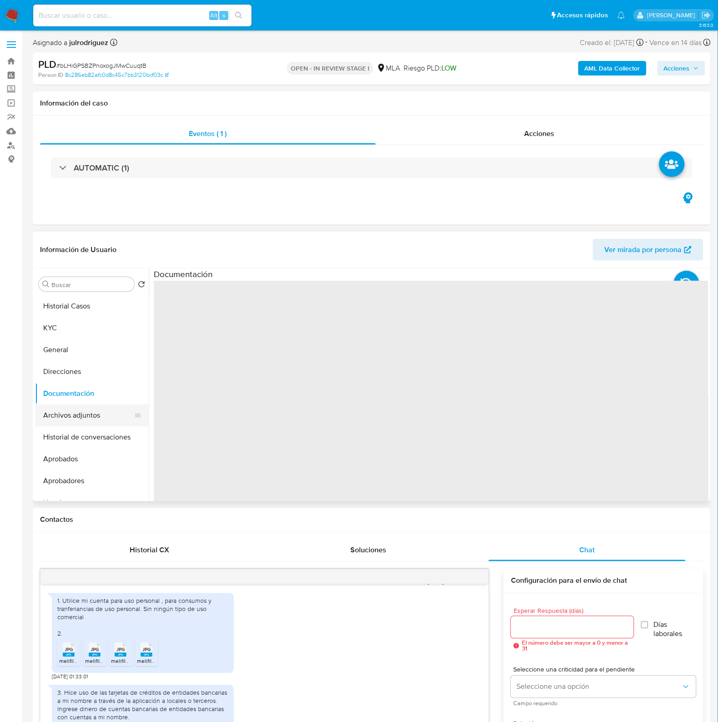
click at [78, 414] on button "Archivos adjuntos" at bounding box center [88, 415] width 106 height 22
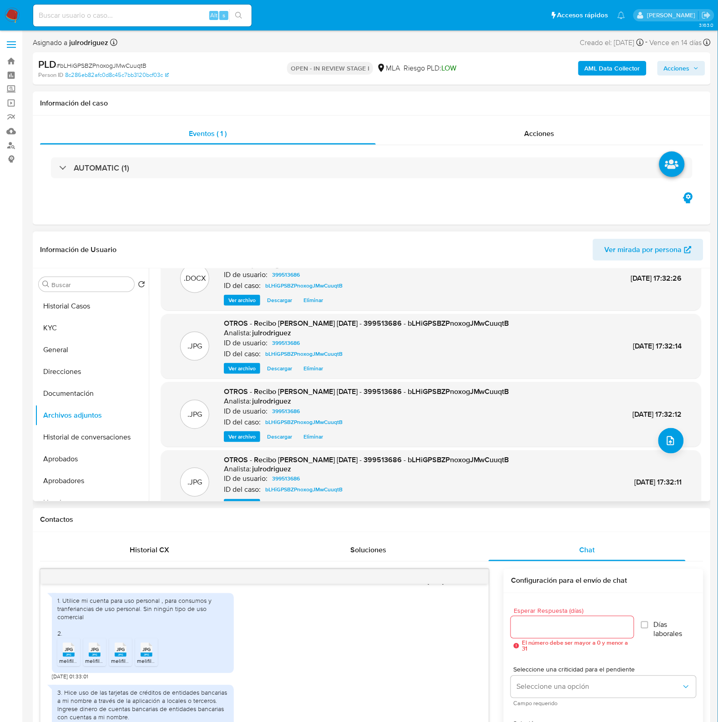
scroll to position [76, 0]
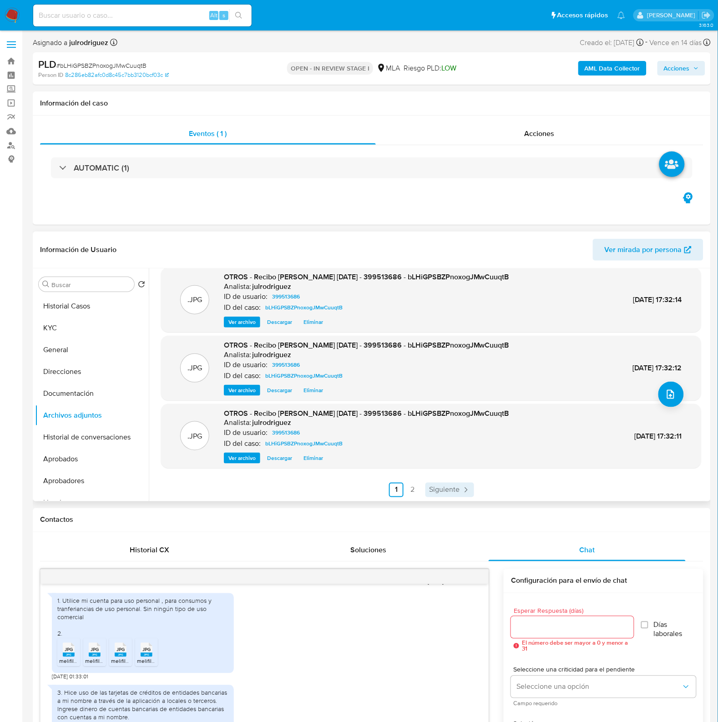
click at [442, 487] on span "Siguiente" at bounding box center [444, 489] width 30 height 7
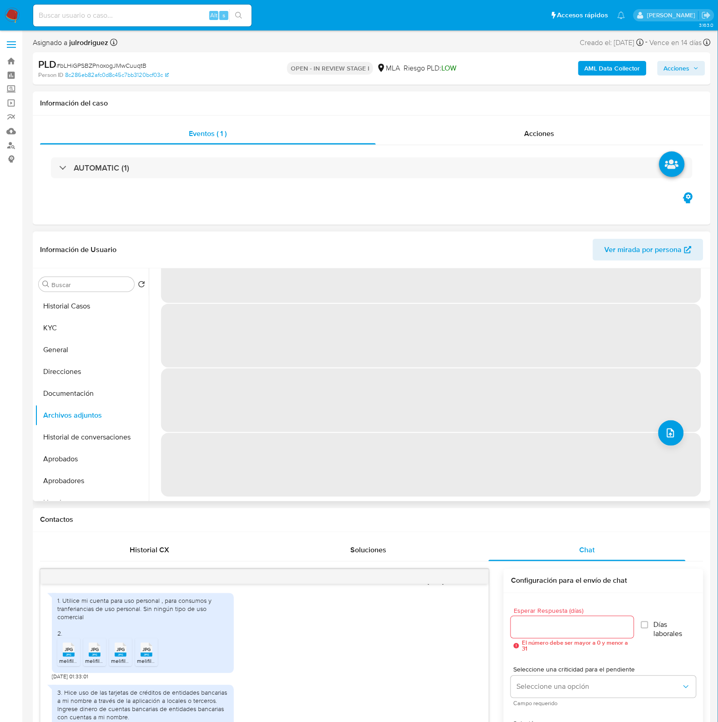
scroll to position [0, 0]
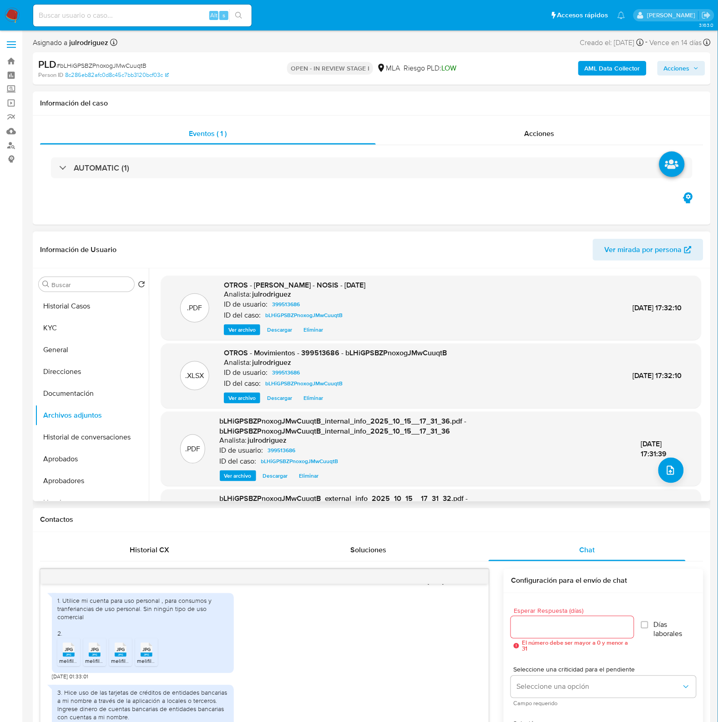
drag, startPoint x: 674, startPoint y: 65, endPoint x: 658, endPoint y: 72, distance: 16.9
click at [674, 66] on span "Acciones" at bounding box center [677, 68] width 26 height 15
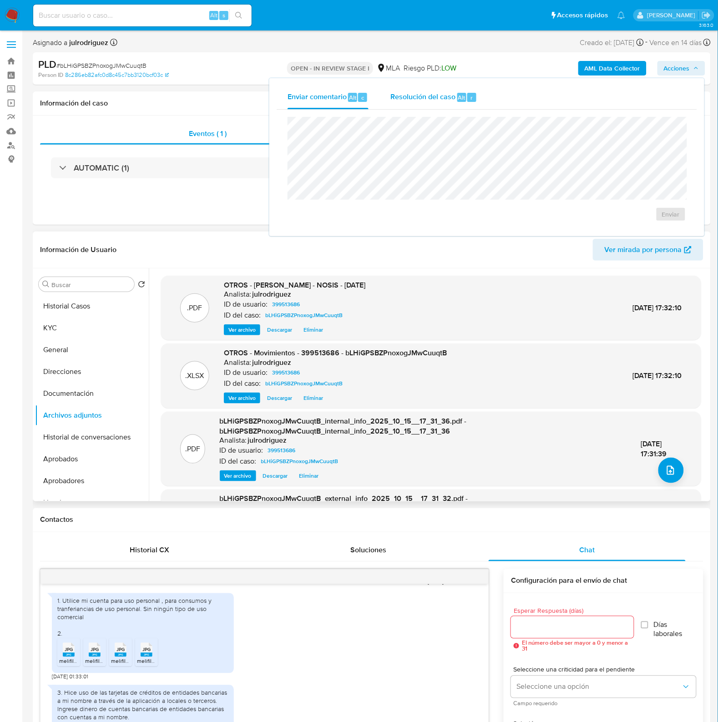
click at [447, 97] on span "Resolución del caso" at bounding box center [422, 97] width 65 height 10
click at [654, 220] on span "ROI Proposal" at bounding box center [648, 219] width 47 height 13
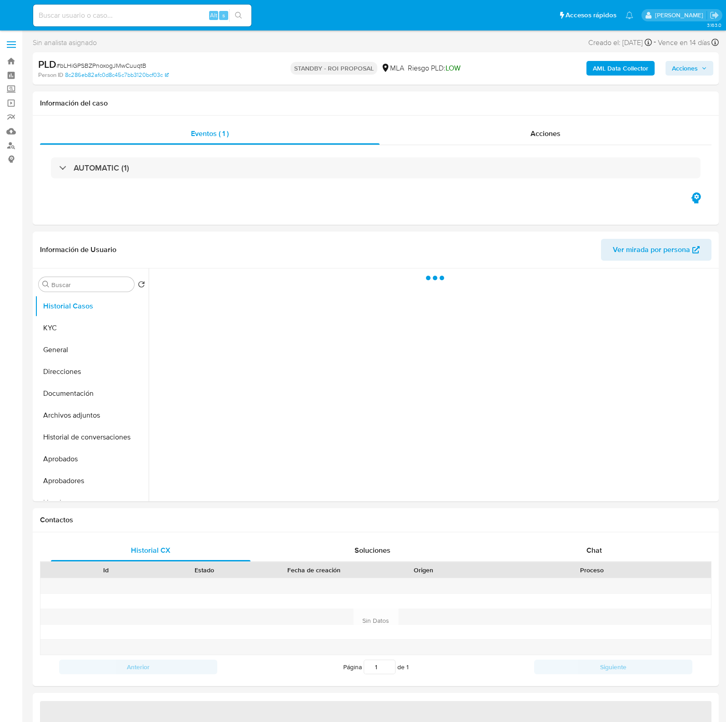
select select "10"
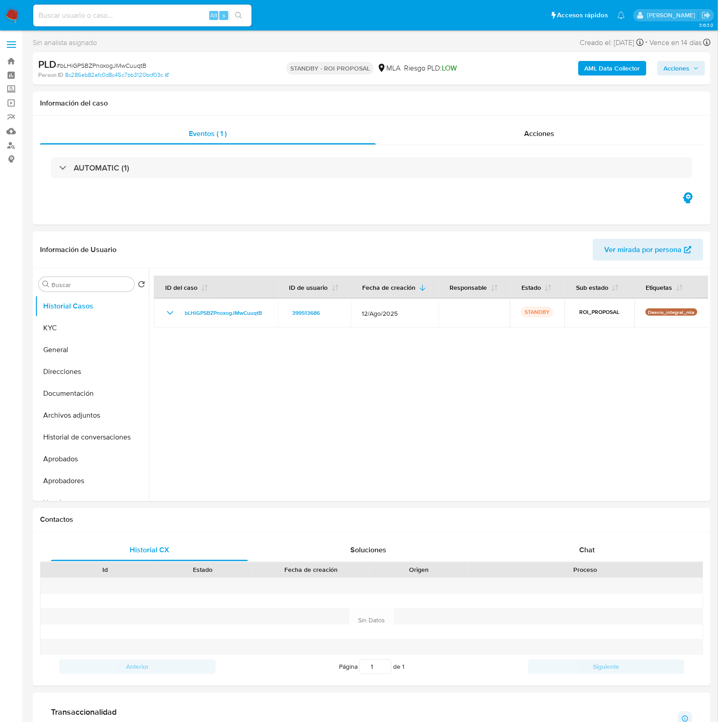
click at [121, 16] on input at bounding box center [142, 16] width 218 height 12
paste input "T4uOfiXmVESIzLsyhJjxmf2k"
type input "T4uOfiXmVESIzLsyhJjxmf2k"
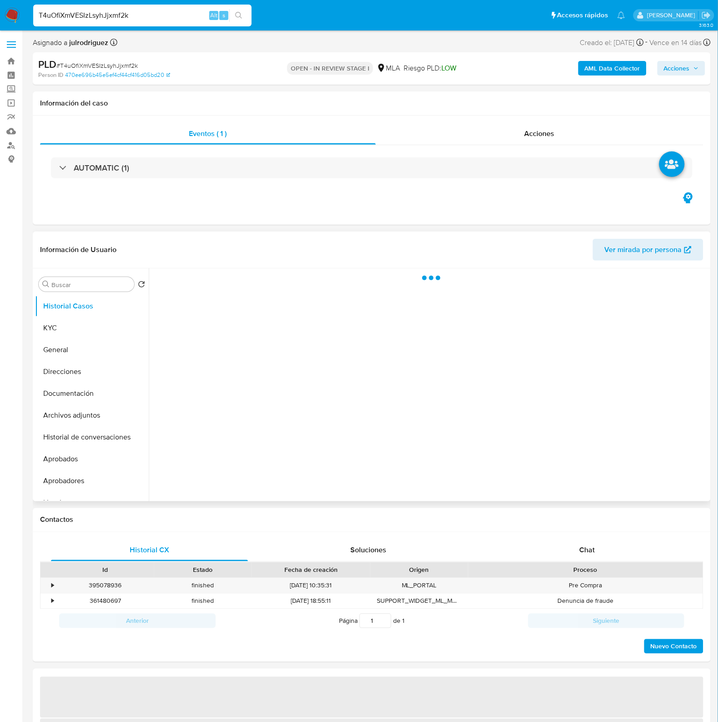
select select "10"
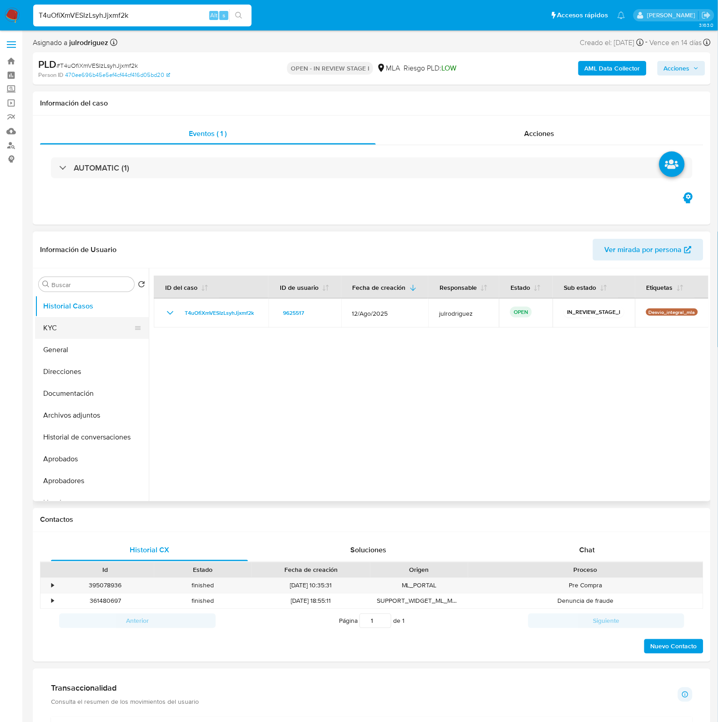
click at [59, 326] on button "KYC" at bounding box center [88, 328] width 106 height 22
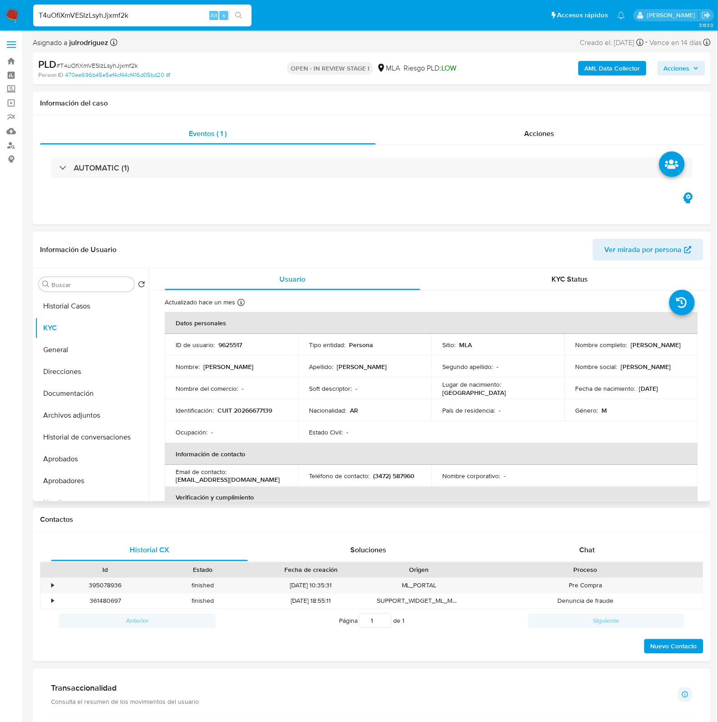
drag, startPoint x: 572, startPoint y: 347, endPoint x: 605, endPoint y: 353, distance: 33.7
click at [605, 353] on td "Nombre completo : Constantino Eduardo Fernández Garbero" at bounding box center [630, 345] width 133 height 22
click at [232, 342] on p "9625517" at bounding box center [230, 345] width 24 height 8
copy p "9625517"
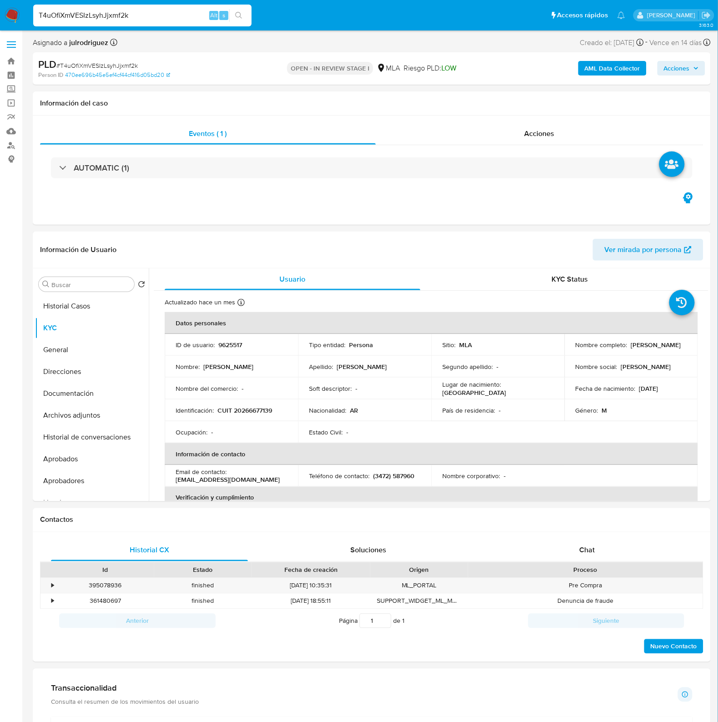
click at [107, 66] on span "# T4uOfiXmVESIzLsyhJjxmf2k" at bounding box center [96, 65] width 81 height 9
copy span "T4uOfiXmVESIzLsyhJjxmf2k"
drag, startPoint x: 574, startPoint y: 347, endPoint x: 609, endPoint y: 353, distance: 36.1
click at [631, 349] on p "Constantino Eduardo Fernández Garbero" at bounding box center [656, 345] width 50 height 8
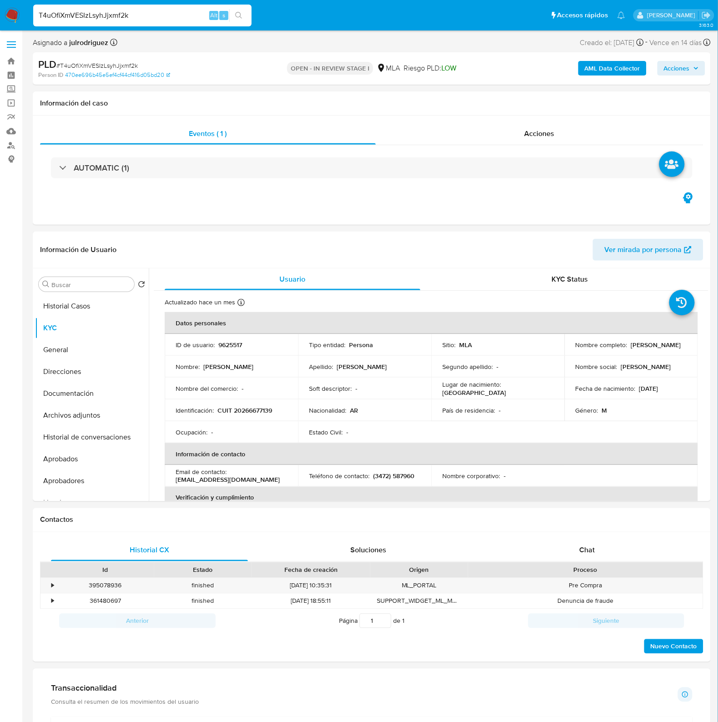
copy p "Constantino Eduardo Fernández Garbero"
click at [97, 389] on button "Documentación" at bounding box center [88, 394] width 106 height 22
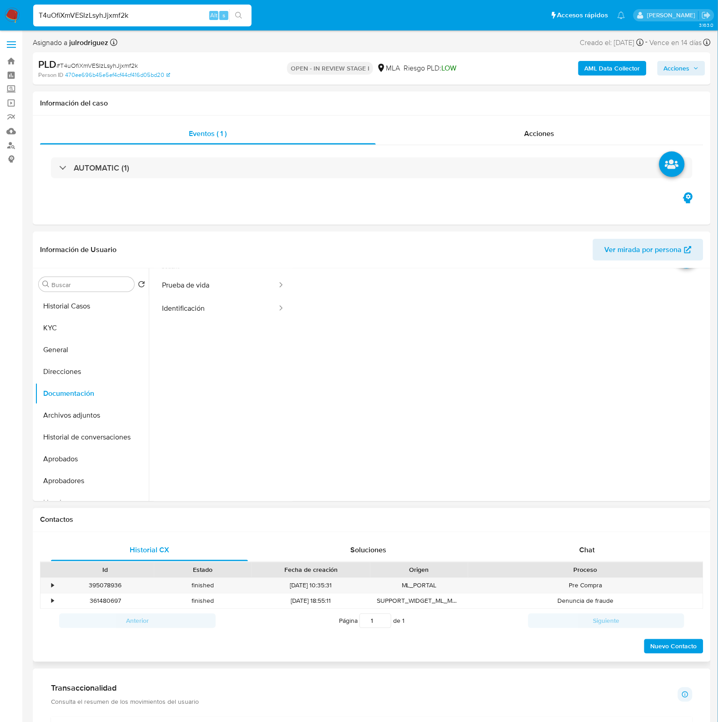
scroll to position [74, 0]
click at [592, 549] on span "Chat" at bounding box center [586, 550] width 15 height 10
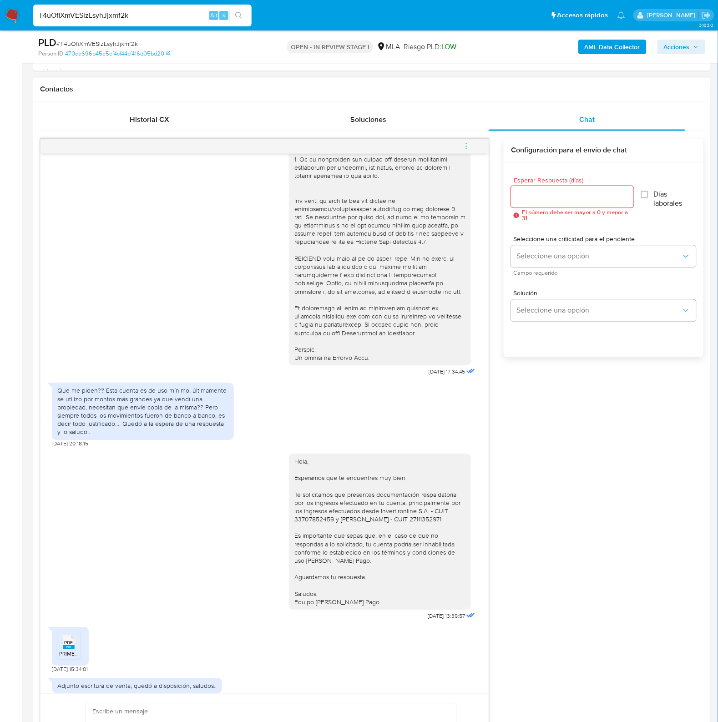
scroll to position [307, 0]
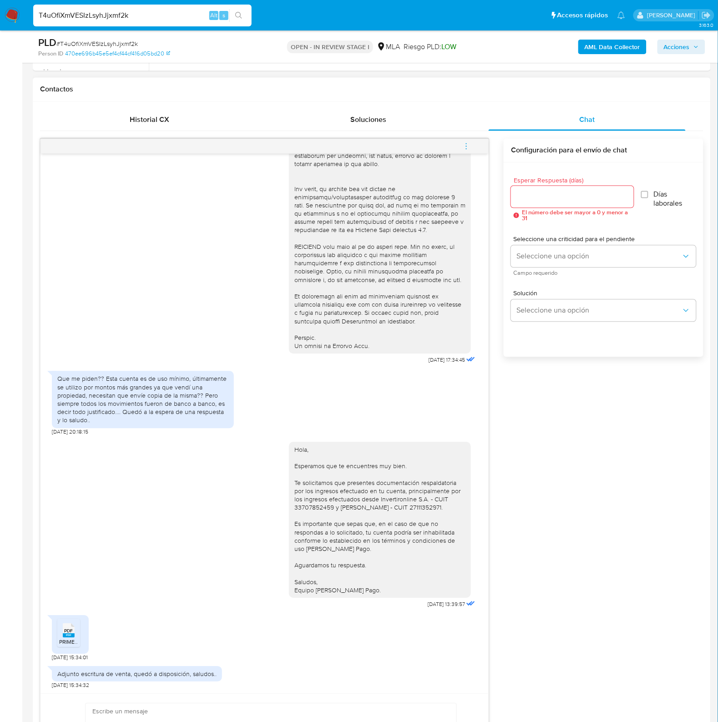
click at [61, 638] on div "PDF PDF" at bounding box center [68, 630] width 19 height 18
drag, startPoint x: 283, startPoint y: 112, endPoint x: 302, endPoint y: 128, distance: 25.2
click at [283, 112] on div "Soluciones" at bounding box center [368, 120] width 197 height 22
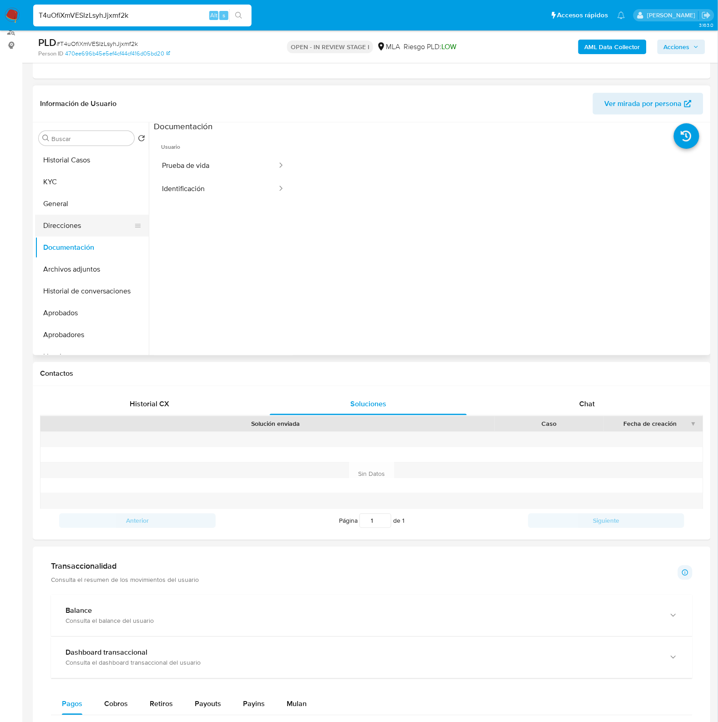
scroll to position [0, 0]
click at [80, 193] on button "General" at bounding box center [88, 204] width 106 height 22
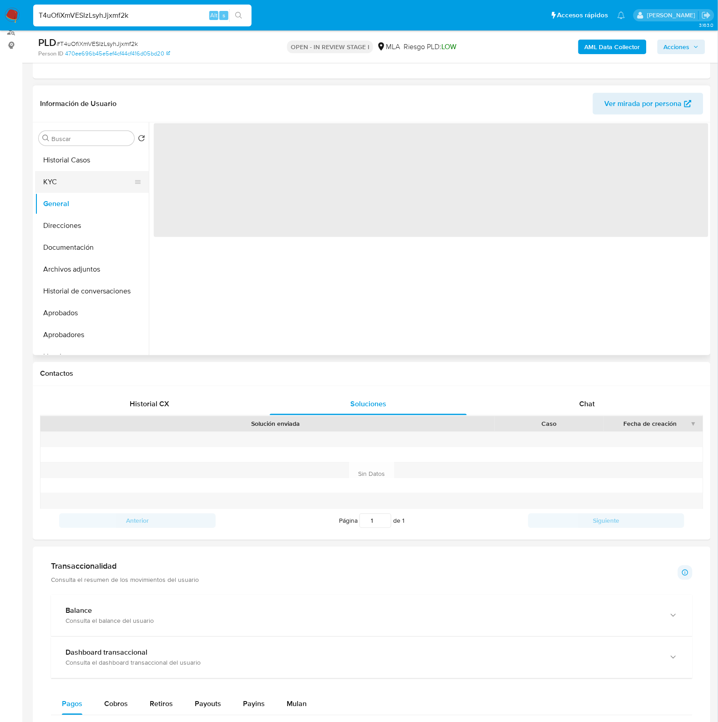
click at [83, 183] on button "KYC" at bounding box center [88, 182] width 106 height 22
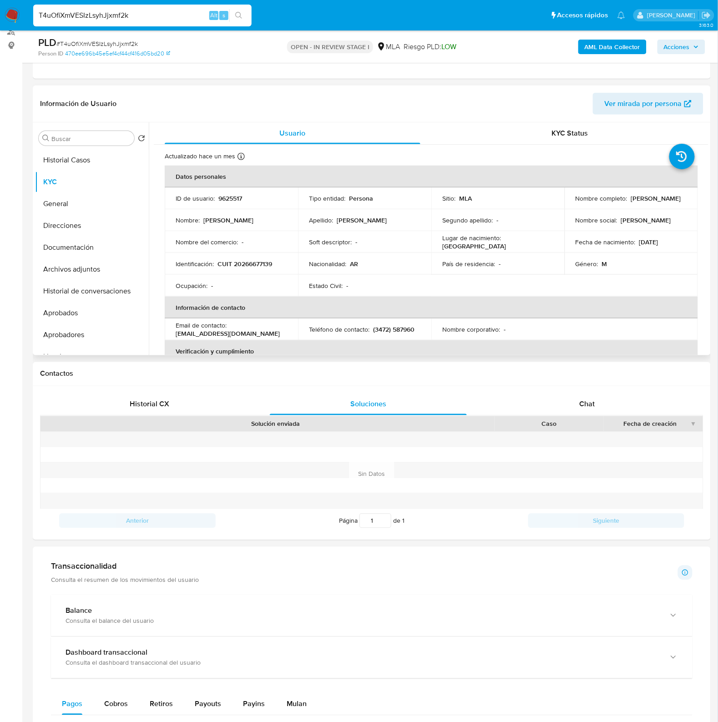
click at [253, 268] on p "CUIT 20266677139" at bounding box center [244, 264] width 55 height 8
copy p "20266677139"
click at [234, 196] on p "9625517" at bounding box center [230, 198] width 24 height 8
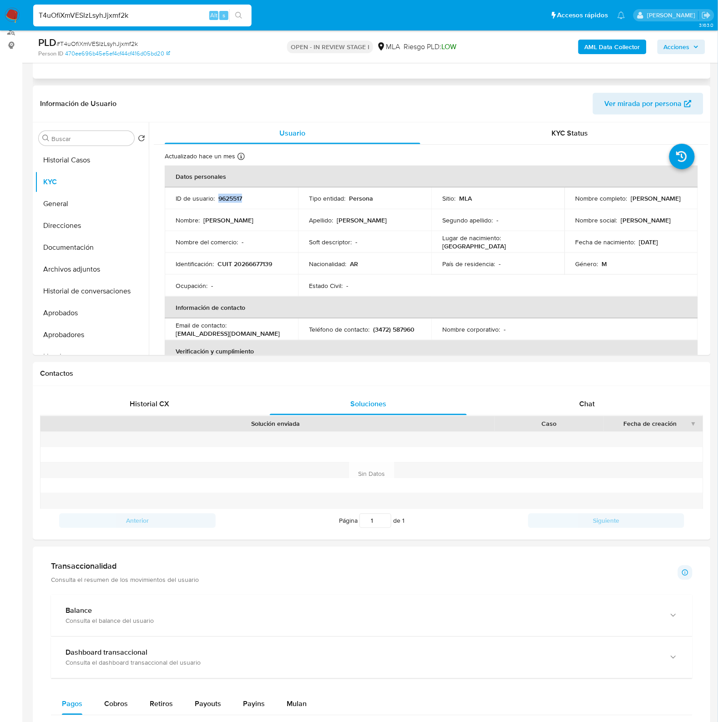
copy p "9625517"
click at [250, 266] on p "CUIT 20266677139" at bounding box center [244, 264] width 55 height 8
copy p "20266677139"
drag, startPoint x: 571, startPoint y: 199, endPoint x: 610, endPoint y: 210, distance: 40.7
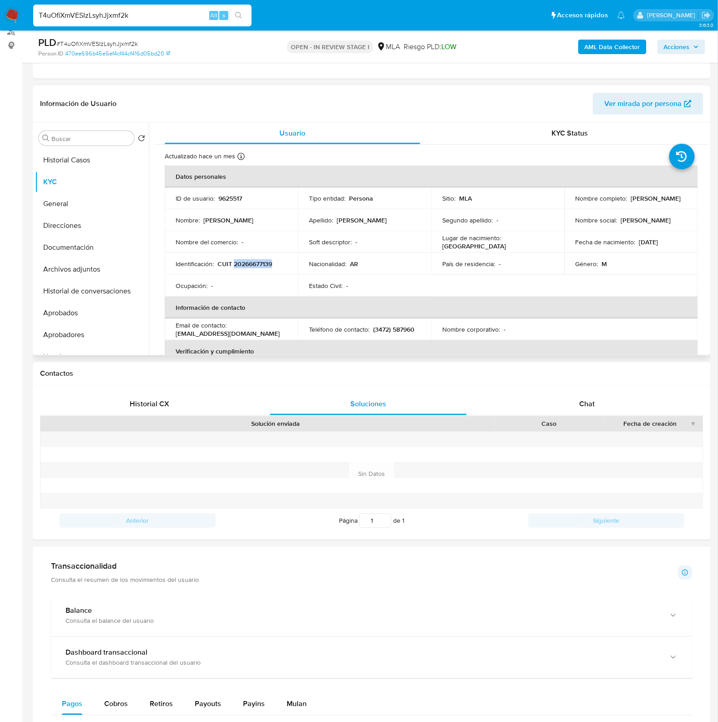
click at [610, 209] on td "Nombre completo : Constantino Eduardo Fernández Garbero" at bounding box center [630, 198] width 133 height 22
copy p "Constantino Eduardo Fernández Garbero"
click at [269, 264] on p "CUIT 20266677139" at bounding box center [244, 264] width 55 height 8
copy p "20266677139"
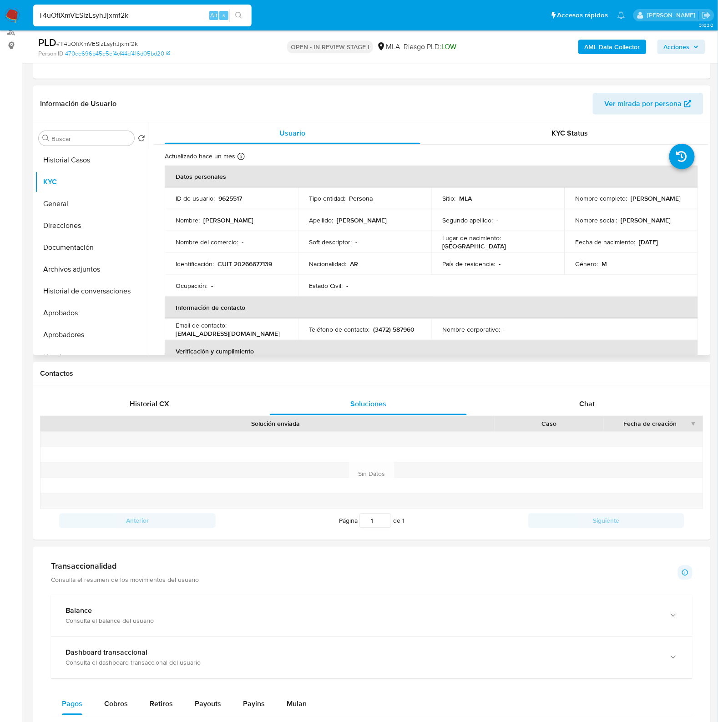
click at [415, 246] on div "Soft descriptor : -" at bounding box center [364, 242] width 111 height 8
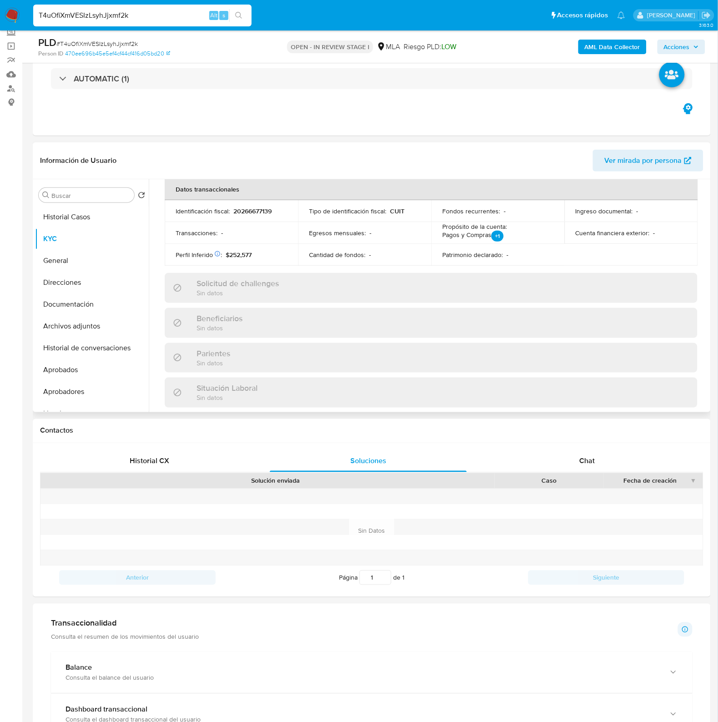
scroll to position [489, 0]
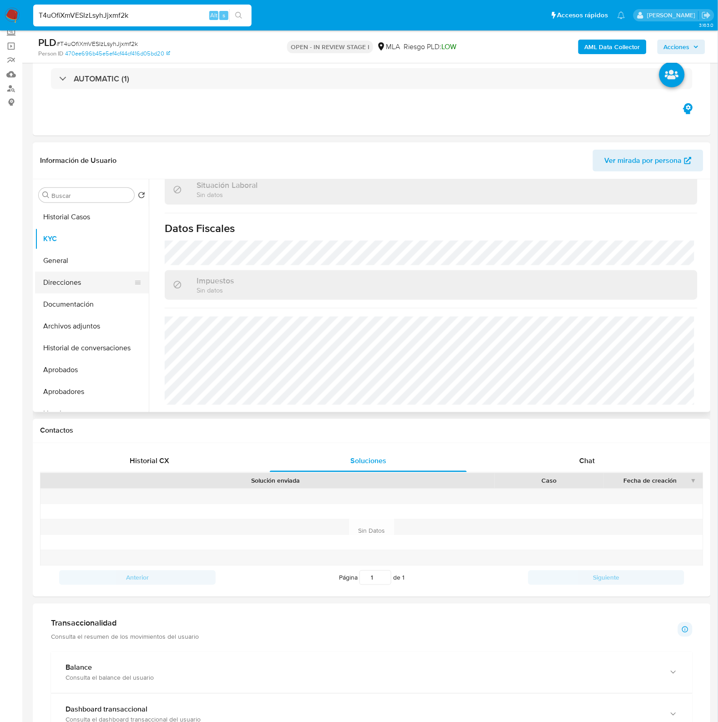
click at [71, 275] on button "Direcciones" at bounding box center [88, 283] width 106 height 22
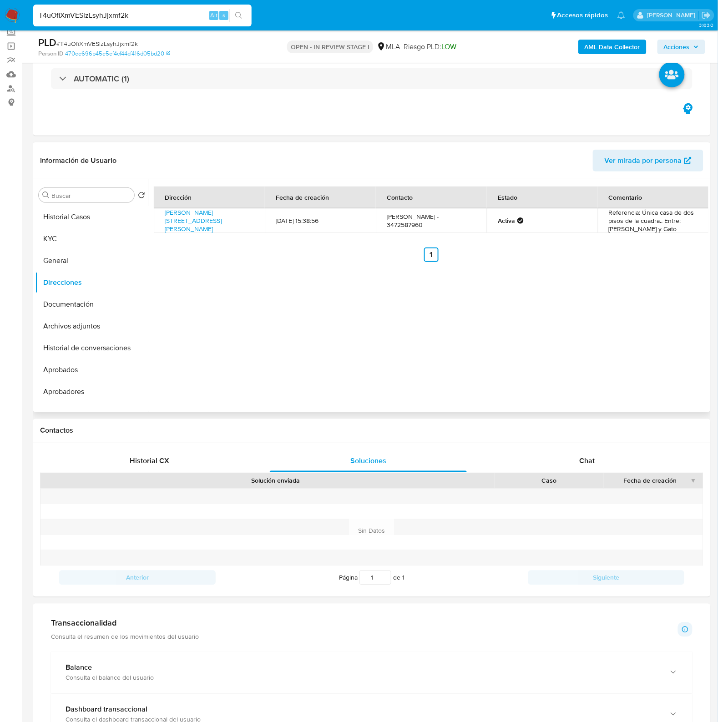
drag, startPoint x: 213, startPoint y: 228, endPoint x: 162, endPoint y: 212, distance: 53.1
click at [162, 212] on td "Juan Cruz Gonzalez Este 127, Marcos Juárez, Córdoba, 2580, Argentina 127" at bounding box center [209, 220] width 111 height 25
copy link "Juan Cruz Gonzalez Este 127, Marcos Juárez, Córdoba, 2580, Argentina 127"
click at [347, 326] on div "Dirección Fecha de creación Contacto Estado Comentario Juan Cruz Gonzalez Este …" at bounding box center [428, 295] width 559 height 233
click at [73, 240] on button "KYC" at bounding box center [88, 239] width 106 height 22
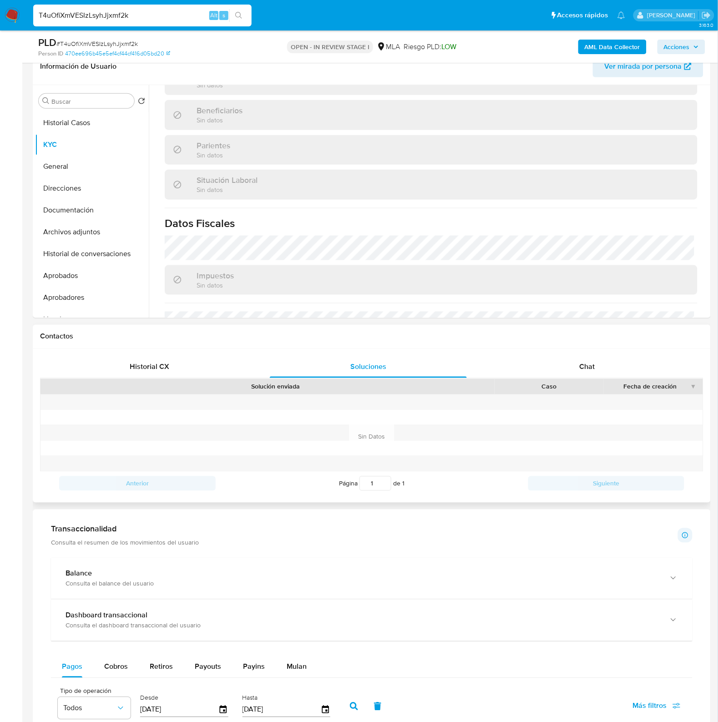
scroll to position [227, 0]
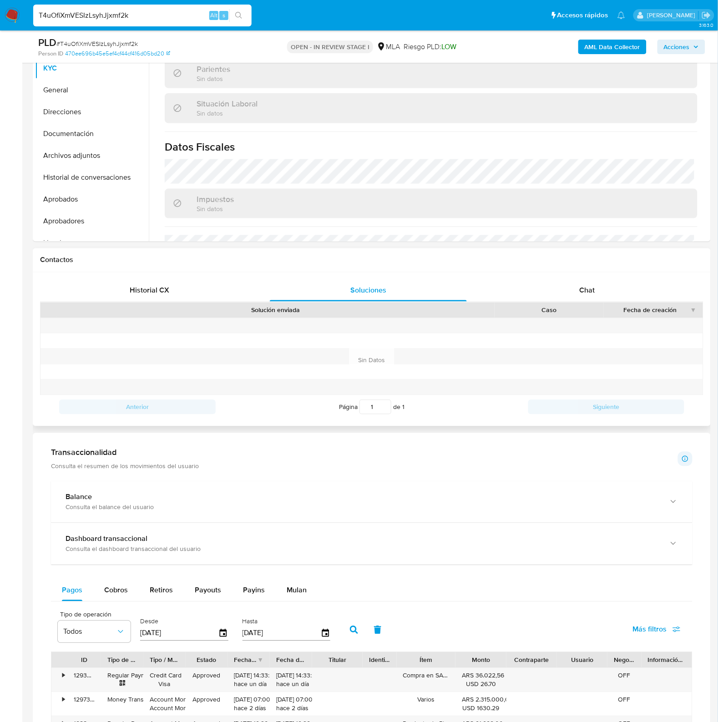
click at [596, 275] on div "Historial CX Soluciones Chat Id Estado Fecha de creación Origen Proceso • 39507…" at bounding box center [372, 349] width 678 height 154
click at [594, 287] on span "Chat" at bounding box center [586, 290] width 15 height 10
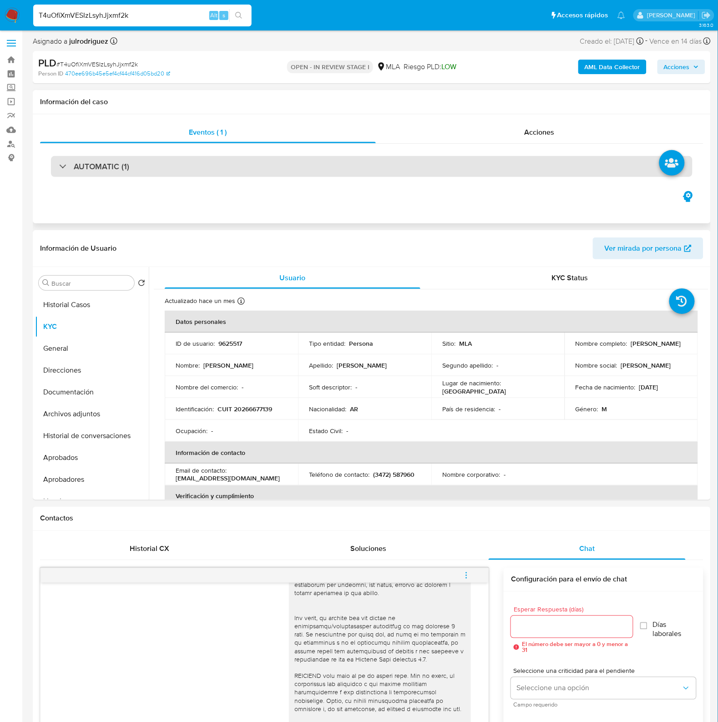
scroll to position [0, 0]
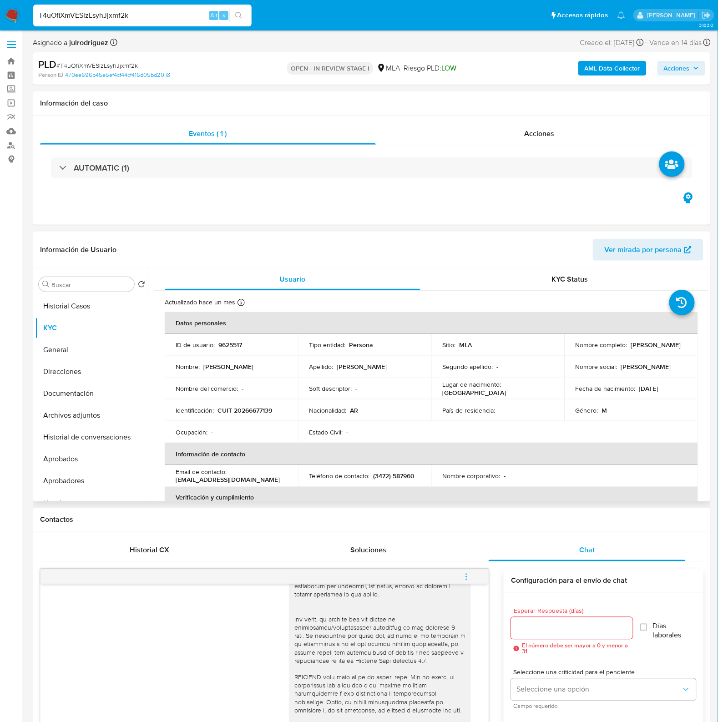
drag, startPoint x: 592, startPoint y: 353, endPoint x: 601, endPoint y: 356, distance: 8.9
click at [601, 356] on td "Nombre completo : Constantino Eduardo Fernández Garbero" at bounding box center [630, 345] width 133 height 22
copy p "Constantino Eduardo Fernández Garbero"
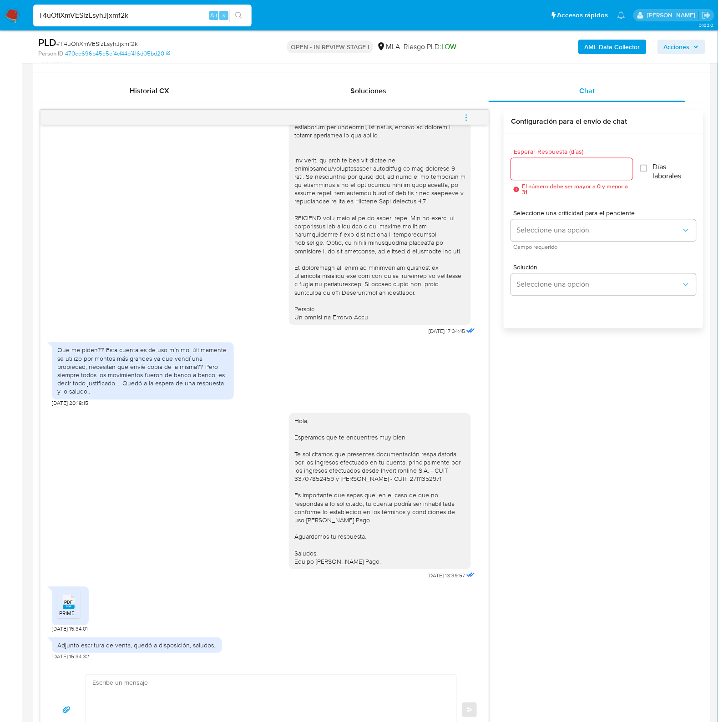
scroll to position [455, 0]
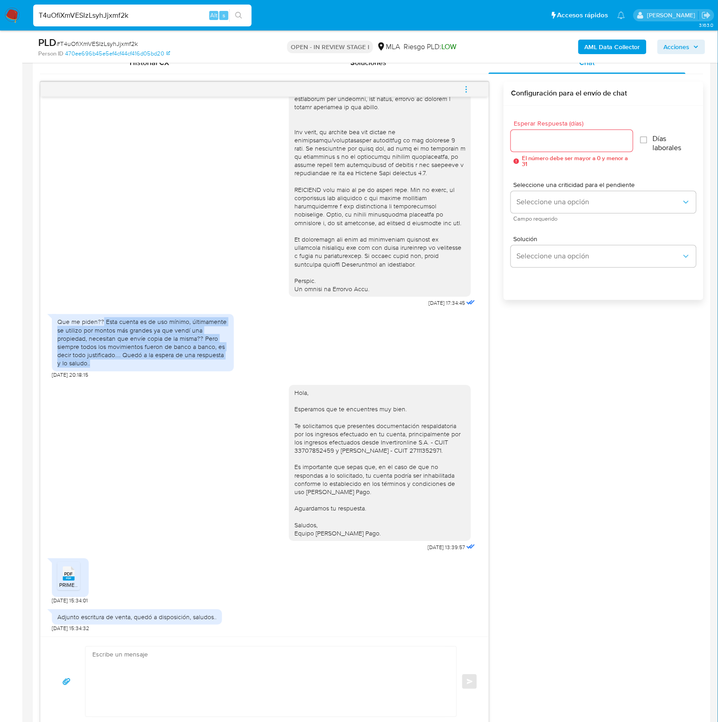
drag, startPoint x: 101, startPoint y: 323, endPoint x: 121, endPoint y: 365, distance: 46.2
click at [121, 365] on div "Que me piden?? Esta cuenta es de uso mínimo, últimamente se utilizo por montos …" at bounding box center [142, 343] width 171 height 50
click at [607, 532] on div "18/08/2025 17:34:45 Que me piden?? Esta cuenta es de uso mínimo, últimamente se…" at bounding box center [371, 404] width 663 height 645
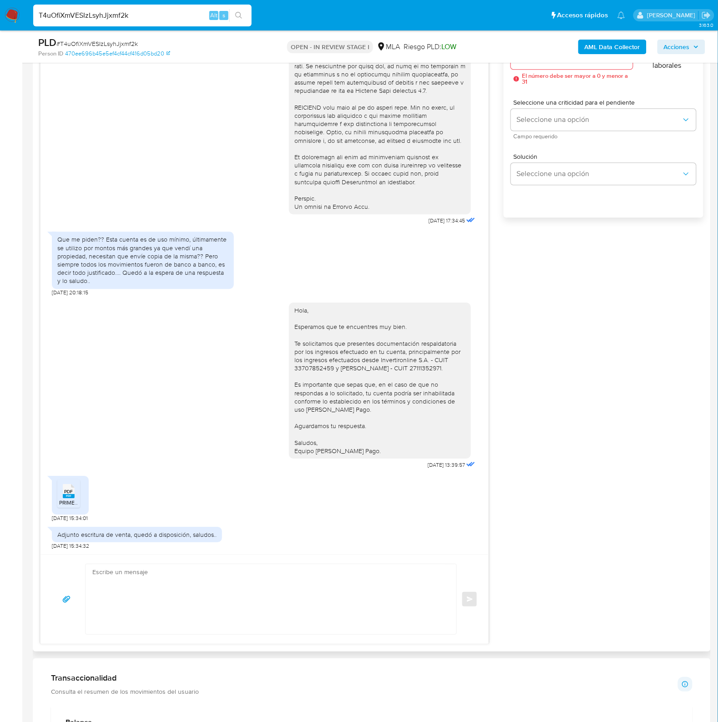
scroll to position [625, 0]
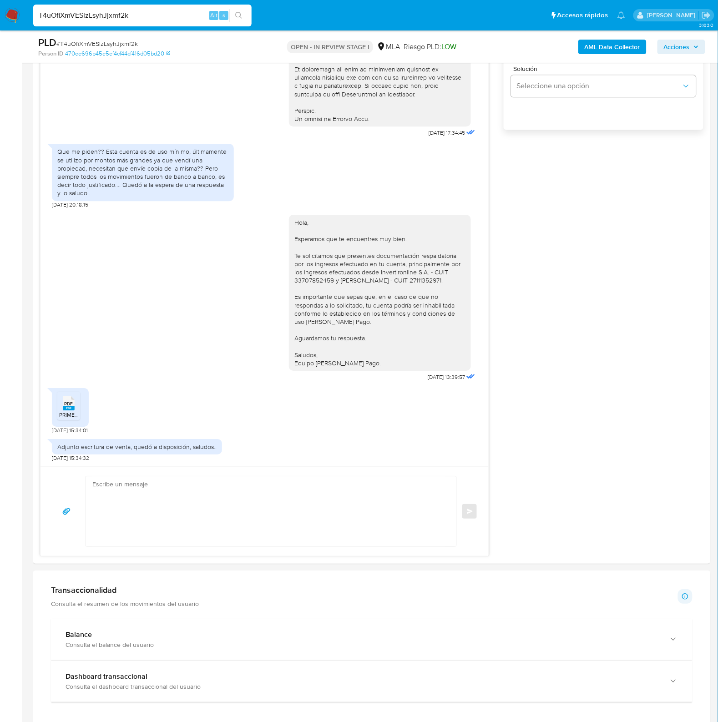
click at [132, 46] on span "# T4uOfiXmVESIzLsyhJjxmf2k" at bounding box center [96, 43] width 81 height 9
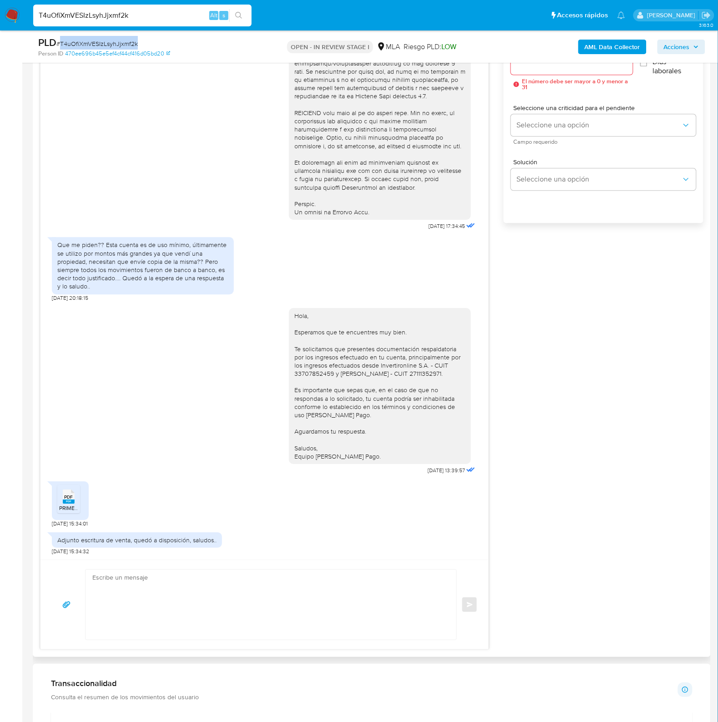
scroll to position [512, 0]
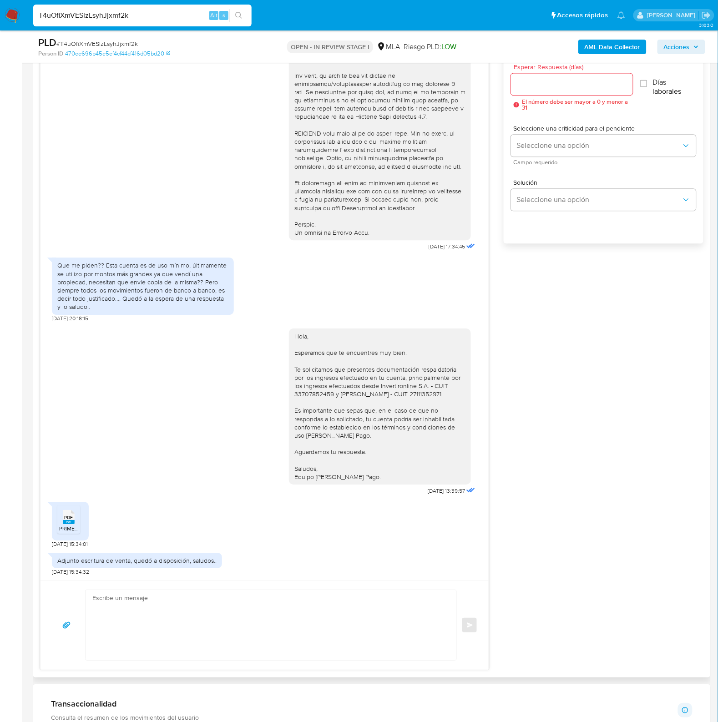
click at [534, 85] on input "Esperar Respuesta (días)" at bounding box center [572, 84] width 122 height 12
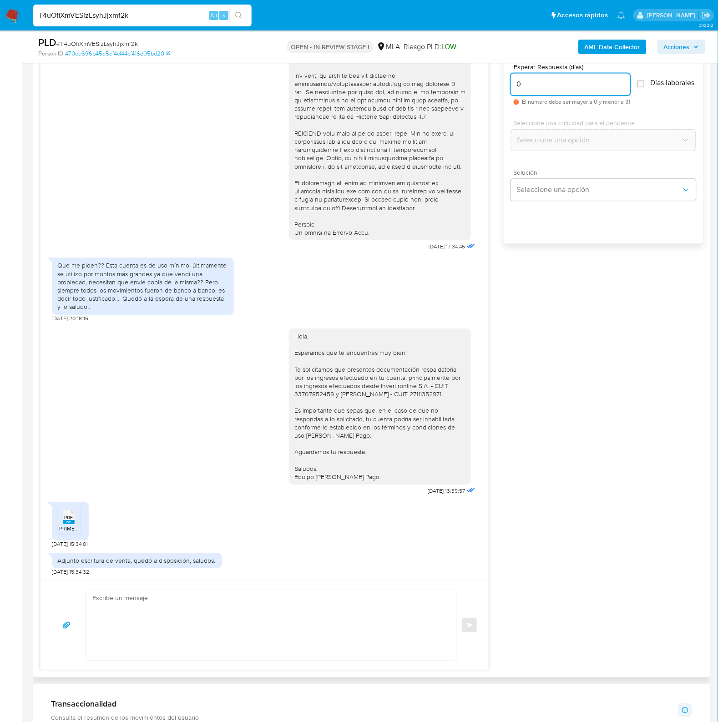
type input "0"
click at [552, 182] on div "Solución Seleccione una opción" at bounding box center [603, 184] width 185 height 31
click at [548, 194] on span "Seleccione una opción" at bounding box center [598, 189] width 165 height 9
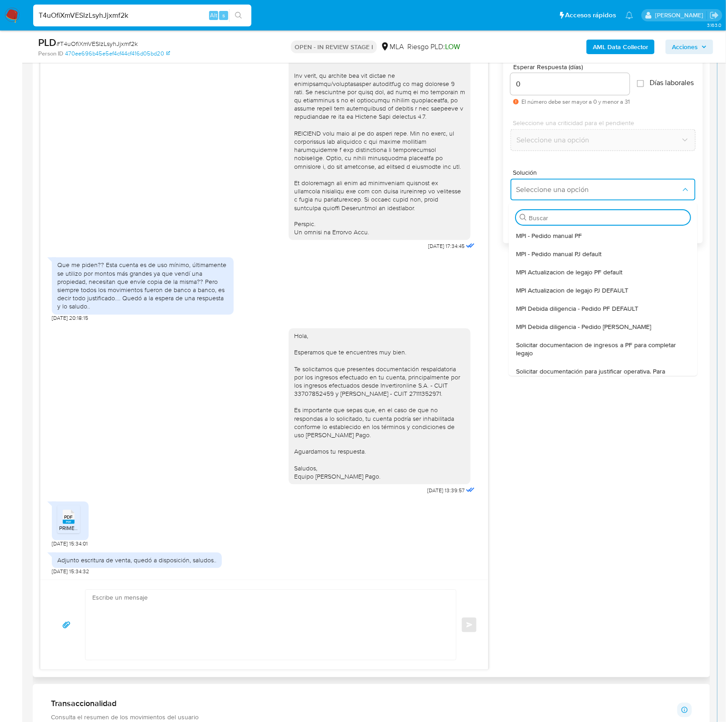
click at [591, 348] on span "Solicitar documentacion de ingresos a PF para completar legajo" at bounding box center [604, 349] width 174 height 16
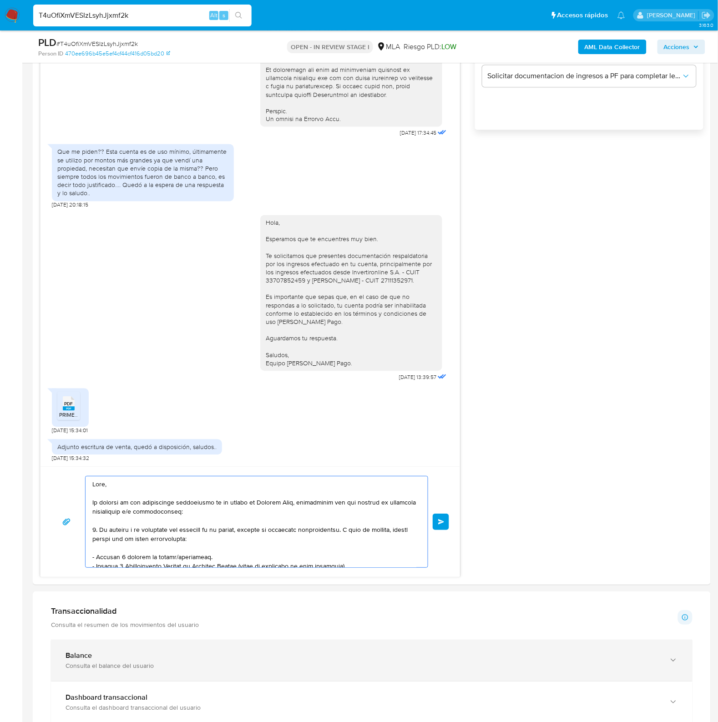
scroll to position [188, 0]
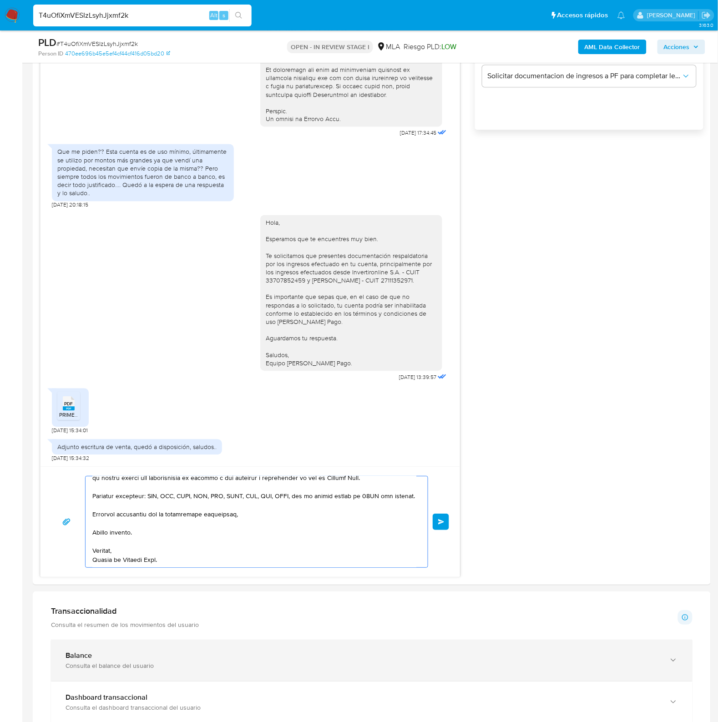
drag, startPoint x: 158, startPoint y: 497, endPoint x: 265, endPoint y: 656, distance: 191.8
click at [282, 688] on div "Información de Usuario Ver mirada por persona Buscar Volver al orden por defect…" at bounding box center [372, 528] width 678 height 1909
type textarea "Hola,"
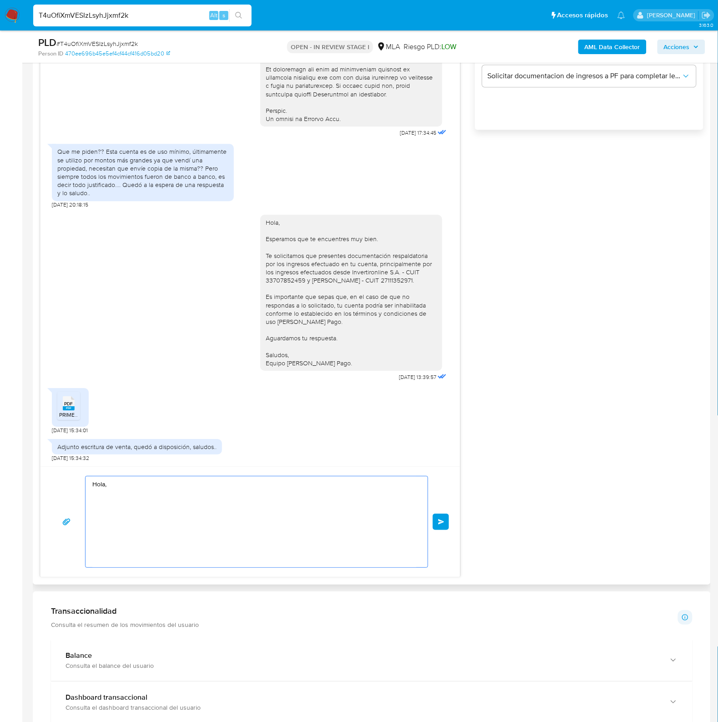
scroll to position [0, 0]
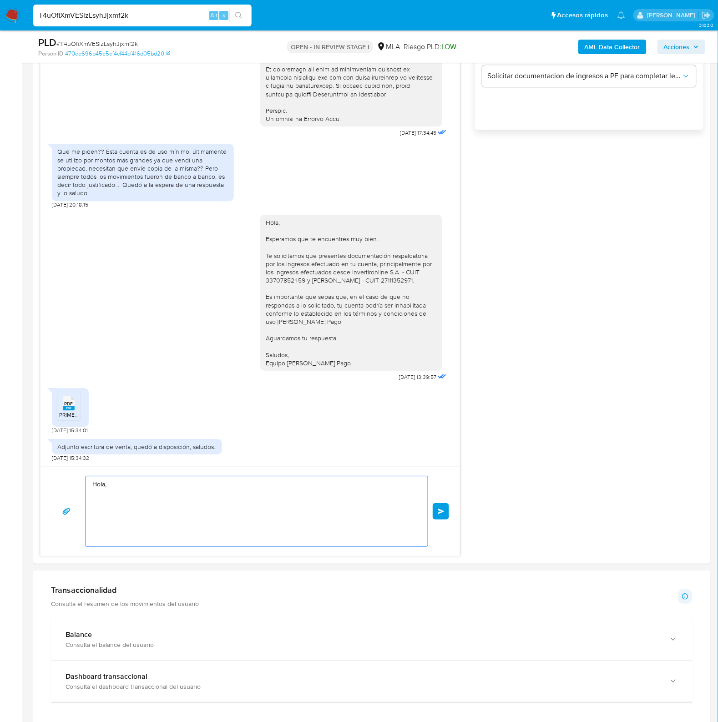
drag, startPoint x: 20, startPoint y: 456, endPoint x: 5, endPoint y: 456, distance: 15.5
click at [0, 453] on html "Pausado Ver notificaciones T4uOfiXmVESIzLsyhJjxmf2k Alt s Accesos rápidos Presi…" at bounding box center [359, 441] width 718 height 2133
paste textarea "Buenas tardes, ¡Muchas gracias por tu respuesta! Confirmamos la recepción de la…"
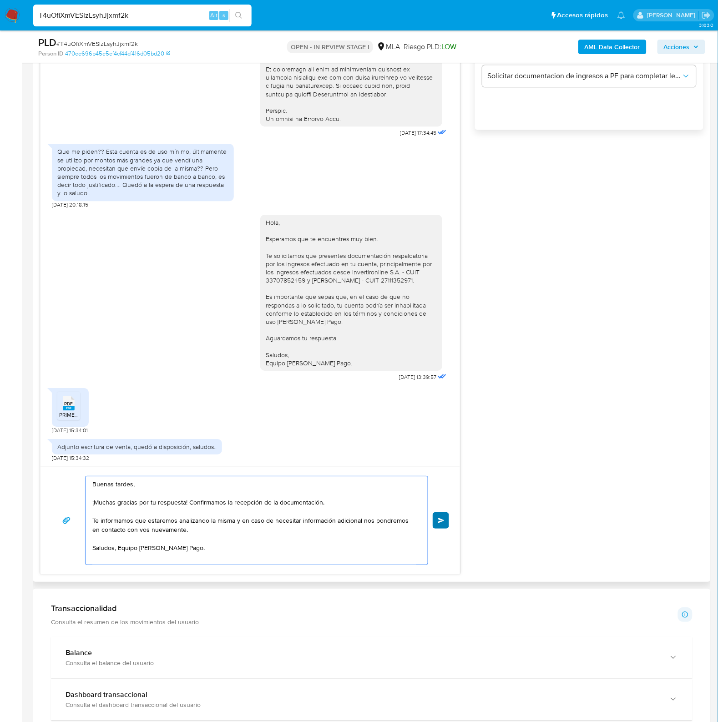
type textarea "Buenas tardes, ¡Muchas gracias por tu respuesta! Confirmamos la recepción de la…"
click at [437, 521] on button "Enviar" at bounding box center [441, 520] width 16 height 16
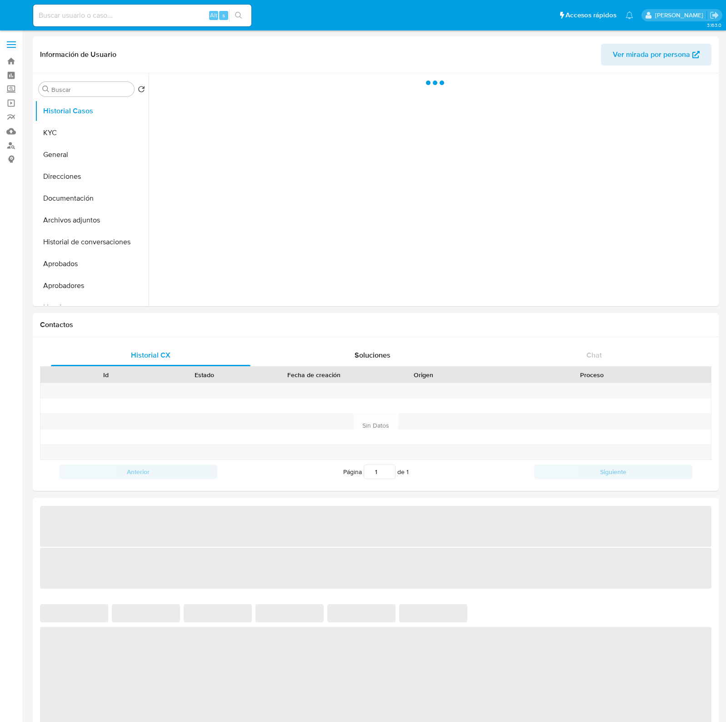
select select "10"
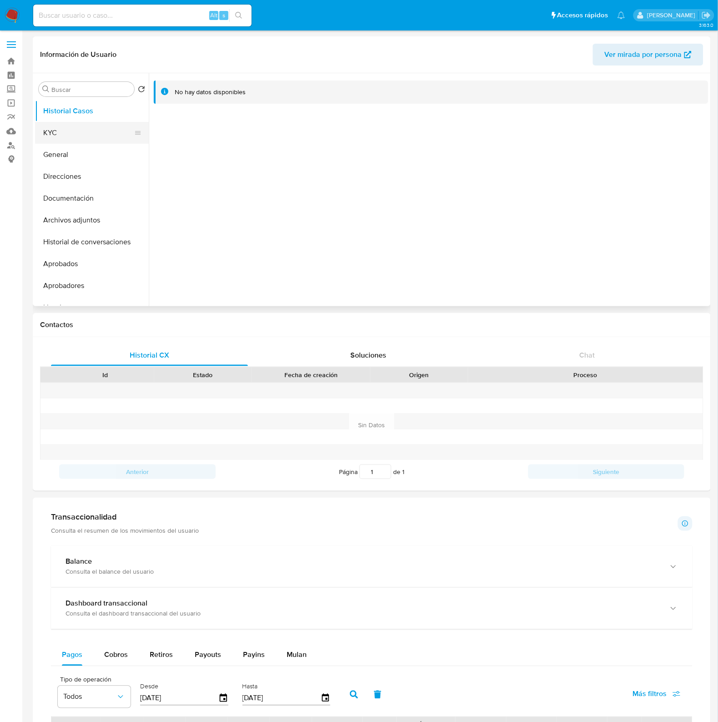
click at [61, 132] on button "KYC" at bounding box center [88, 133] width 106 height 22
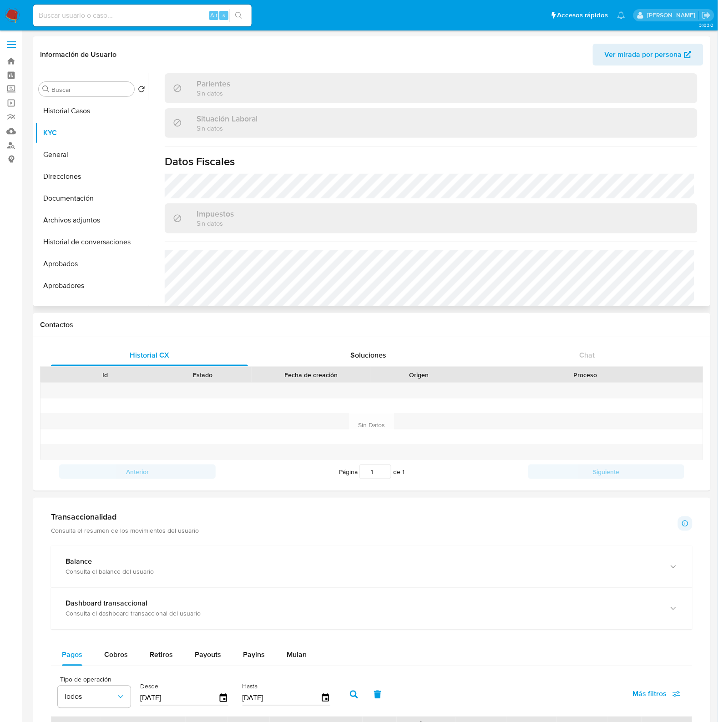
scroll to position [487, 0]
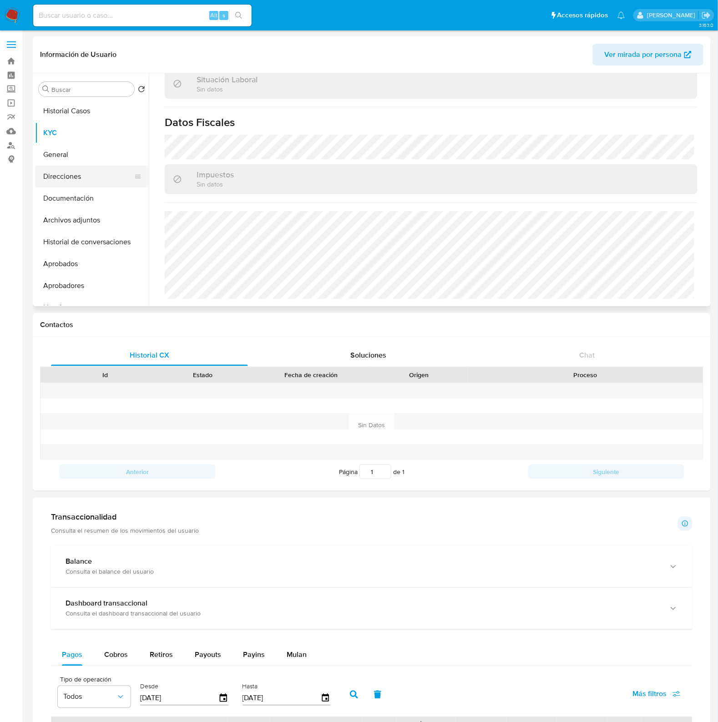
click at [66, 173] on button "Direcciones" at bounding box center [88, 177] width 106 height 22
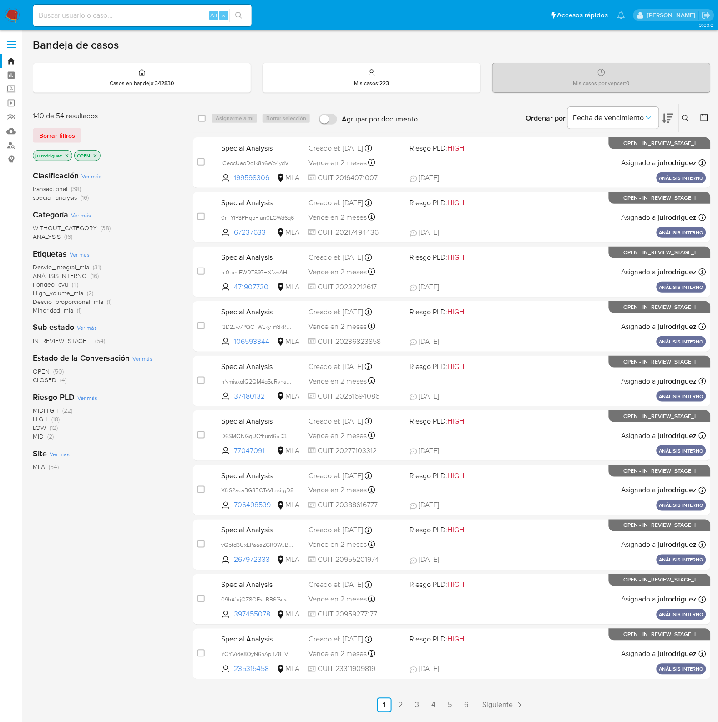
click at [686, 114] on button at bounding box center [686, 118] width 15 height 11
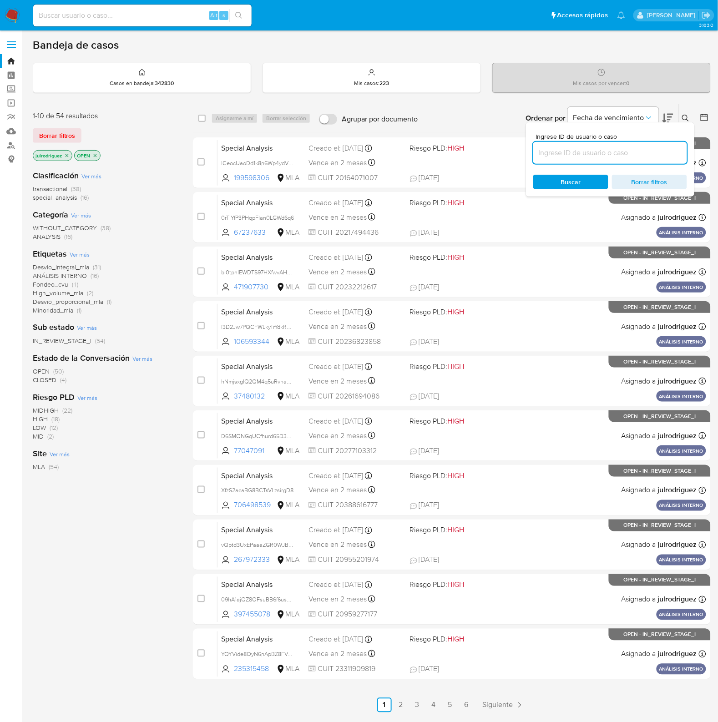
click at [567, 155] on input at bounding box center [610, 153] width 154 height 12
type input "T4uOfiXmVESIzLsyhJjxmf2k"
click at [564, 181] on span "Buscar" at bounding box center [571, 182] width 20 height 15
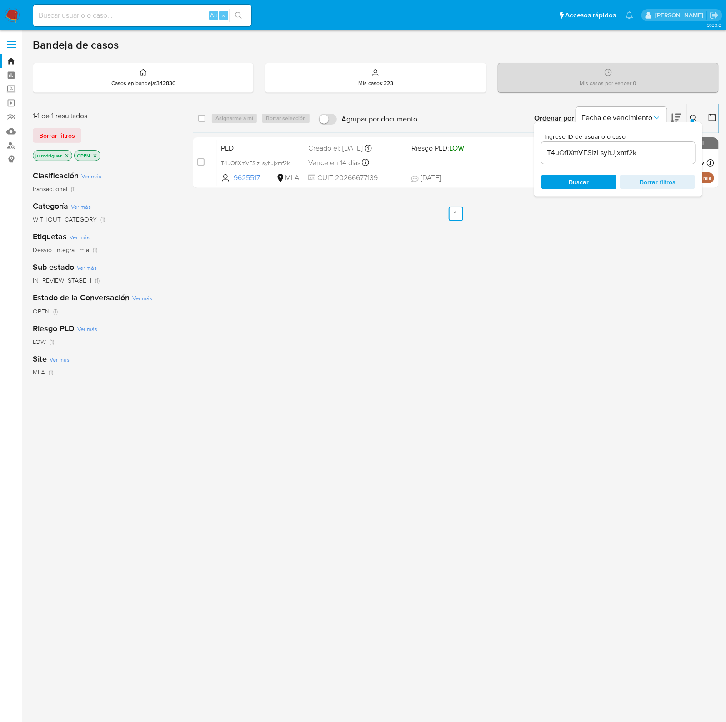
click at [201, 119] on input "checkbox" at bounding box center [201, 118] width 7 height 7
checkbox input "true"
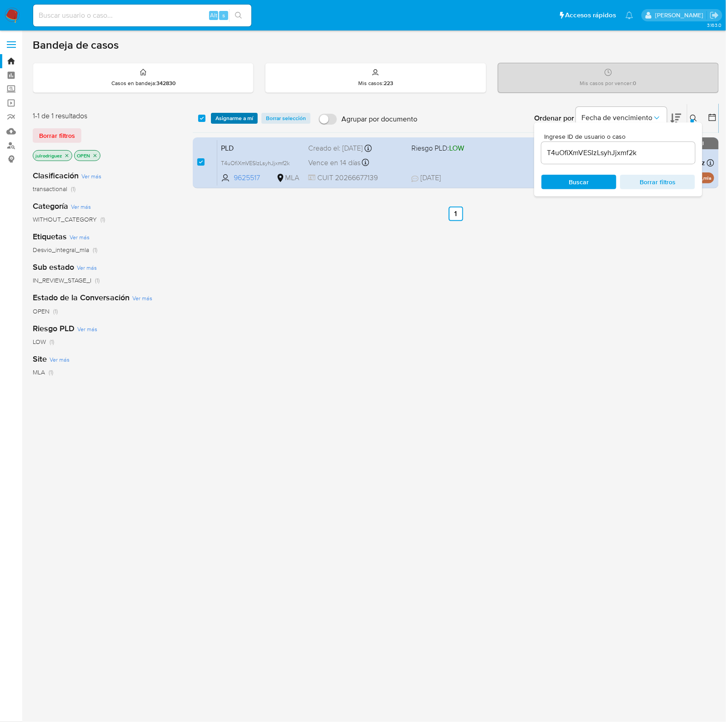
click at [230, 117] on span "Asignarme a mí" at bounding box center [235, 118] width 38 height 9
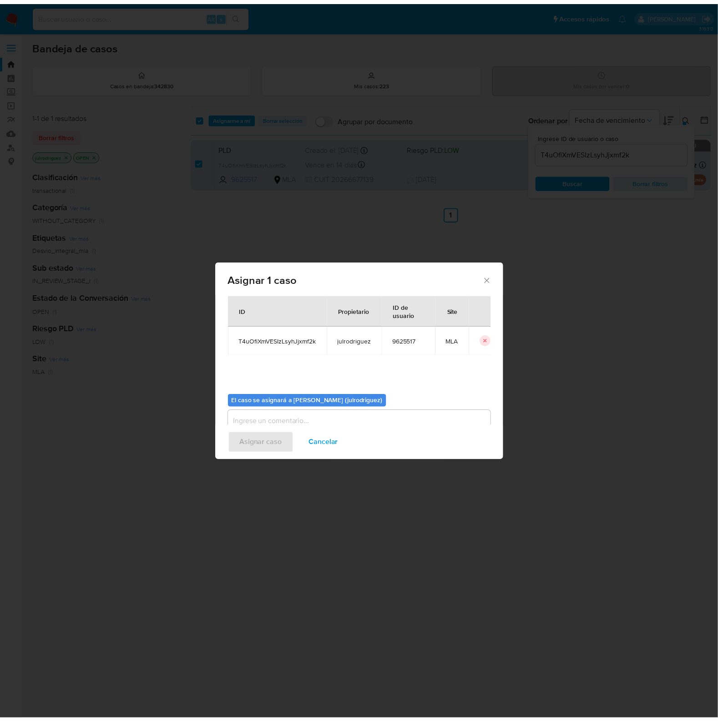
scroll to position [46, 0]
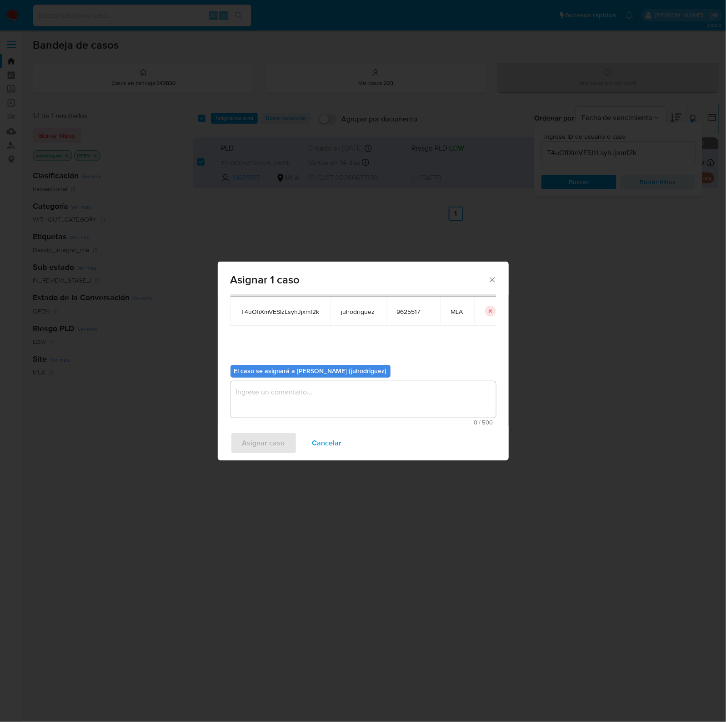
click at [327, 405] on textarea "assign-modal" at bounding box center [364, 399] width 266 height 36
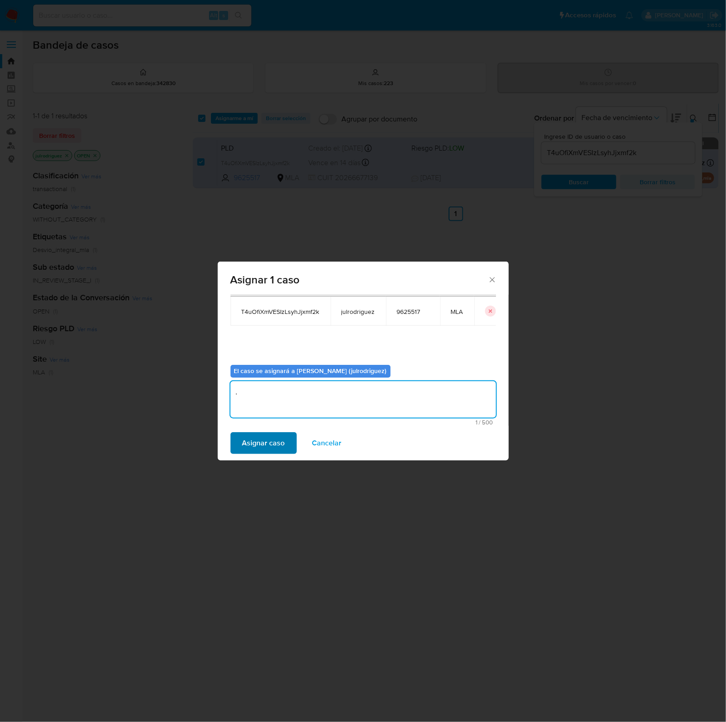
type textarea "."
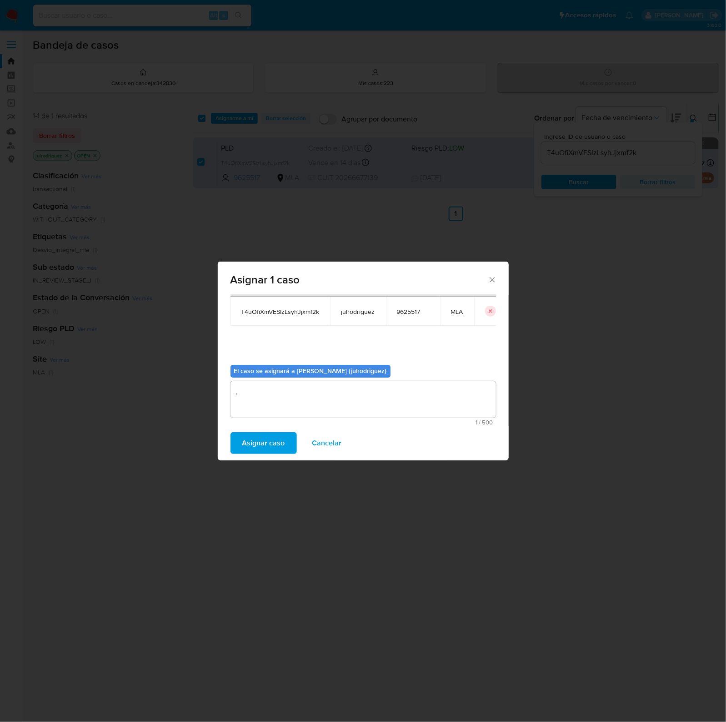
click at [255, 440] on span "Asignar caso" at bounding box center [263, 443] width 43 height 20
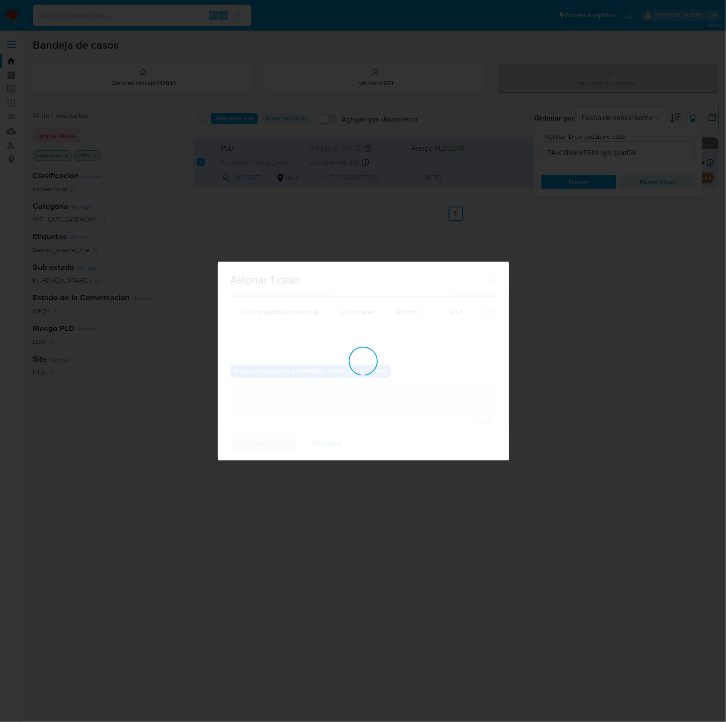
checkbox input "false"
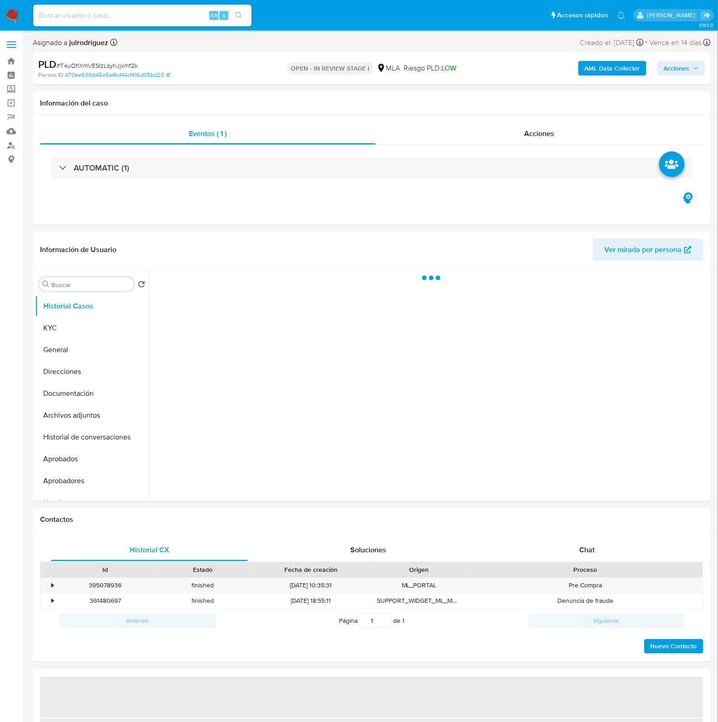
select select "10"
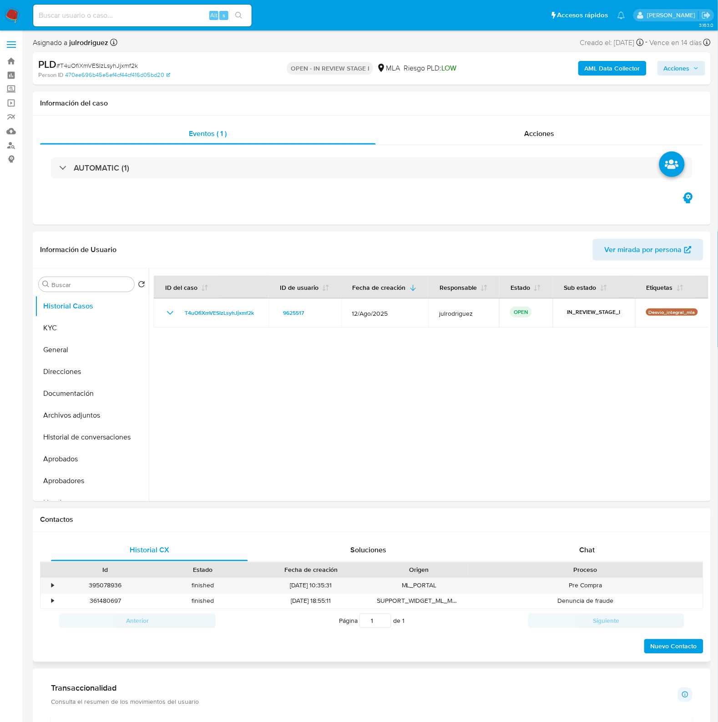
drag, startPoint x: 601, startPoint y: 545, endPoint x: 579, endPoint y: 515, distance: 37.3
click at [601, 545] on div "Chat" at bounding box center [587, 550] width 197 height 22
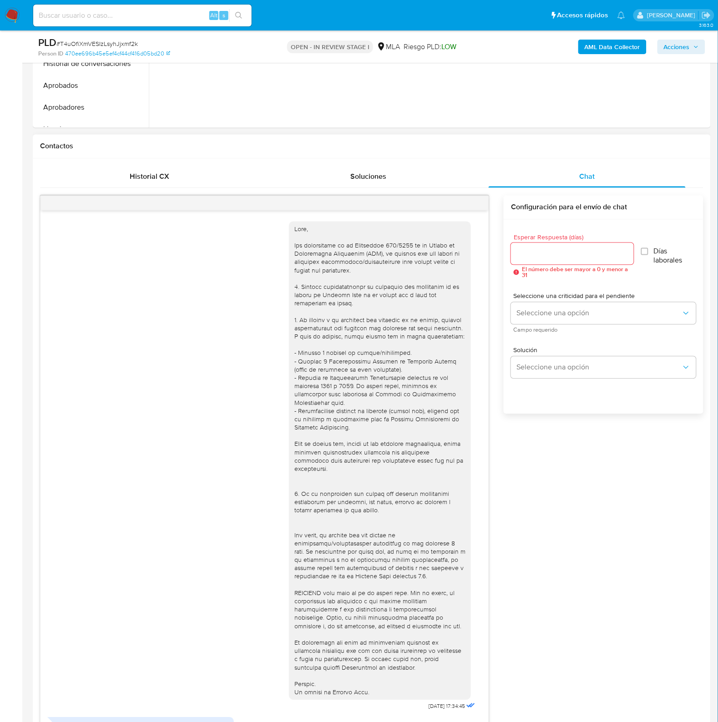
scroll to position [416, 0]
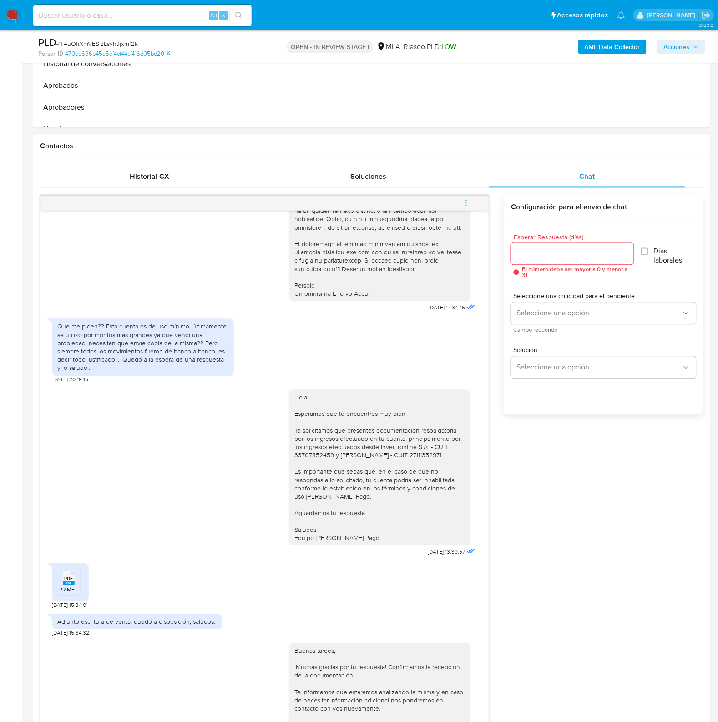
click at [464, 206] on icon "menu-action" at bounding box center [466, 203] width 8 height 8
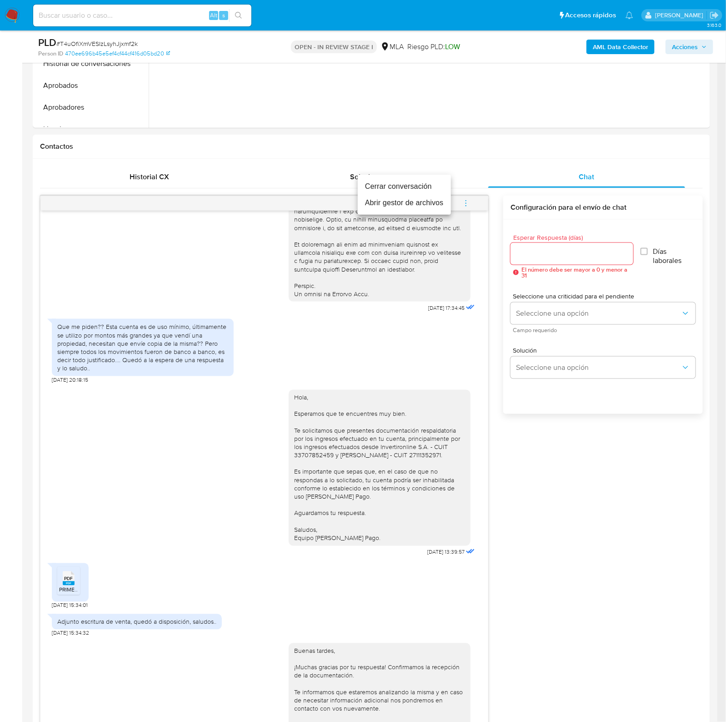
click at [396, 190] on li "Cerrar conversación" at bounding box center [404, 186] width 93 height 16
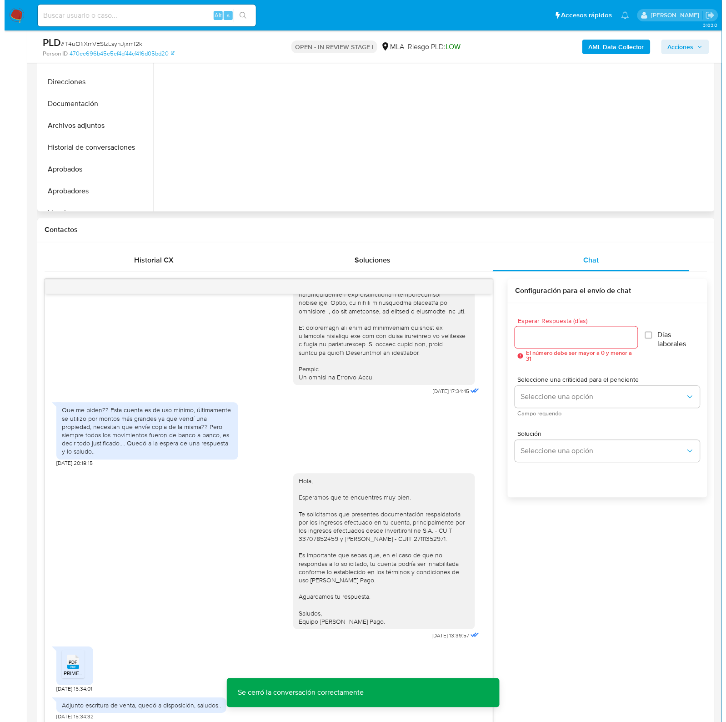
scroll to position [114, 0]
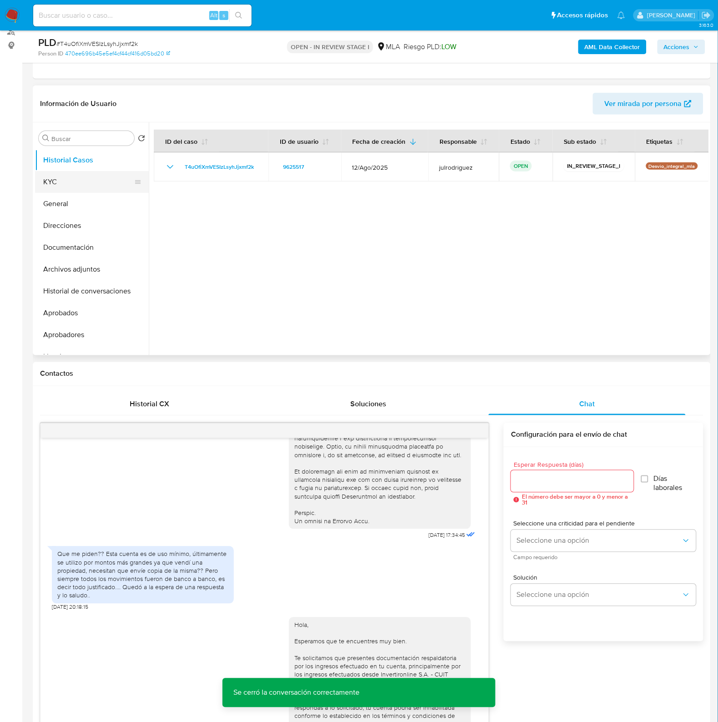
click at [83, 187] on button "KYC" at bounding box center [88, 182] width 106 height 22
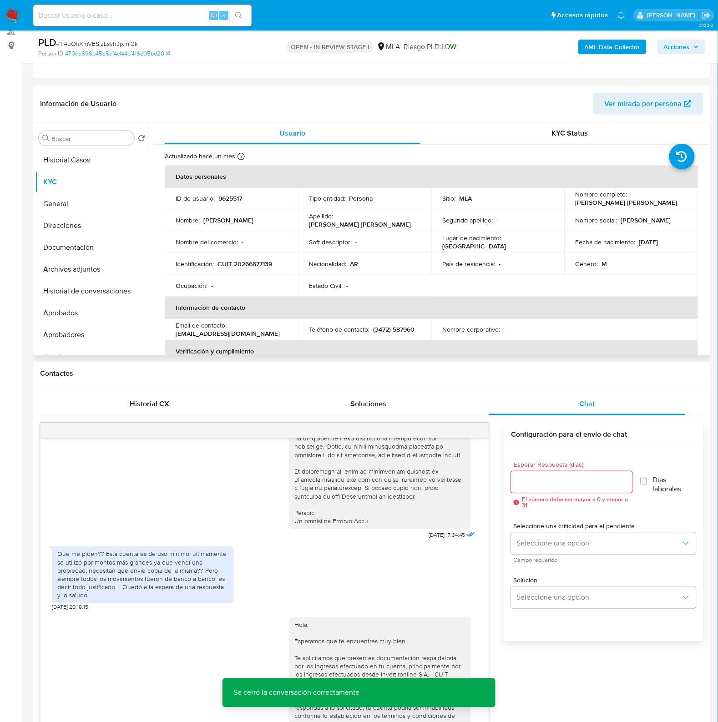
click at [227, 198] on p "9625517" at bounding box center [230, 198] width 24 height 8
copy p "9625517"
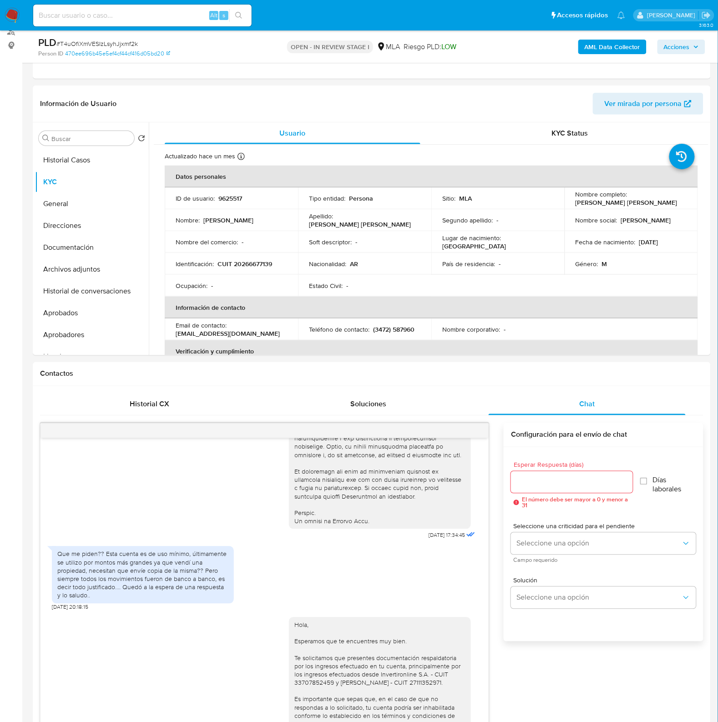
click at [111, 44] on span "# T4uOfiXmVESIzLsyhJjxmf2k" at bounding box center [96, 43] width 81 height 9
copy span "T4uOfiXmVESIzLsyhJjxmf2k"
click at [620, 45] on b "AML Data Collector" at bounding box center [611, 47] width 55 height 15
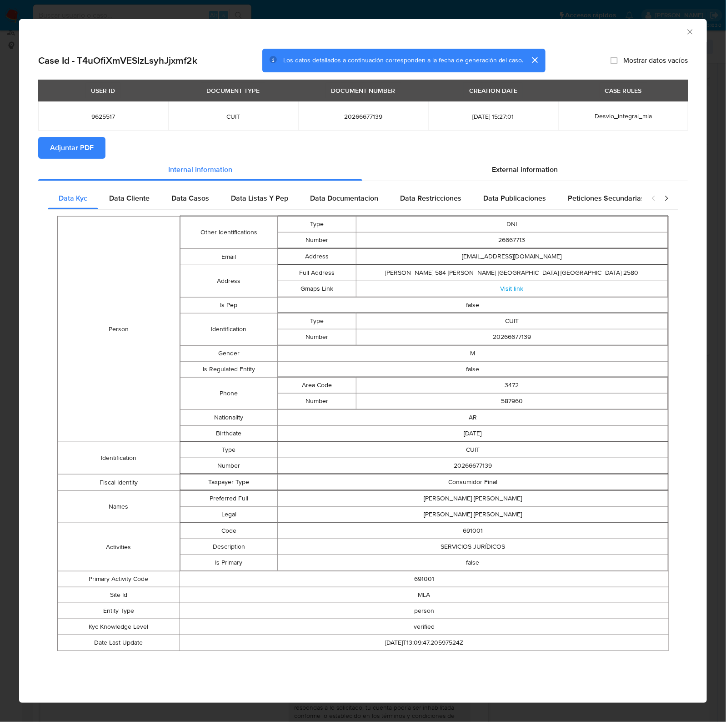
click at [78, 145] on span "Adjuntar PDF" at bounding box center [72, 148] width 44 height 20
click at [690, 35] on icon "Cerrar ventana" at bounding box center [690, 31] width 9 height 9
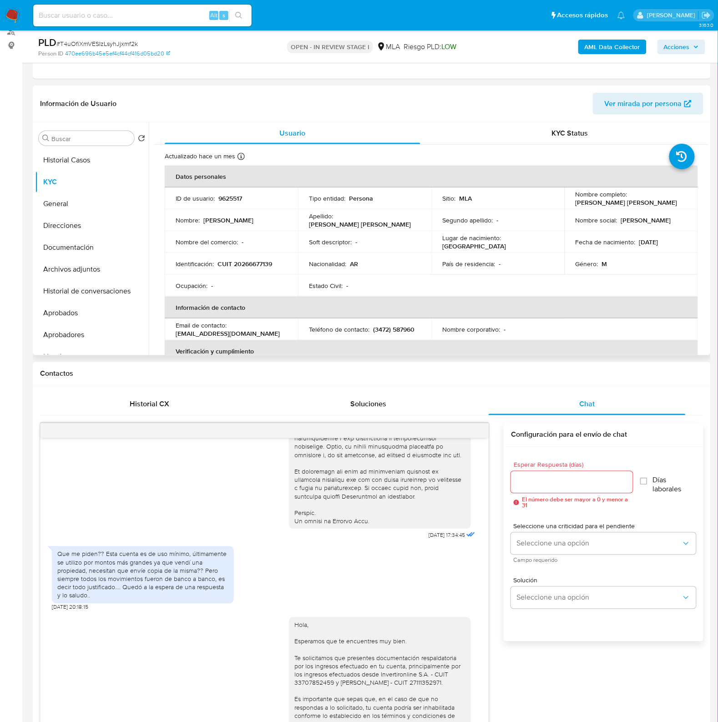
drag, startPoint x: 574, startPoint y: 198, endPoint x: 615, endPoint y: 206, distance: 41.7
click at [615, 206] on p "[PERSON_NAME] [PERSON_NAME]" at bounding box center [626, 202] width 102 height 8
copy p "[PERSON_NAME] [PERSON_NAME]"
click at [106, 273] on button "Archivos adjuntos" at bounding box center [88, 269] width 106 height 22
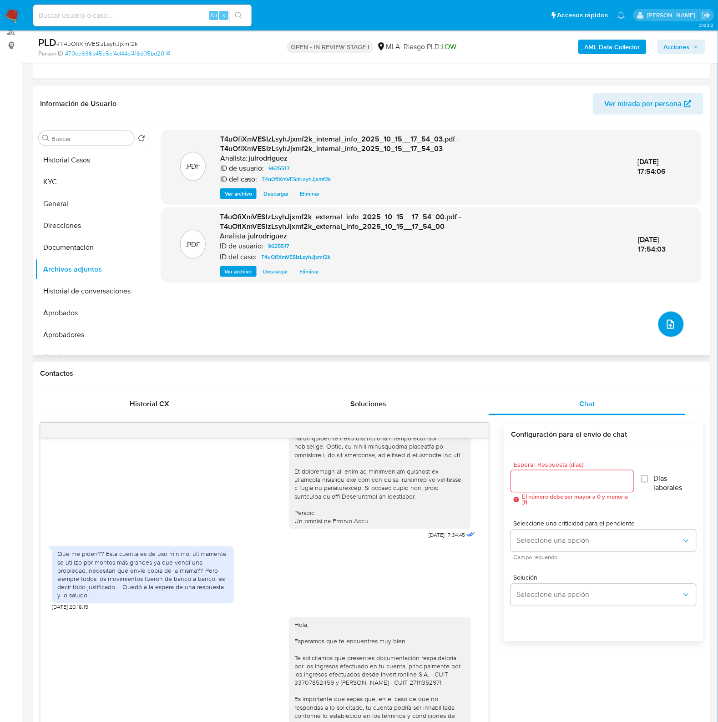
click at [663, 316] on button "upload-file" at bounding box center [670, 324] width 25 height 25
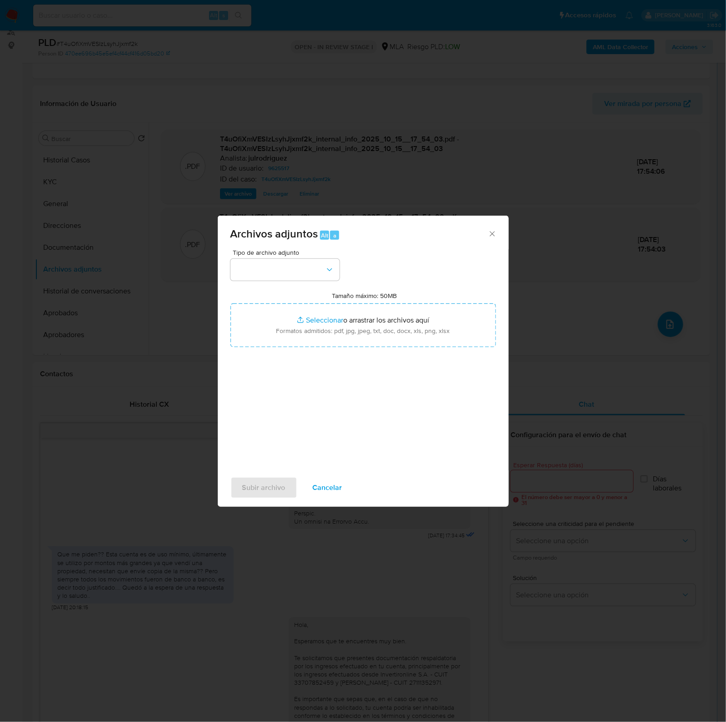
click at [284, 282] on div "Tipo de archivo adjunto Tamaño máximo: 50MB Seleccionar archivos Seleccionar o …" at bounding box center [364, 356] width 266 height 215
click at [282, 265] on button "button" at bounding box center [285, 270] width 109 height 22
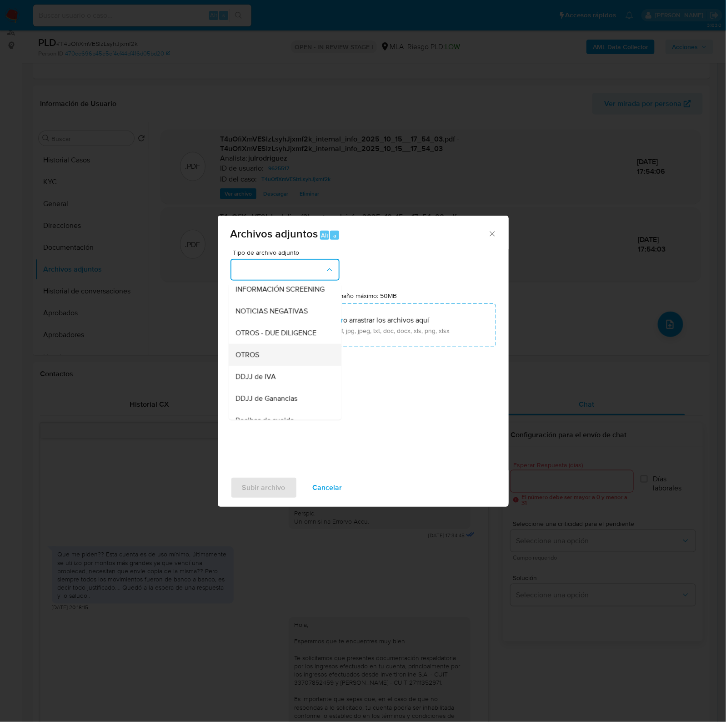
click at [256, 360] on span "OTROS" at bounding box center [248, 355] width 24 height 9
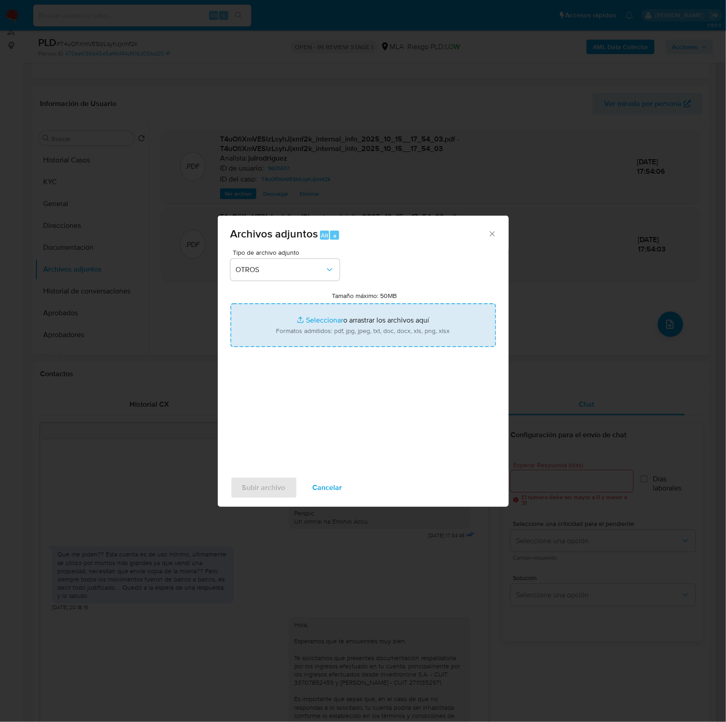
click at [355, 346] on input "Tamaño máximo: 50MB Seleccionar archivos" at bounding box center [364, 325] width 266 height 44
type input "C:\fakepath\Constantino Eduardo Fernández Garbero - NOSIS - SEPTIEMBRE 2025.pdf"
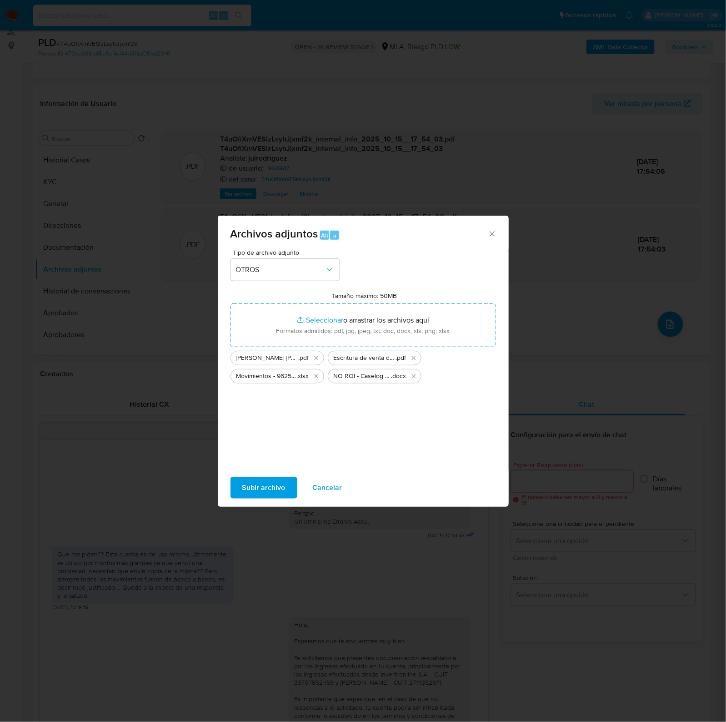
click at [285, 491] on button "Subir archivo" at bounding box center [264, 488] width 67 height 22
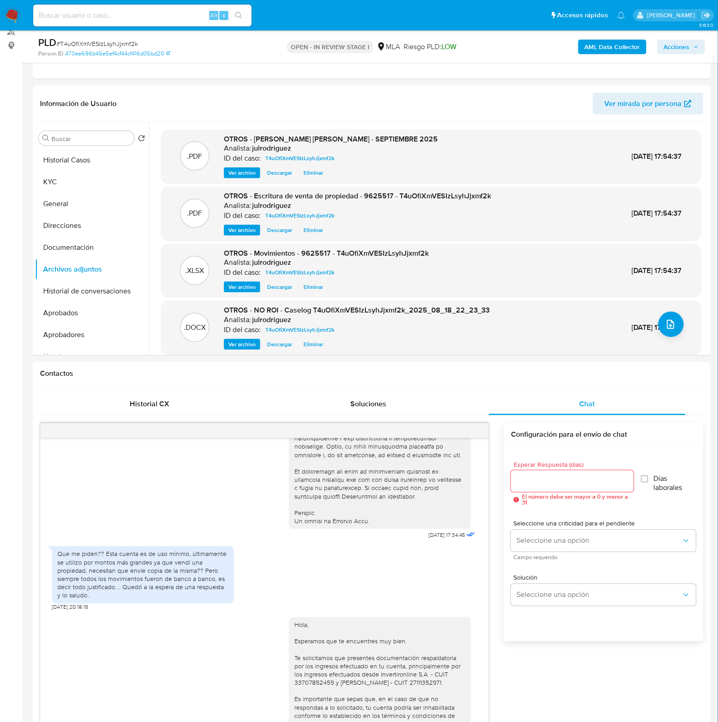
click at [671, 51] on span "Acciones" at bounding box center [677, 47] width 26 height 15
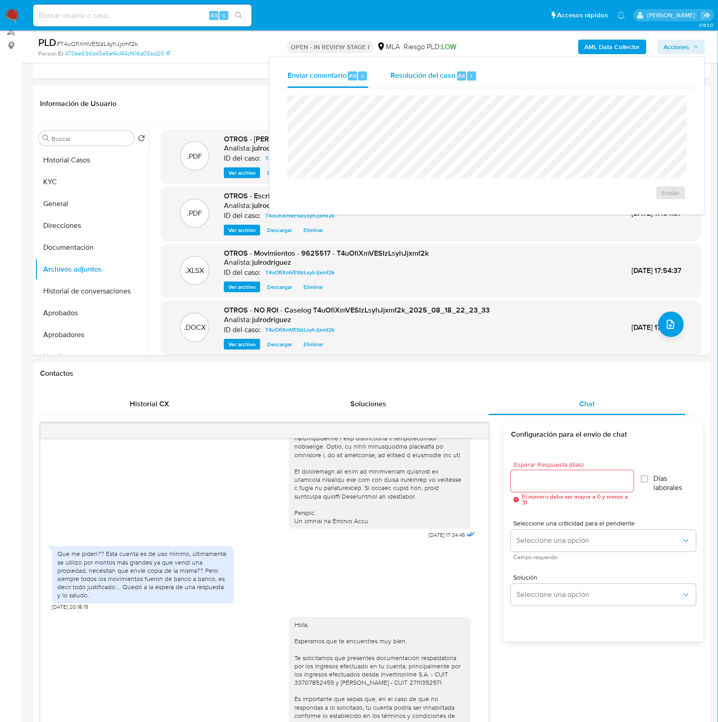
click at [438, 85] on div "Resolución del caso Alt r" at bounding box center [433, 76] width 87 height 24
click at [568, 200] on span "No ROI Proposal" at bounding box center [581, 198] width 47 height 13
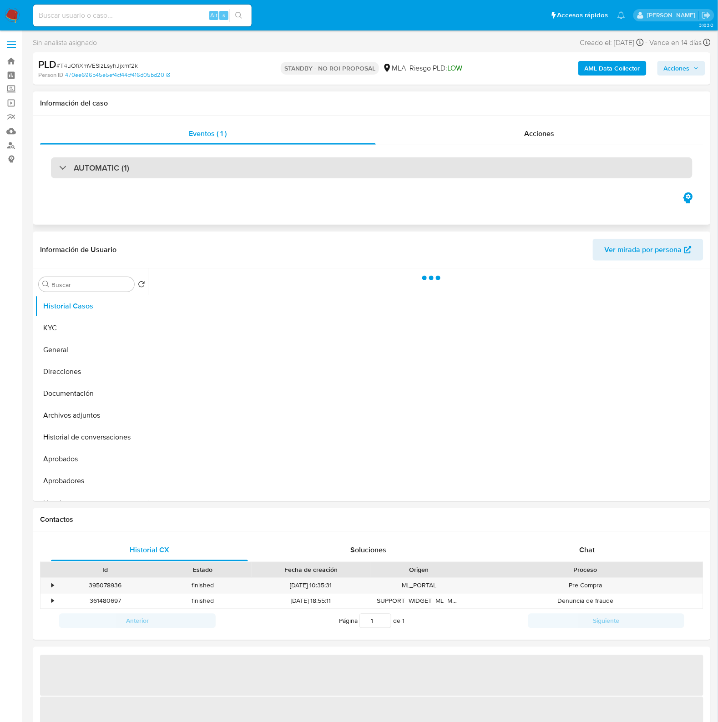
select select "10"
